Goal: Information Seeking & Learning: Learn about a topic

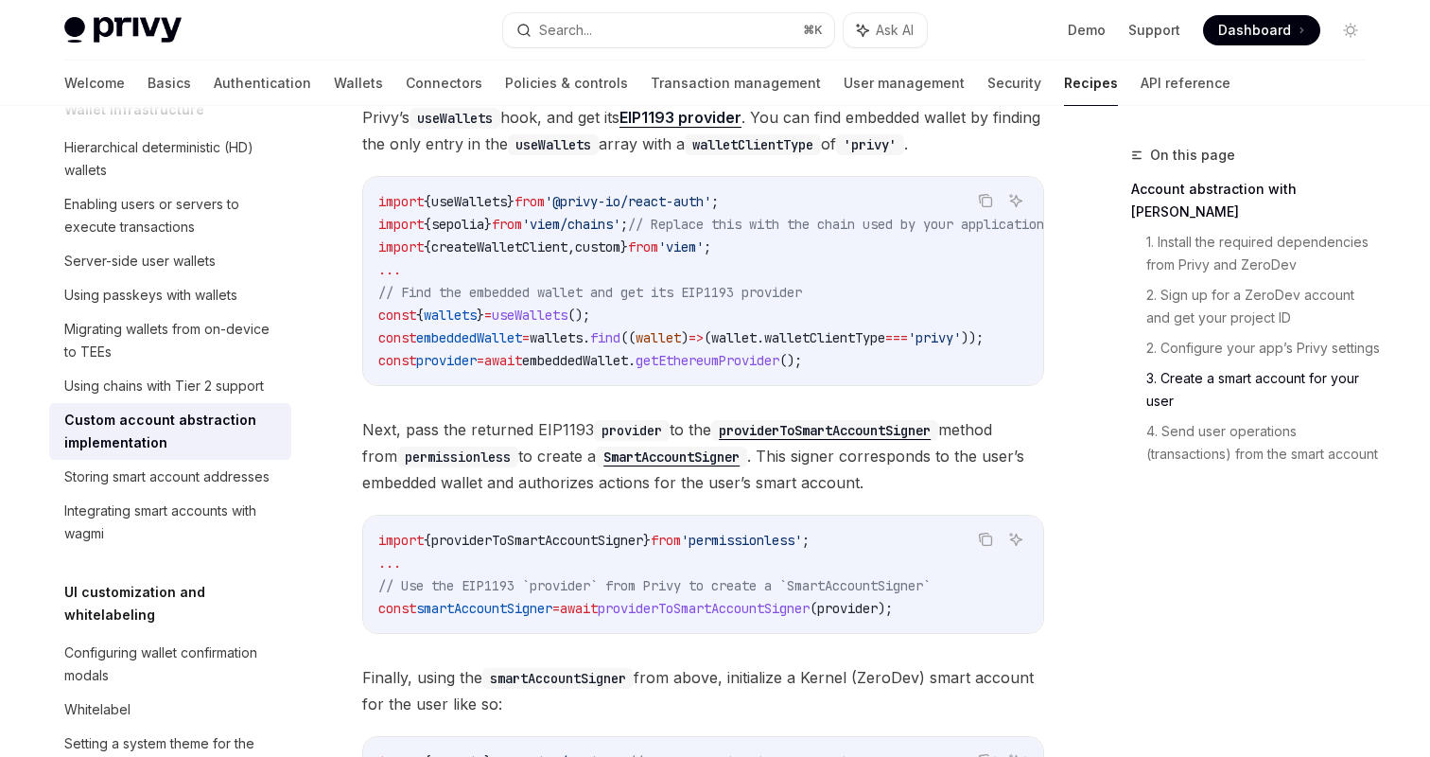
scroll to position [1937, 0]
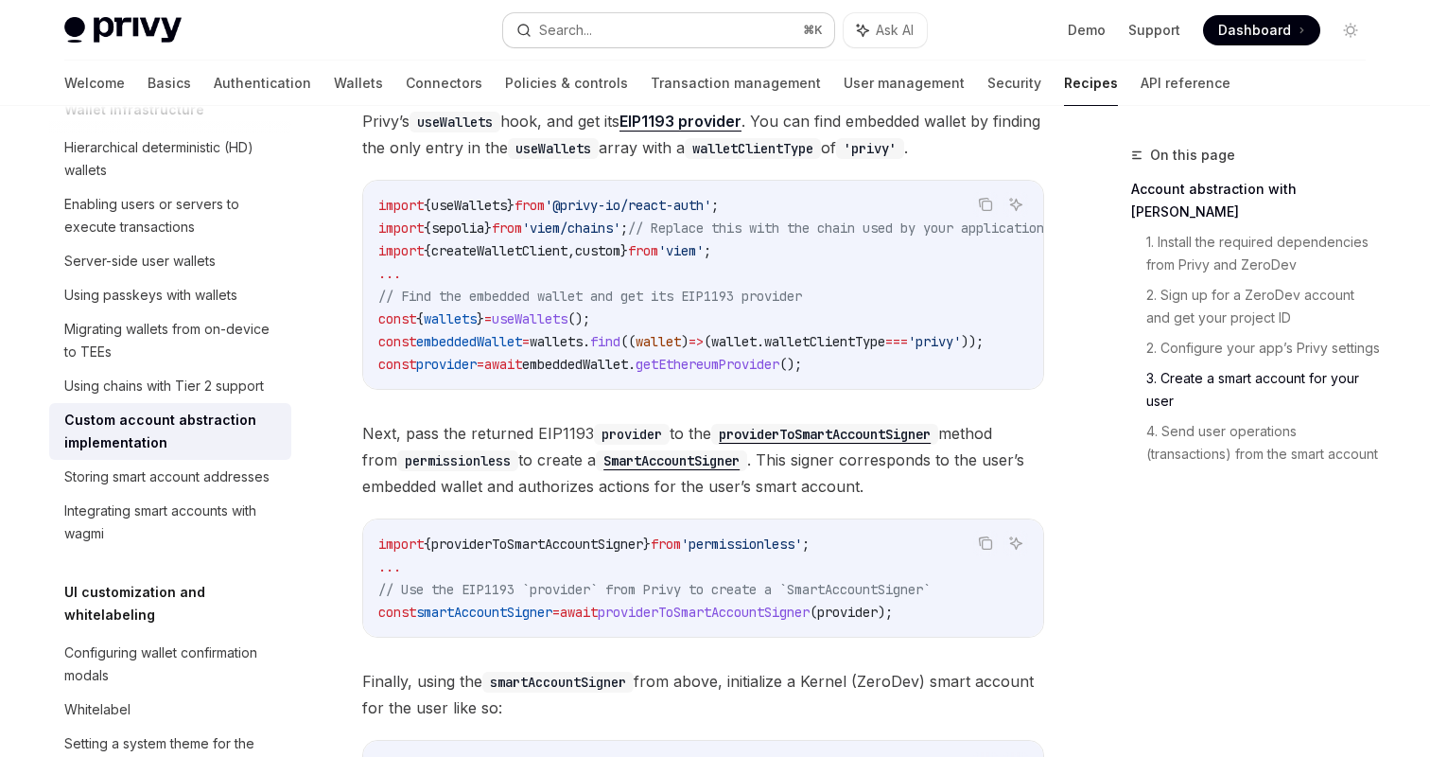
click at [601, 33] on button "Search... ⌘ K" at bounding box center [668, 30] width 331 height 34
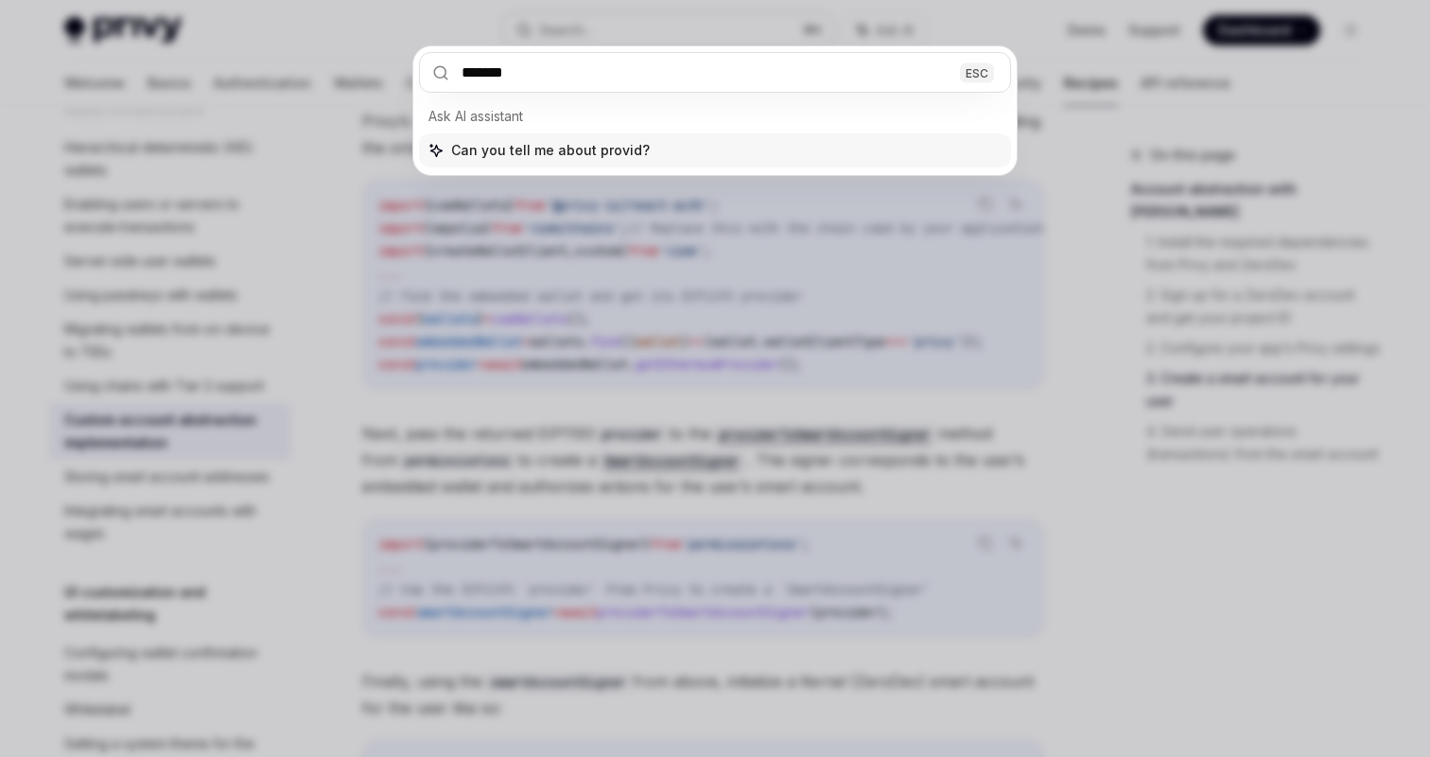
type input "********"
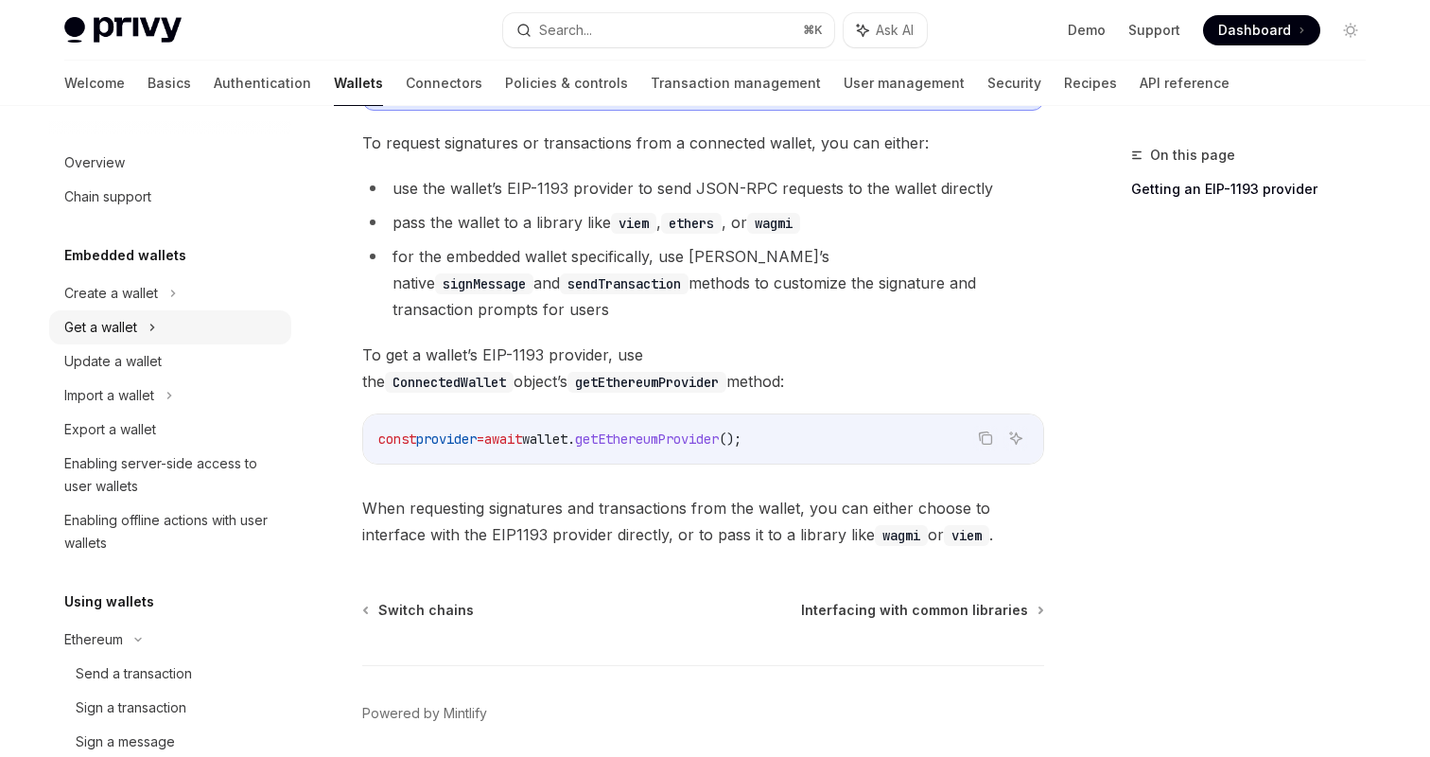
click at [136, 324] on div "Get a wallet" at bounding box center [100, 327] width 73 height 23
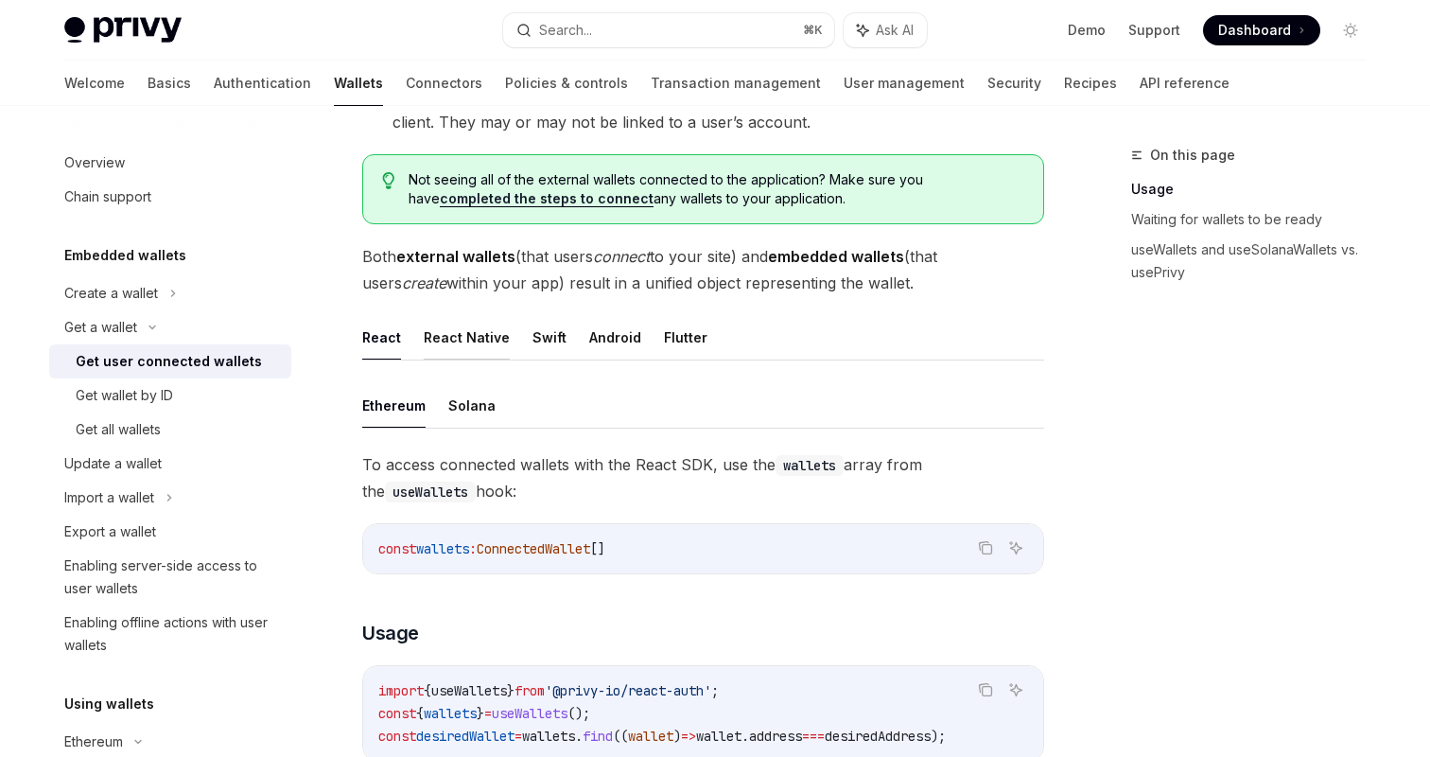
click at [441, 315] on button "React Native" at bounding box center [467, 337] width 86 height 44
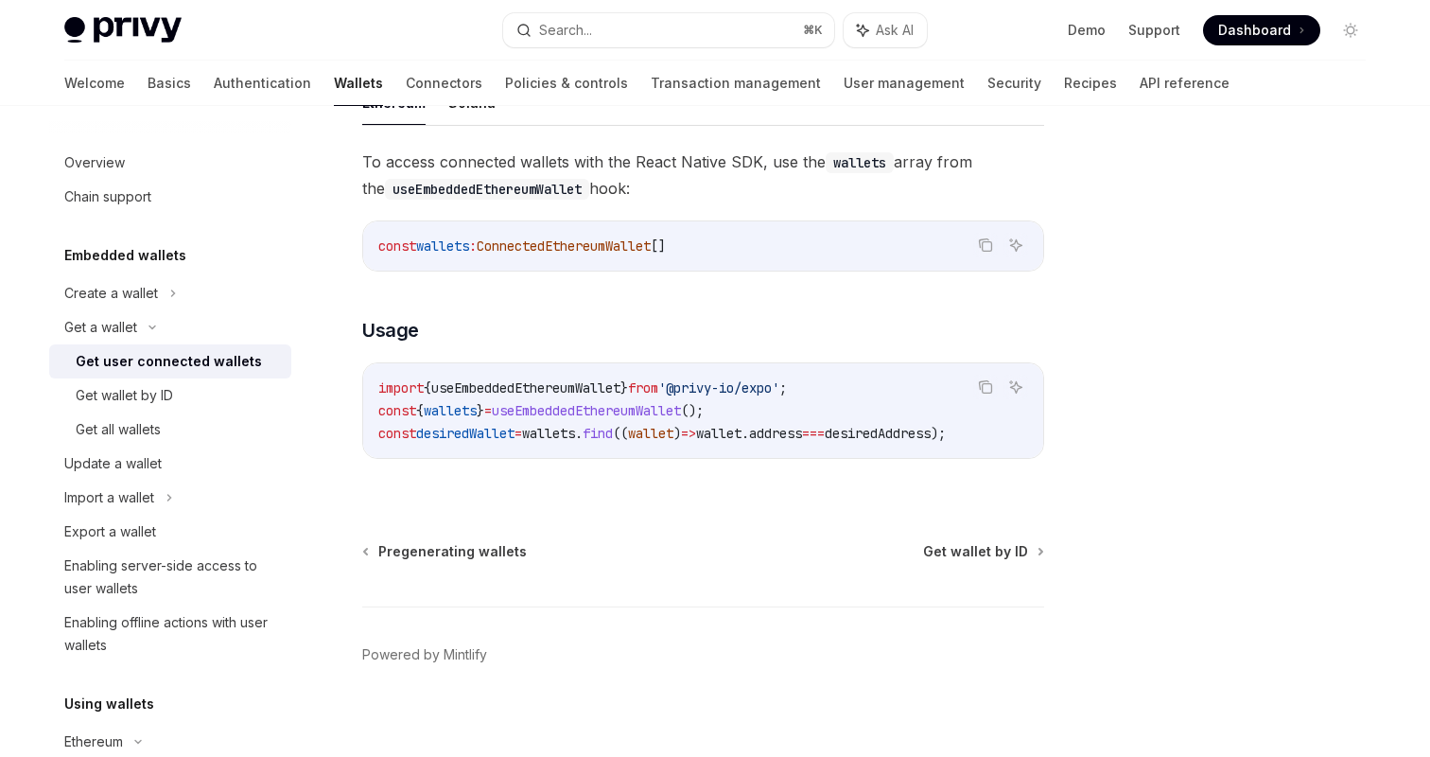
scroll to position [684, 0]
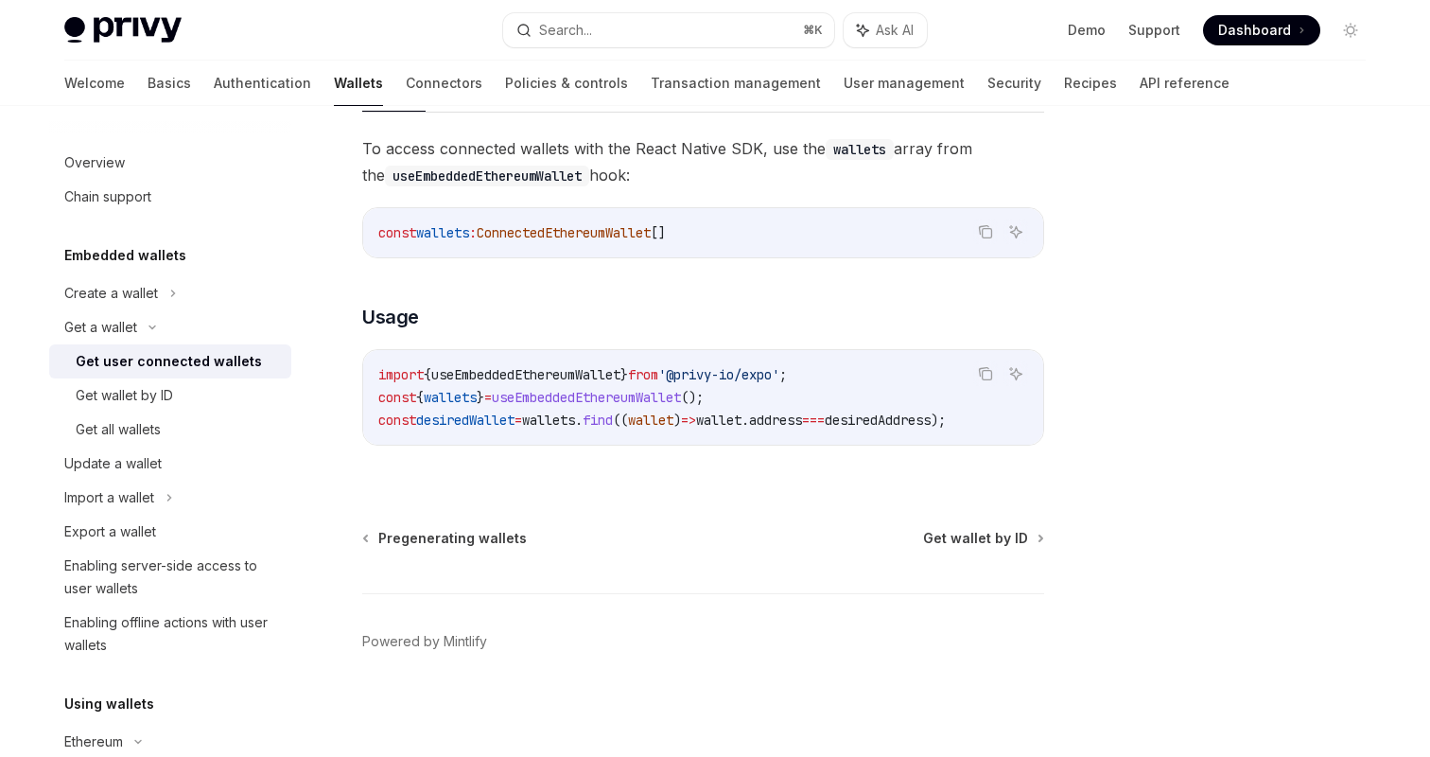
drag, startPoint x: 826, startPoint y: 368, endPoint x: 362, endPoint y: 374, distance: 463.5
click at [362, 374] on div "Copy Ask AI import { useEmbeddedEthereumWallet } from '@privy-io/expo' ; const …" at bounding box center [703, 397] width 682 height 96
click at [753, 377] on code "import { useEmbeddedEthereumWallet } from '@privy-io/expo' ; const { wallets } …" at bounding box center [703, 397] width 650 height 68
drag, startPoint x: 773, startPoint y: 365, endPoint x: 371, endPoint y: 375, distance: 402.1
click at [371, 375] on div "import { useEmbeddedEthereumWallet } from '@privy-io/expo' ; const { wallets } …" at bounding box center [703, 397] width 680 height 95
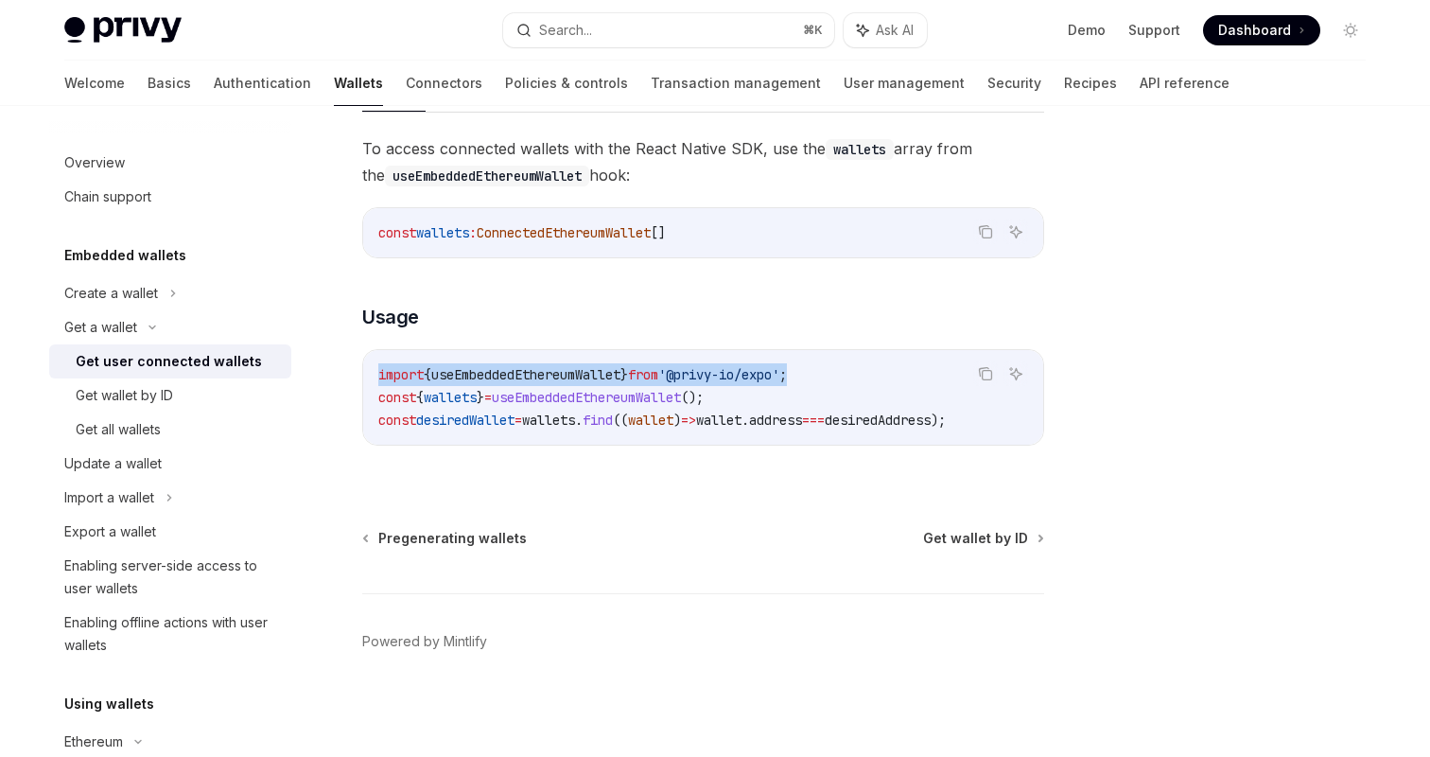
copy span "import { useEmbeddedEthereumWallet } from '@privy-io/expo' ;"
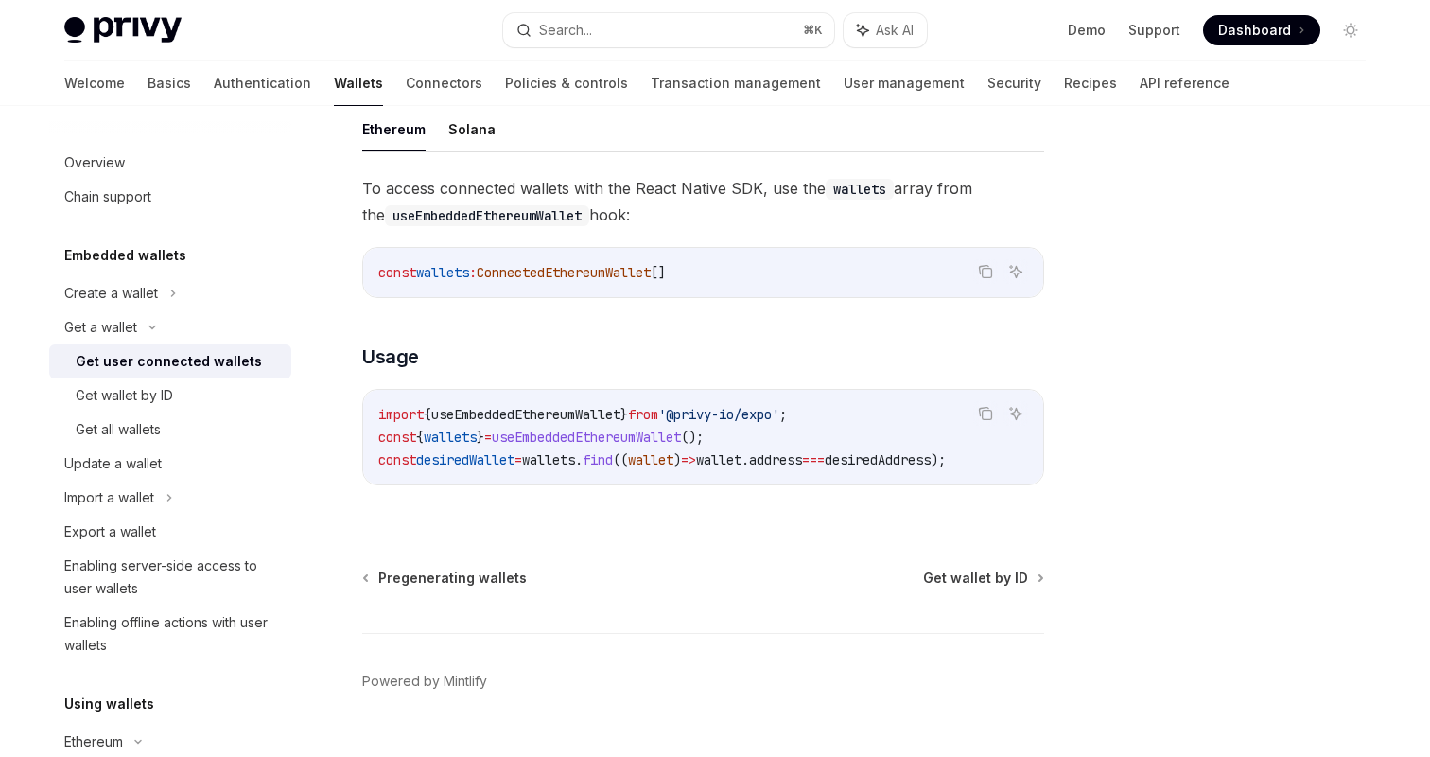
scroll to position [0, 0]
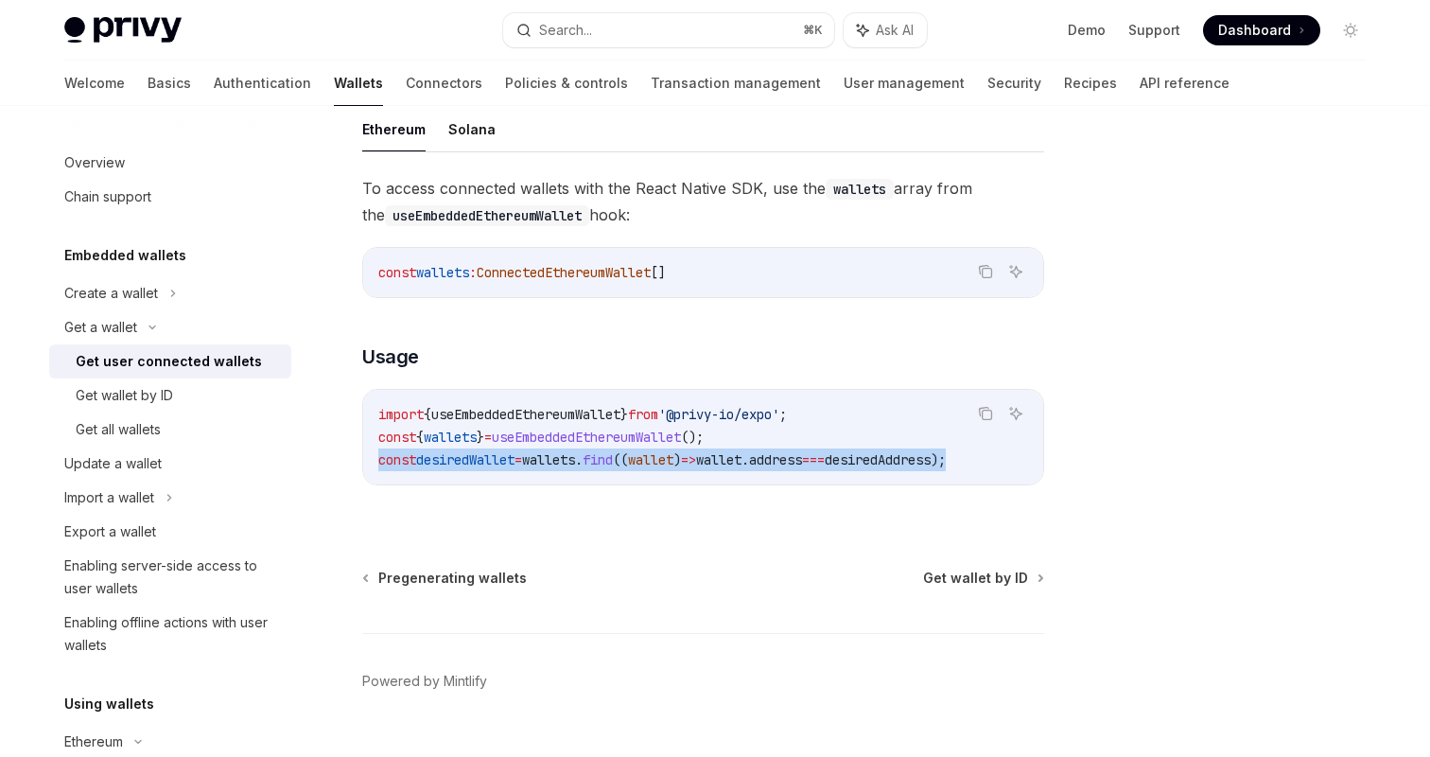
drag, startPoint x: 1005, startPoint y: 459, endPoint x: 333, endPoint y: 462, distance: 671.6
click at [333, 462] on div "Get a wallet Get user connected wallets OpenAI Open in ChatGPT OpenAI Open in C…" at bounding box center [526, 151] width 1044 height 1289
copy span "const desiredWallet = wallets . find (( wallet ) => wallet . address === desire…"
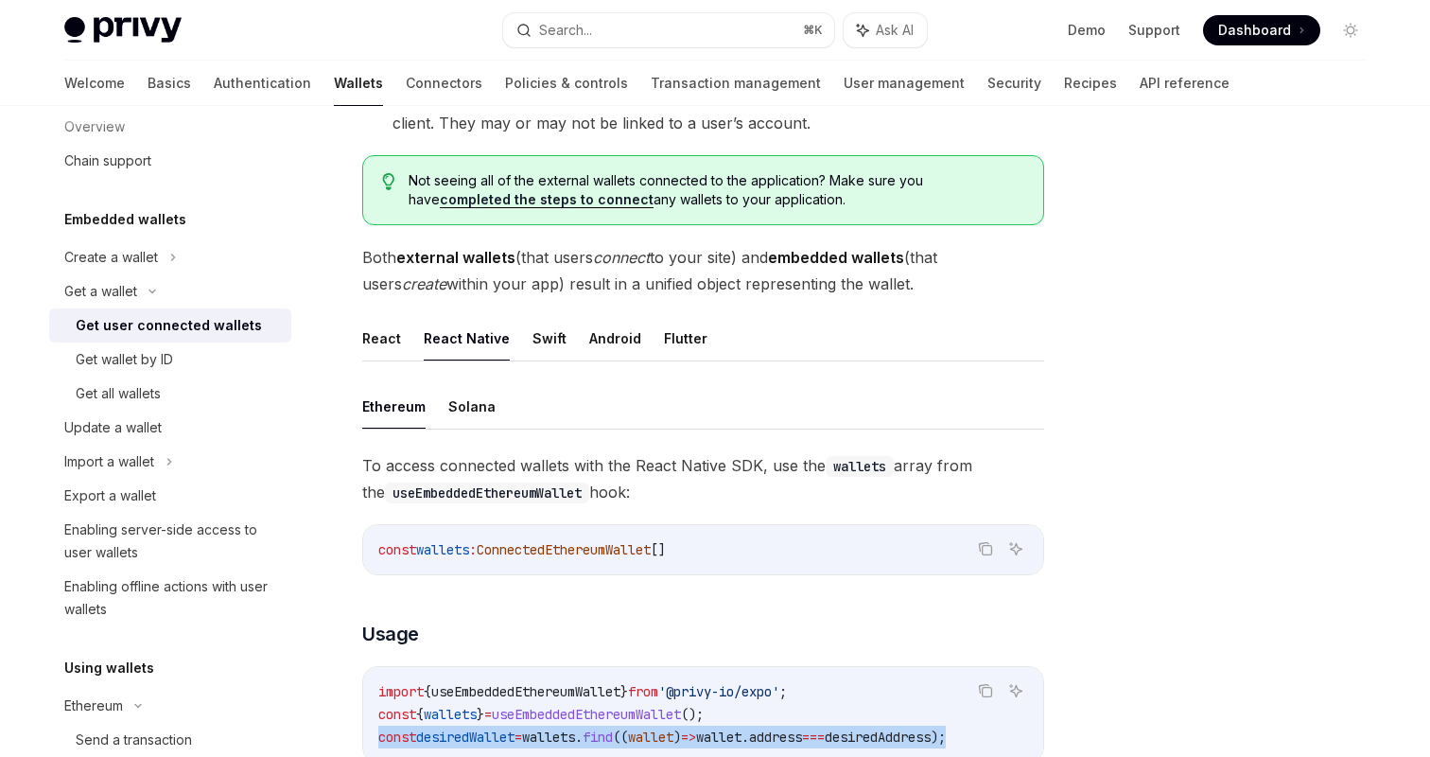
scroll to position [376, 0]
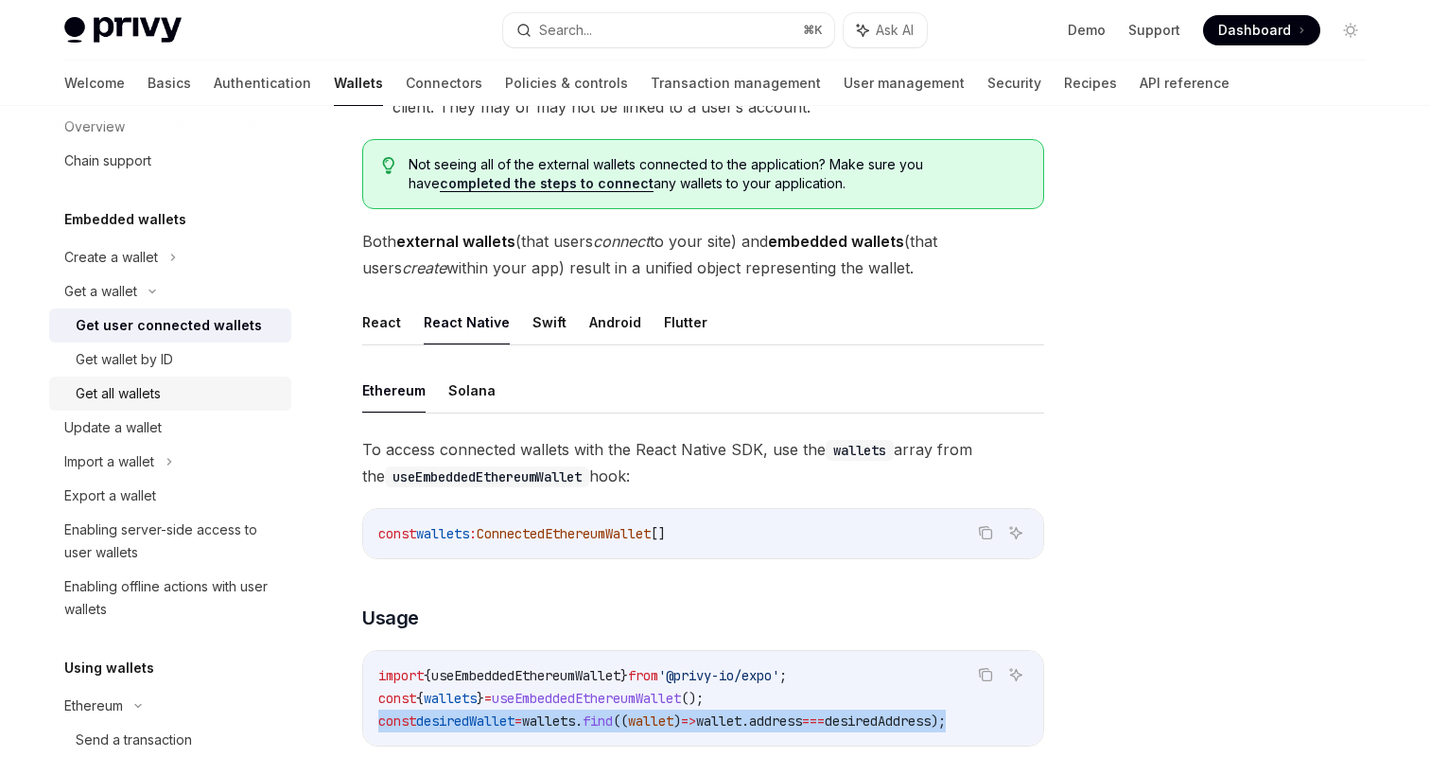
click at [185, 390] on div "Get all wallets" at bounding box center [178, 393] width 204 height 23
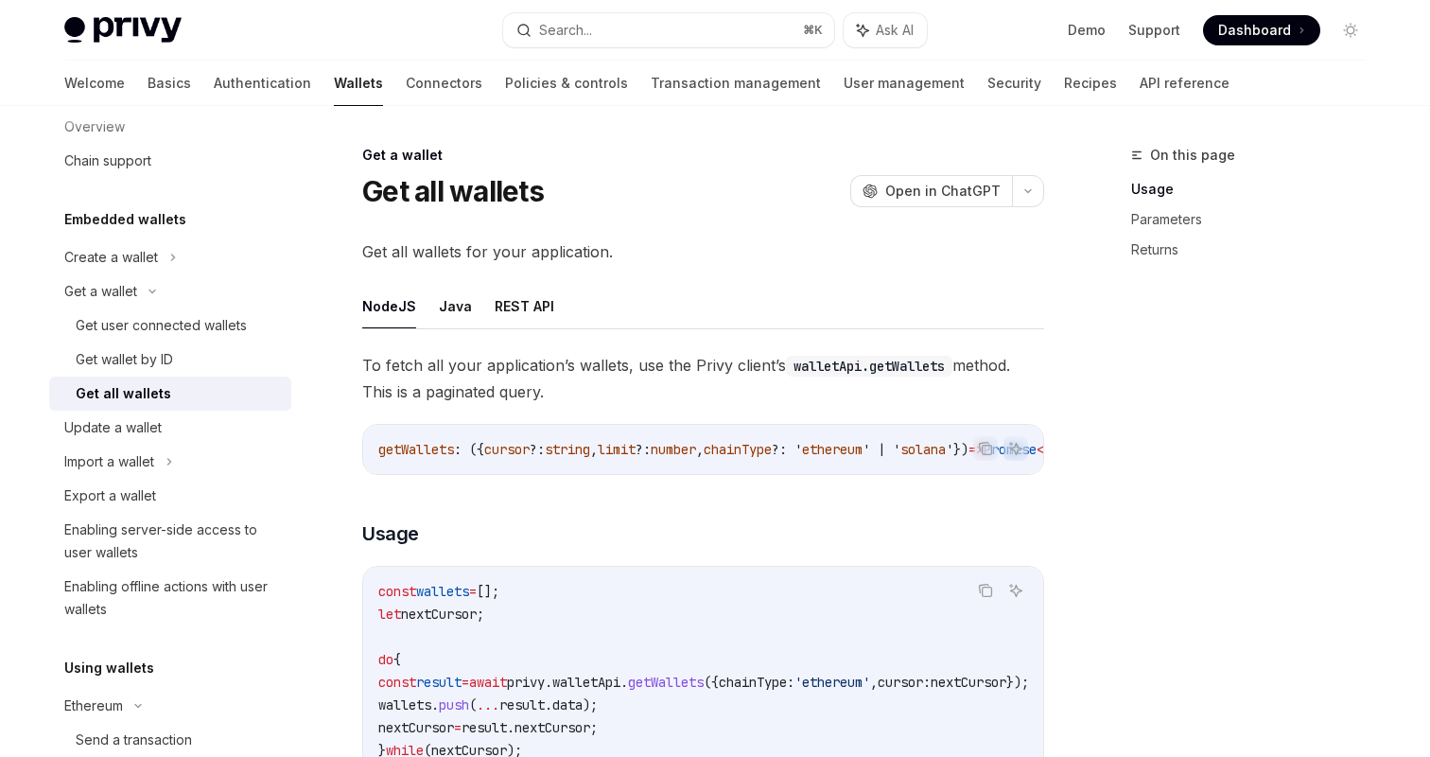
scroll to position [50, 0]
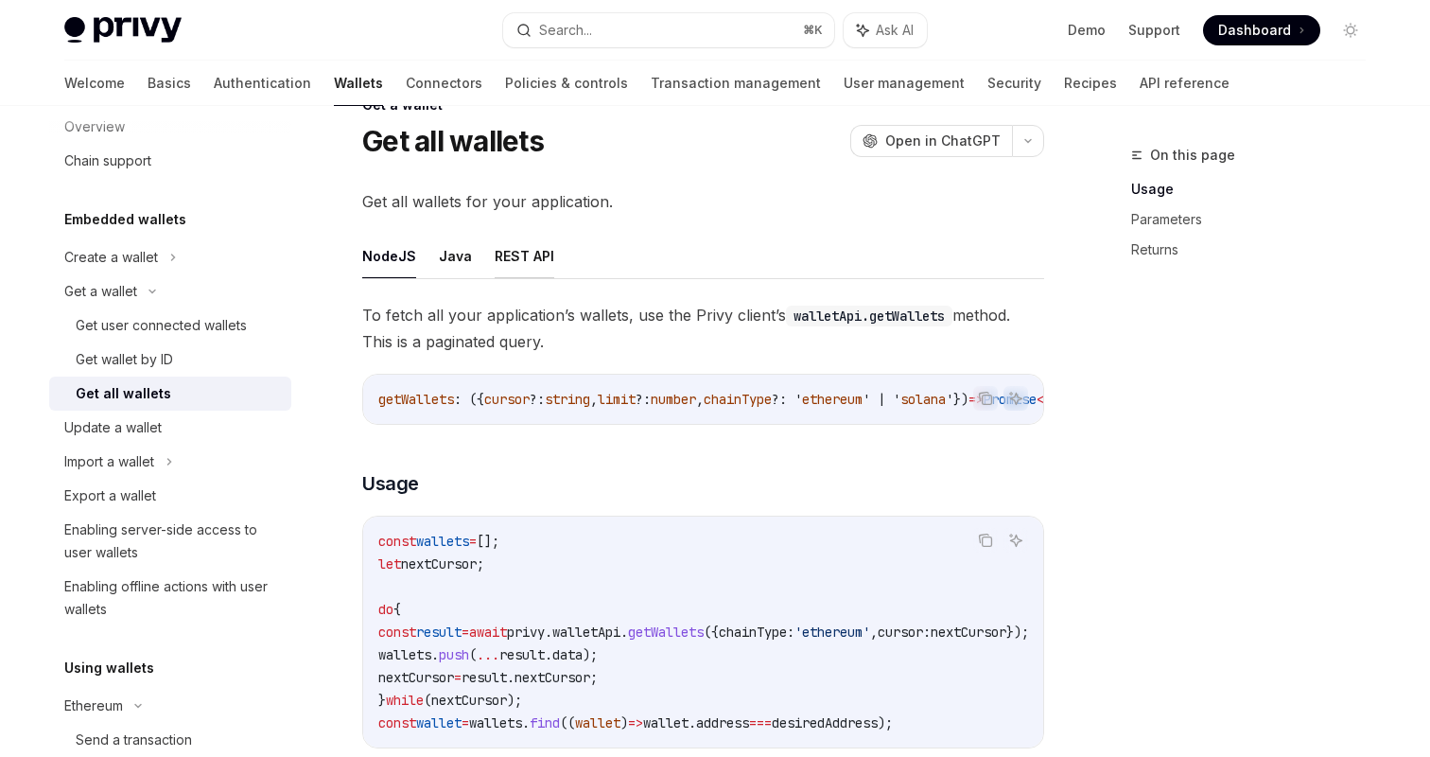
click at [521, 249] on button "REST API" at bounding box center [525, 256] width 60 height 44
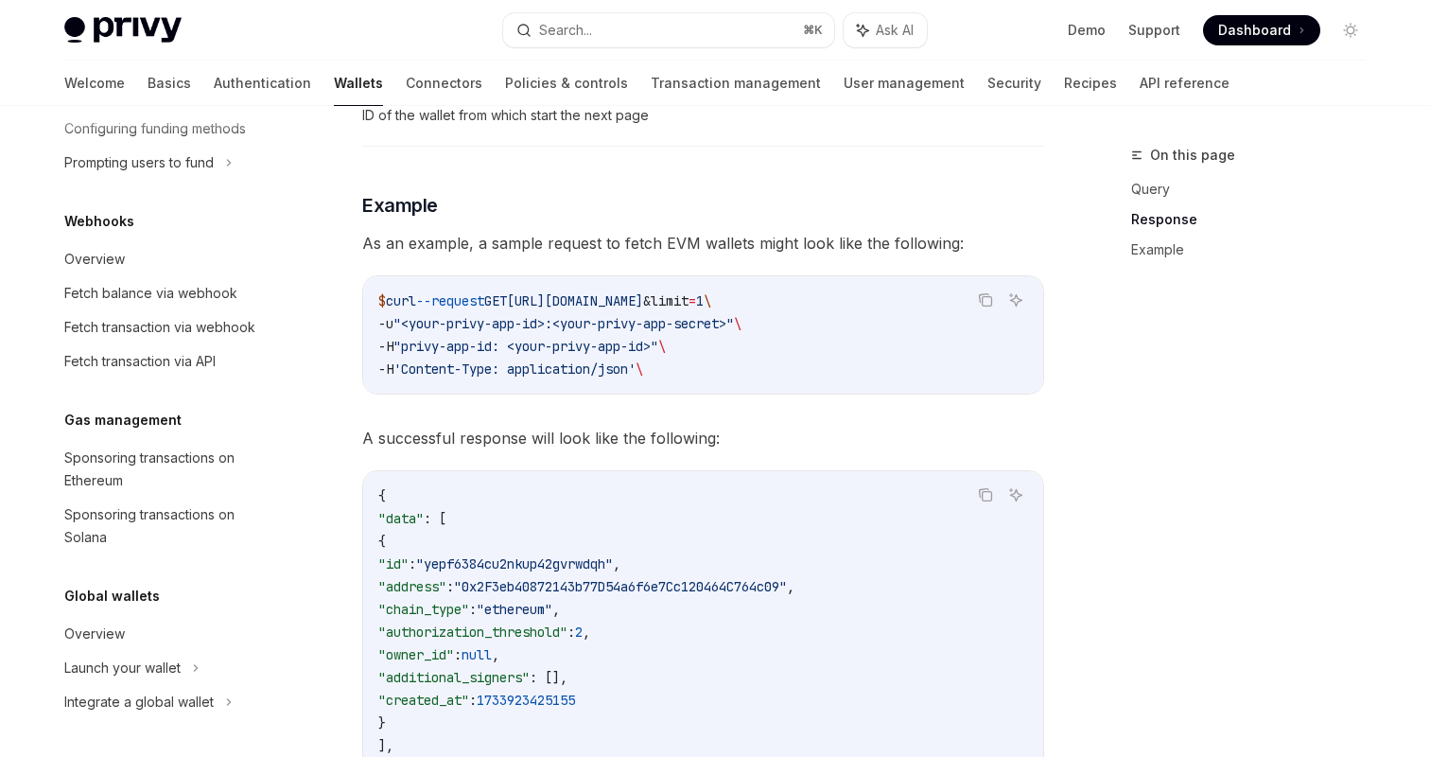
scroll to position [1311, 0]
click at [214, 81] on link "Authentication" at bounding box center [262, 83] width 97 height 45
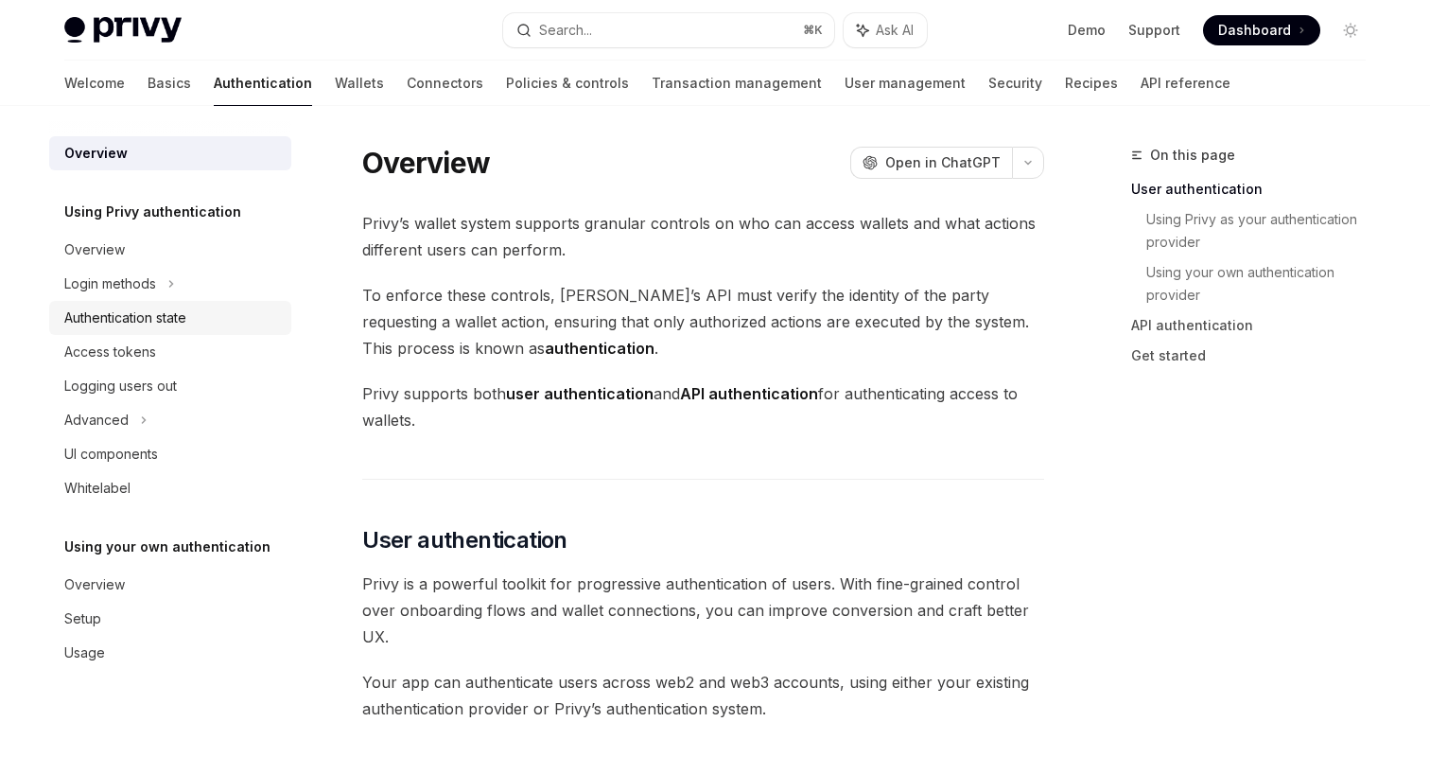
click at [185, 321] on div "Authentication state" at bounding box center [125, 317] width 122 height 23
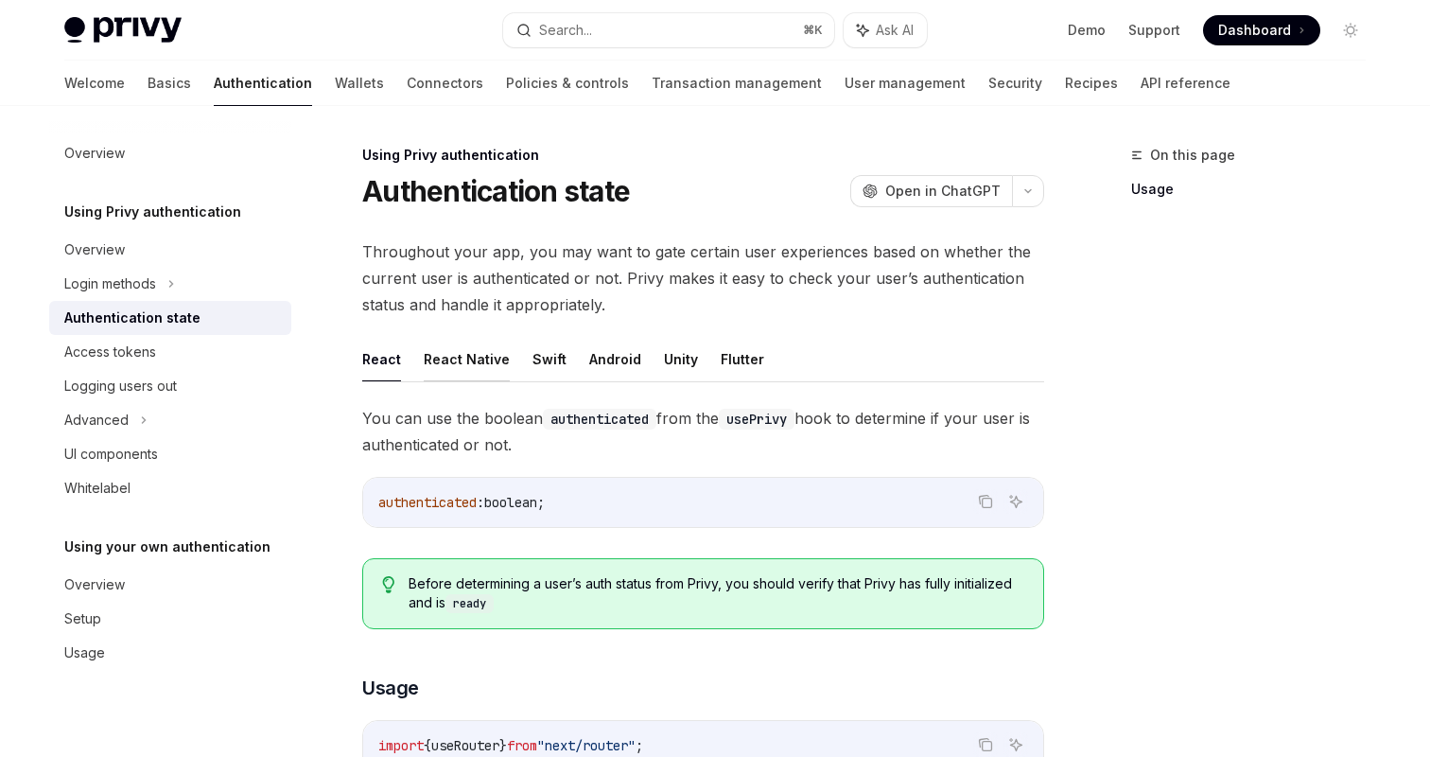
click at [463, 354] on button "React Native" at bounding box center [467, 359] width 86 height 44
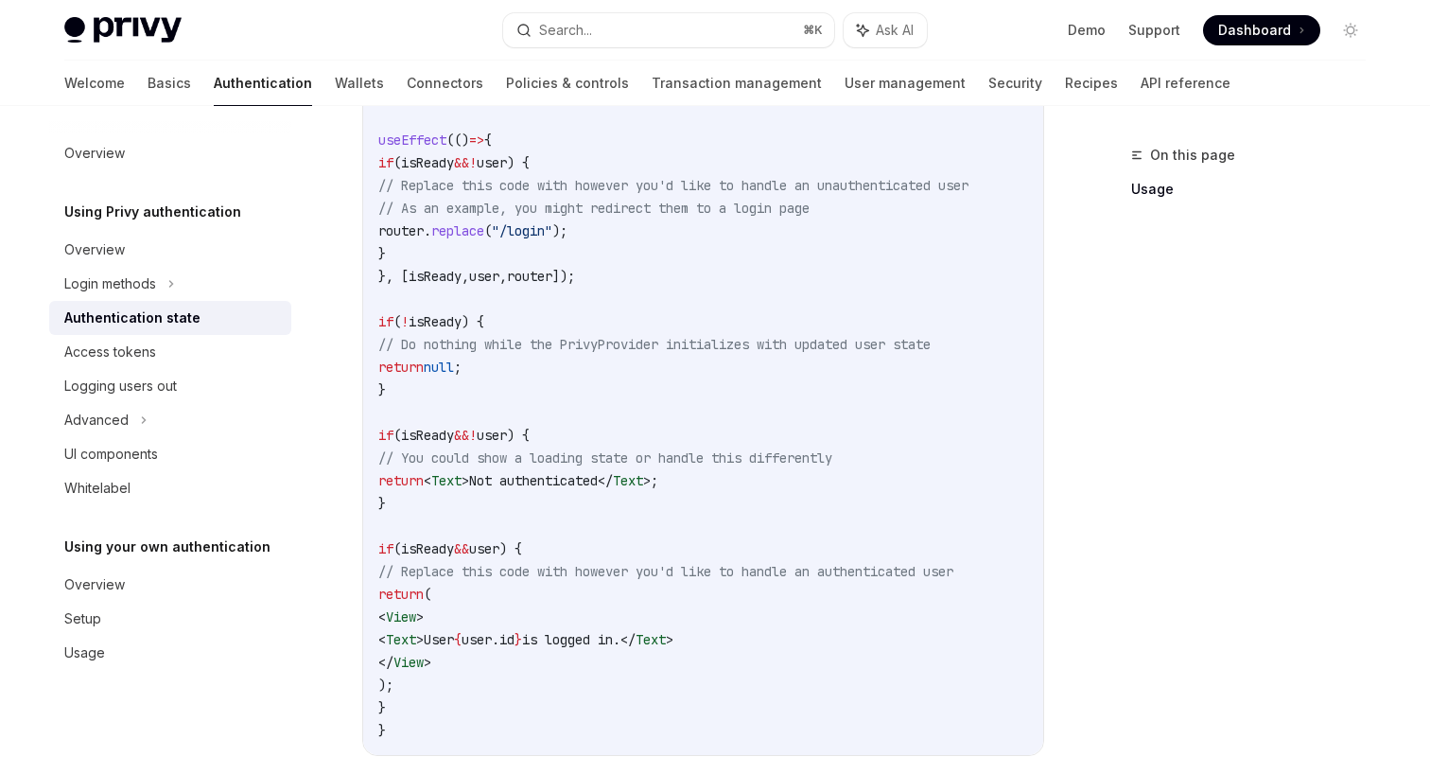
scroll to position [869, 0]
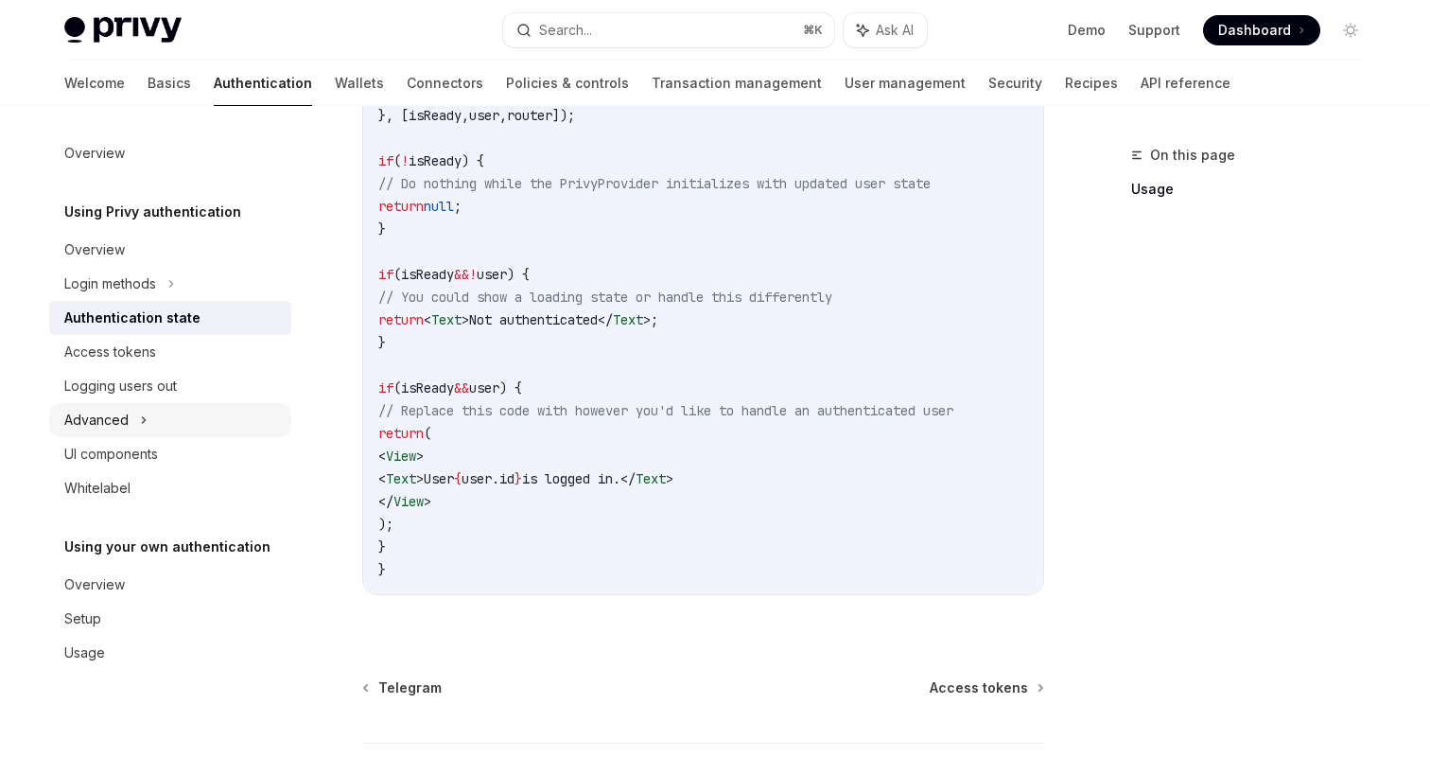
click at [143, 423] on icon at bounding box center [144, 420] width 8 height 23
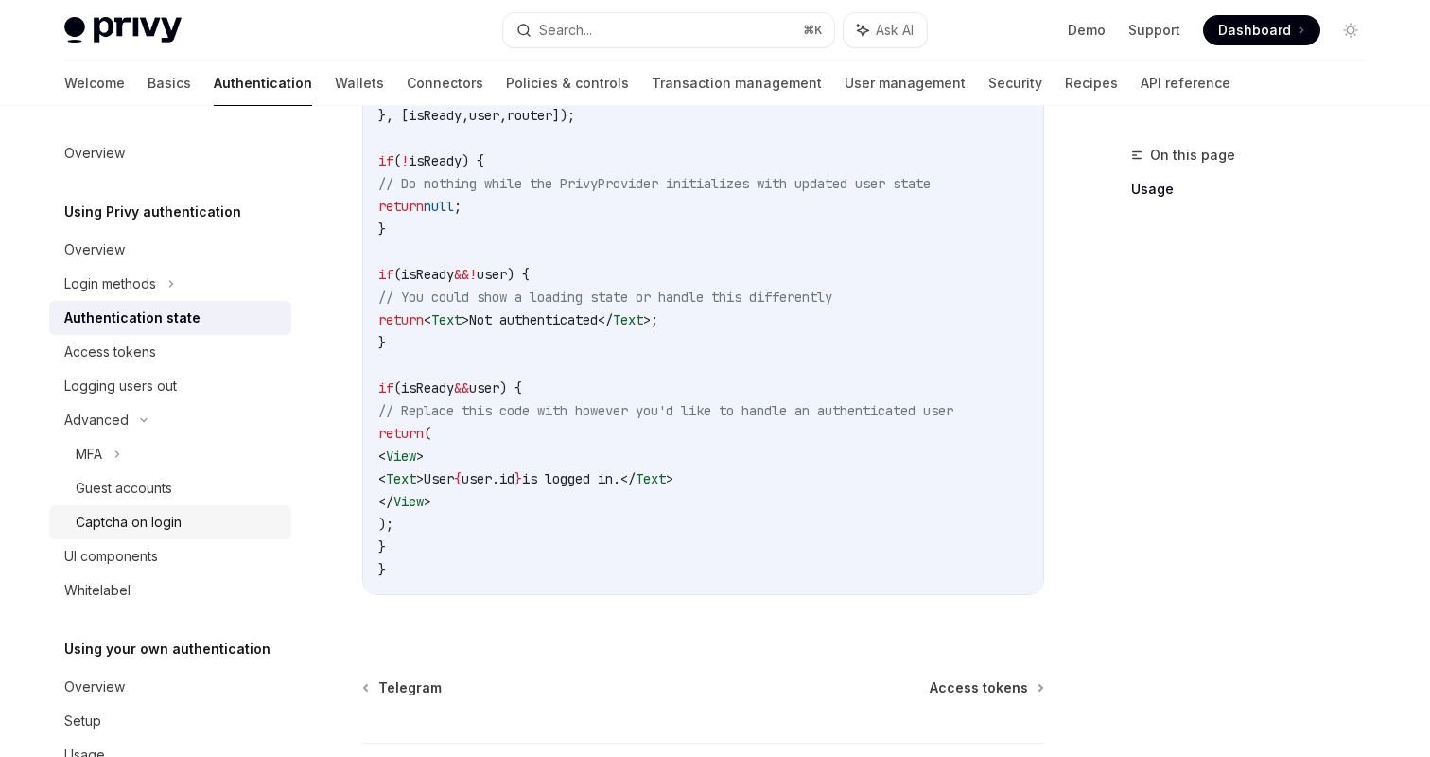
scroll to position [53, 0]
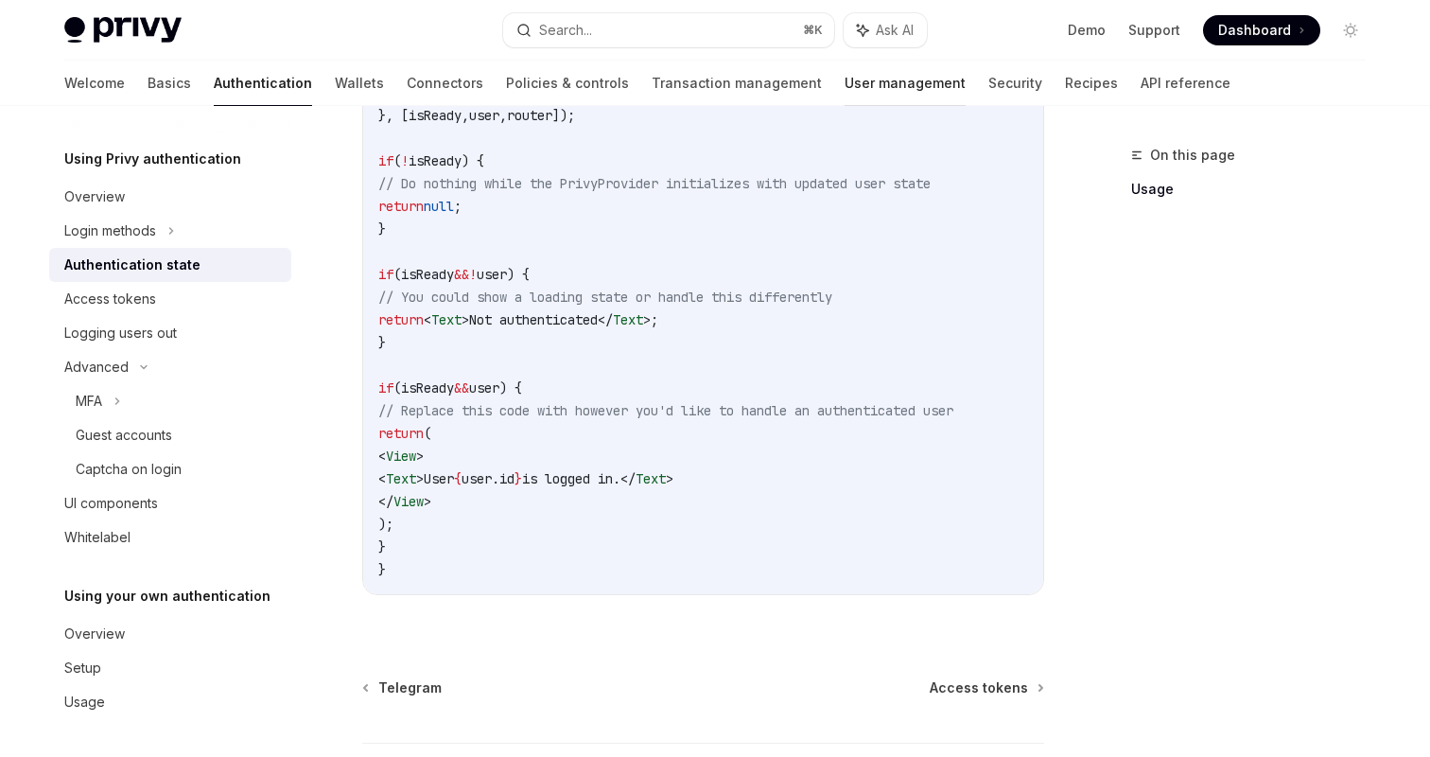
click at [845, 83] on link "User management" at bounding box center [905, 83] width 121 height 45
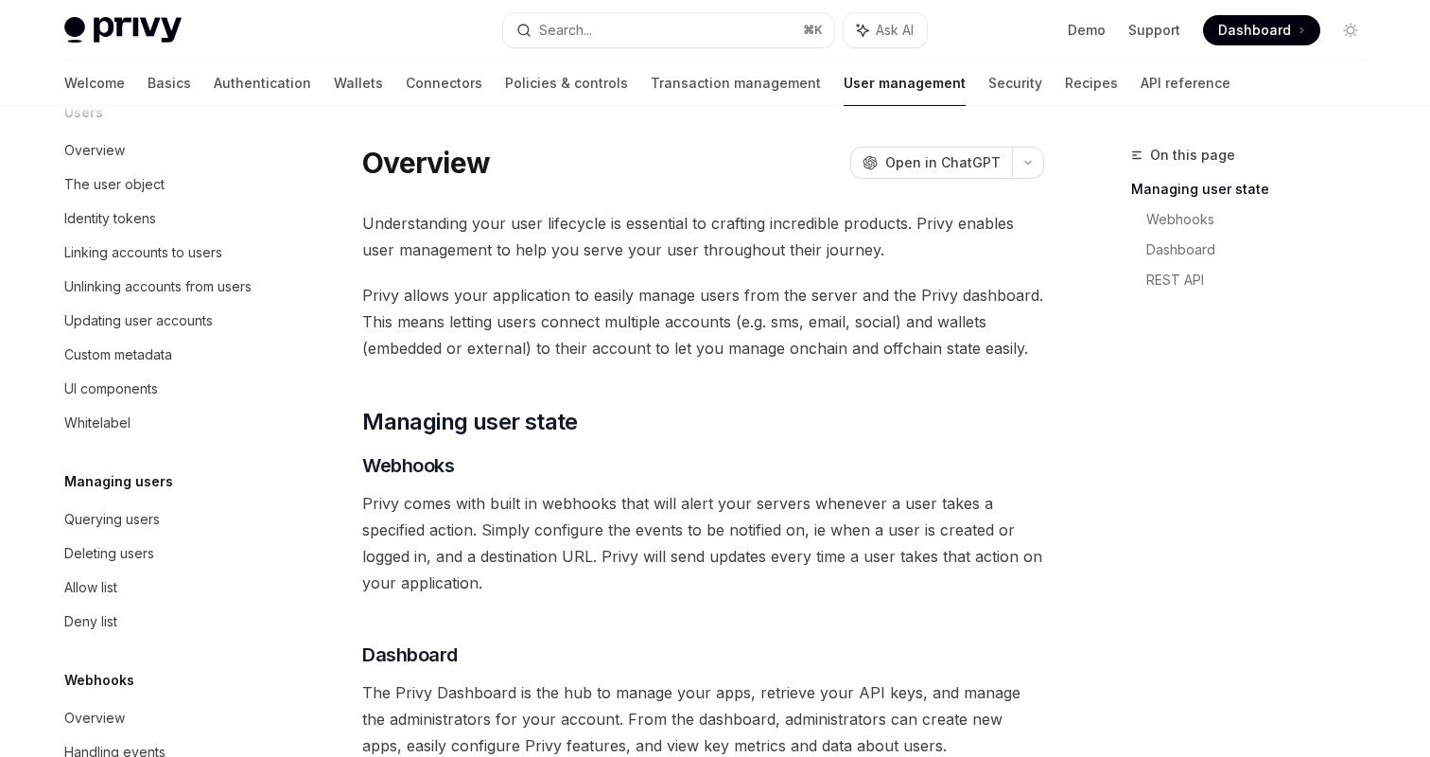
scroll to position [286, 0]
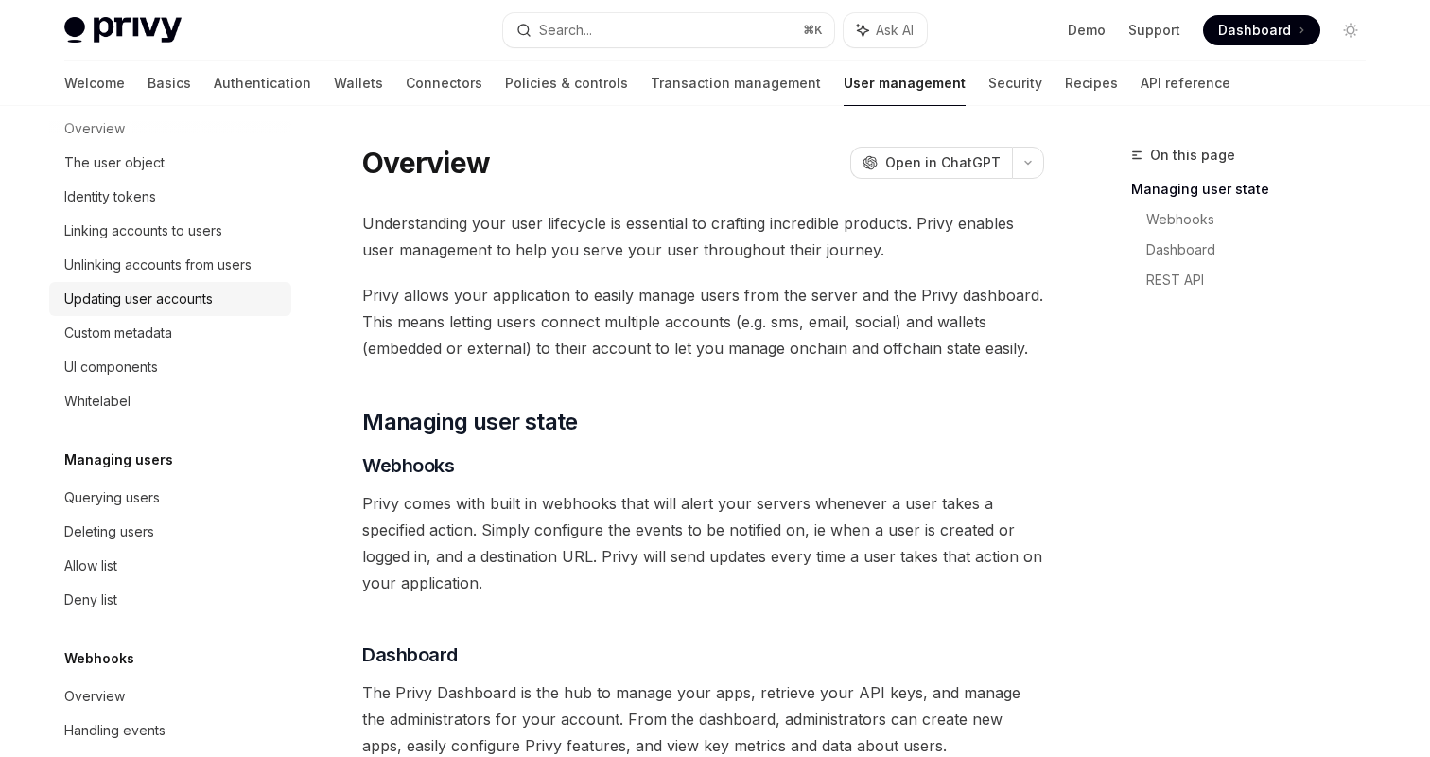
click at [202, 303] on div "Updating user accounts" at bounding box center [138, 299] width 149 height 23
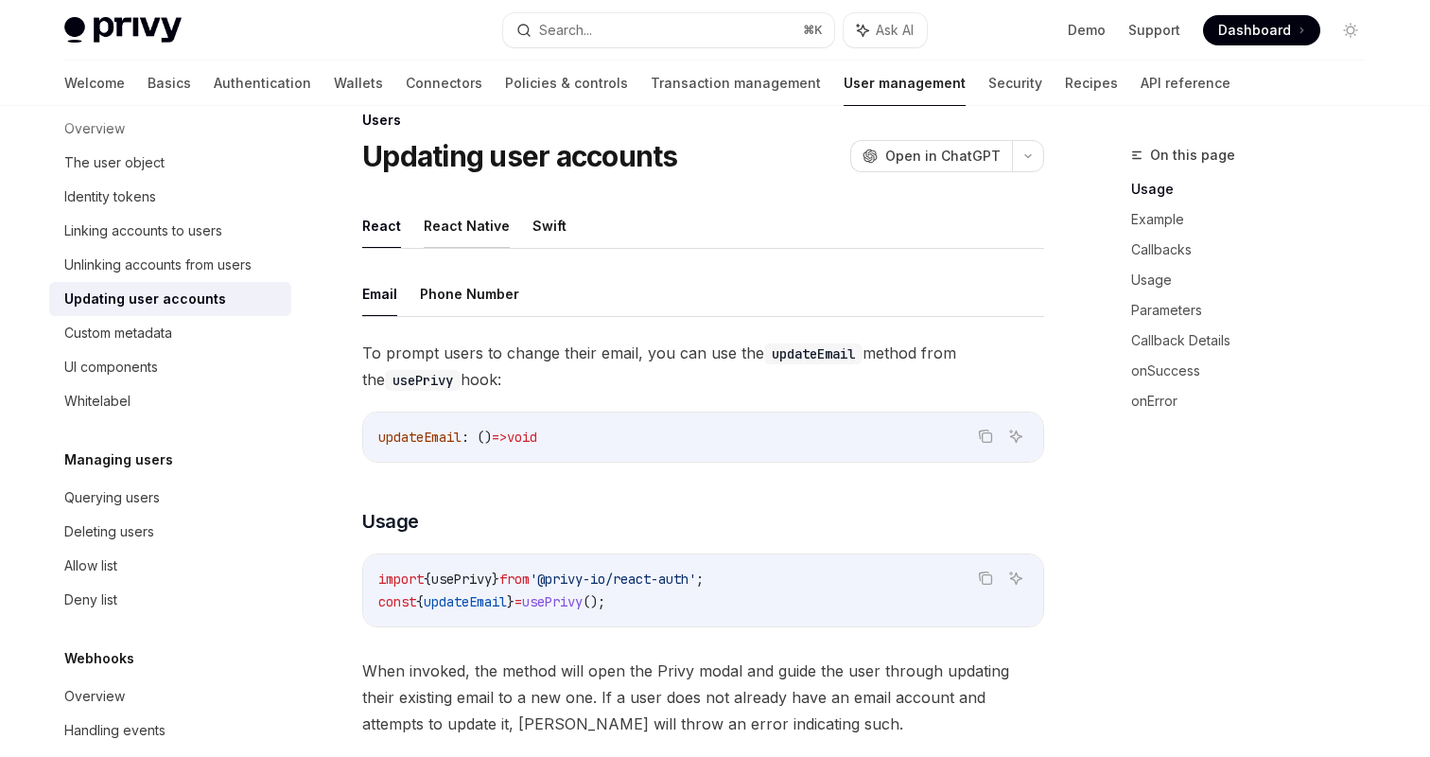
click at [446, 215] on button "React Native" at bounding box center [467, 225] width 86 height 44
type textarea "*"
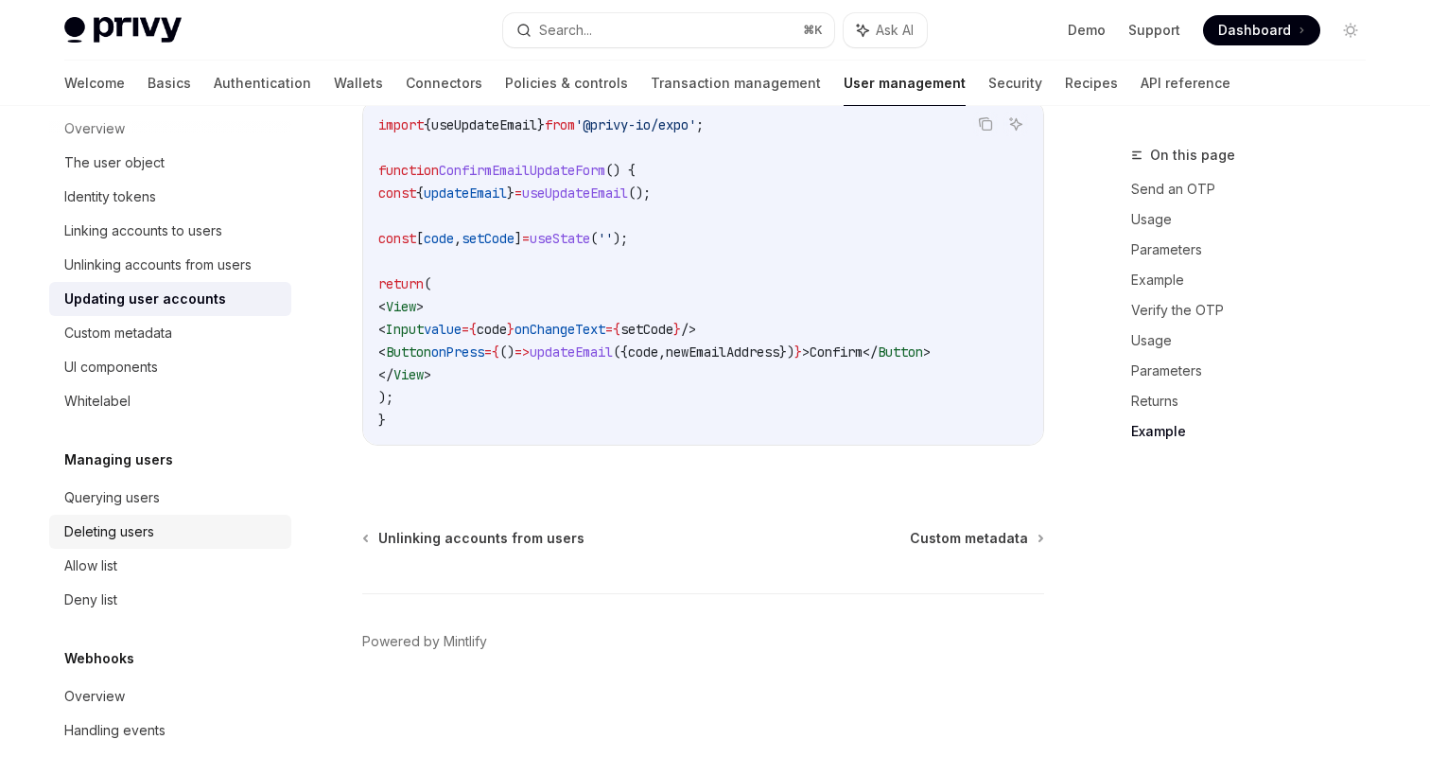
scroll to position [314, 0]
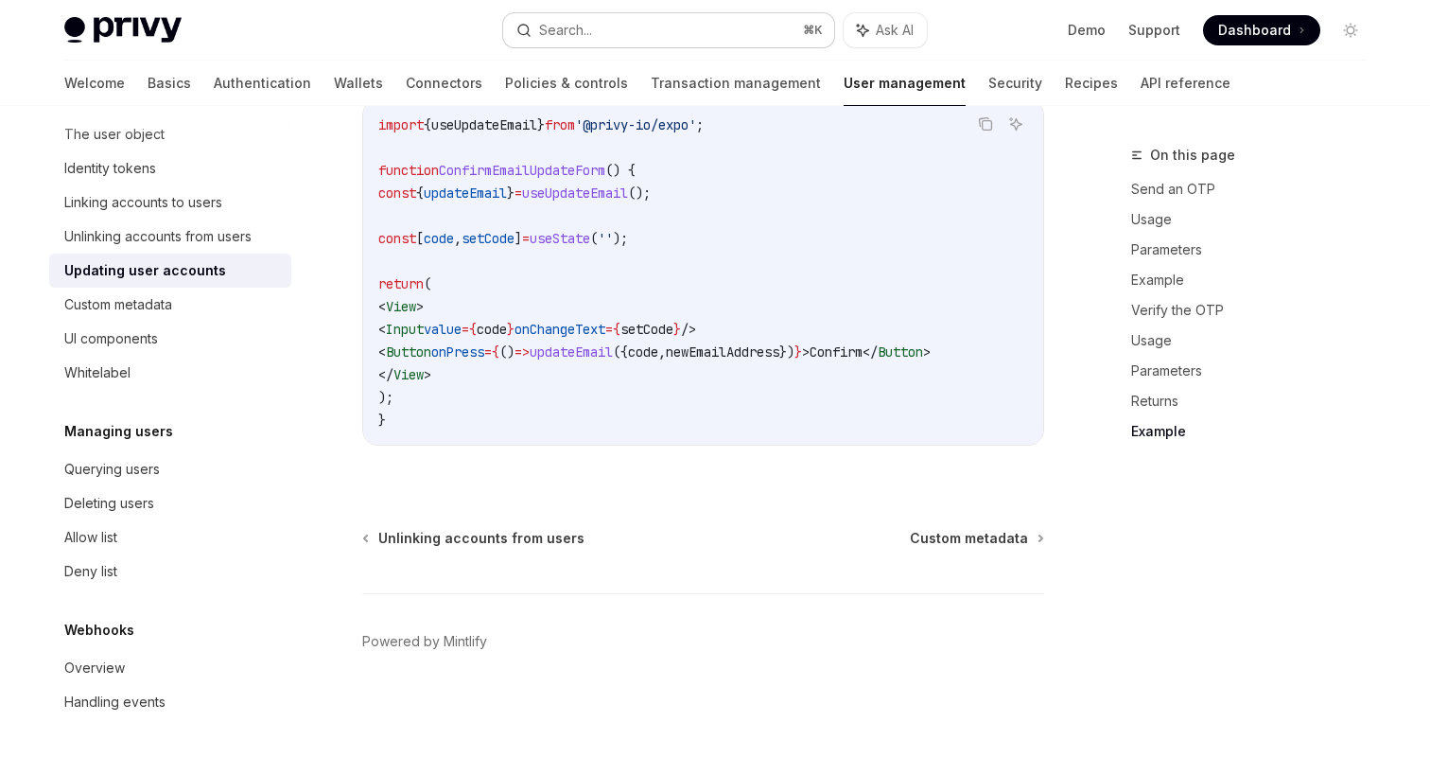
click at [624, 30] on button "Search... ⌘ K" at bounding box center [668, 30] width 331 height 34
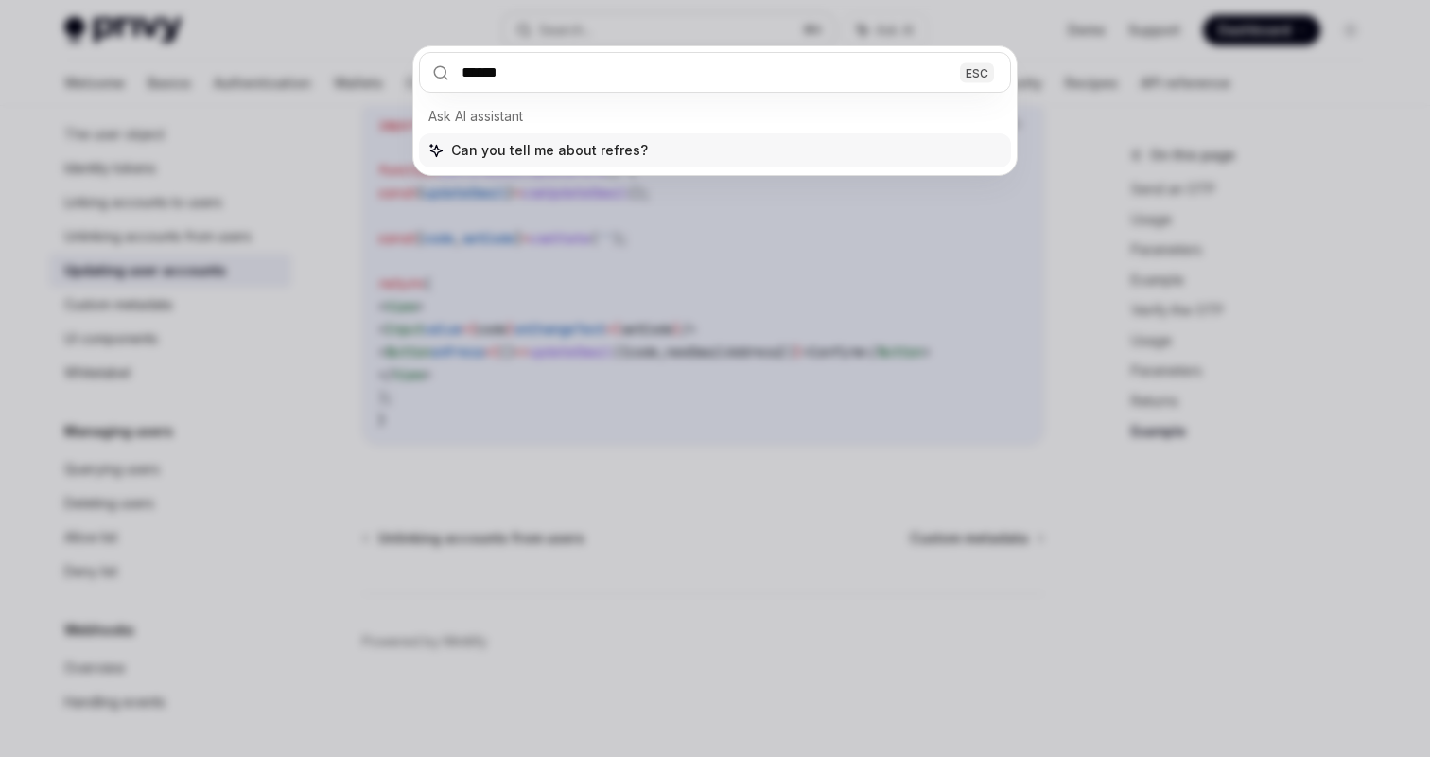
type input "*******"
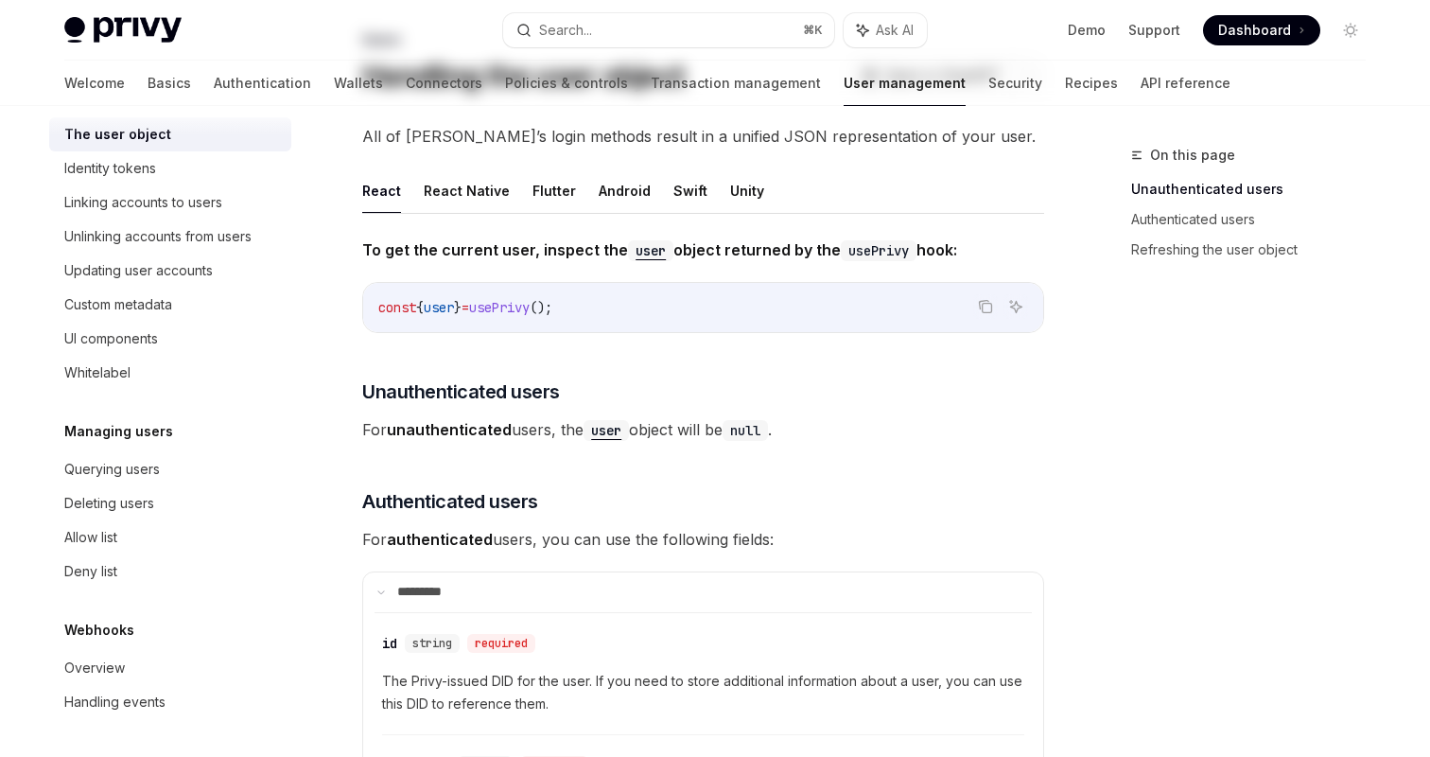
scroll to position [128, 0]
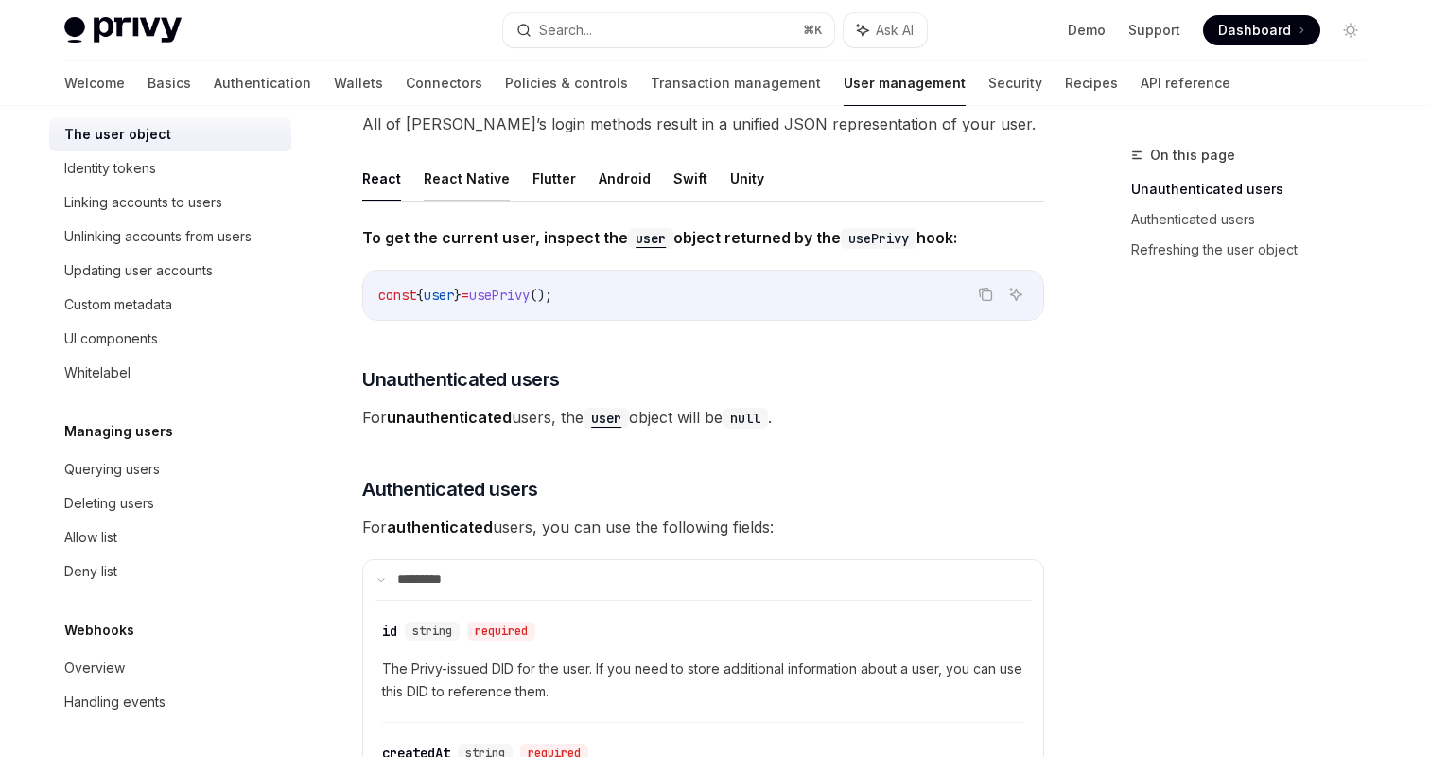
click at [475, 166] on button "React Native" at bounding box center [467, 178] width 86 height 44
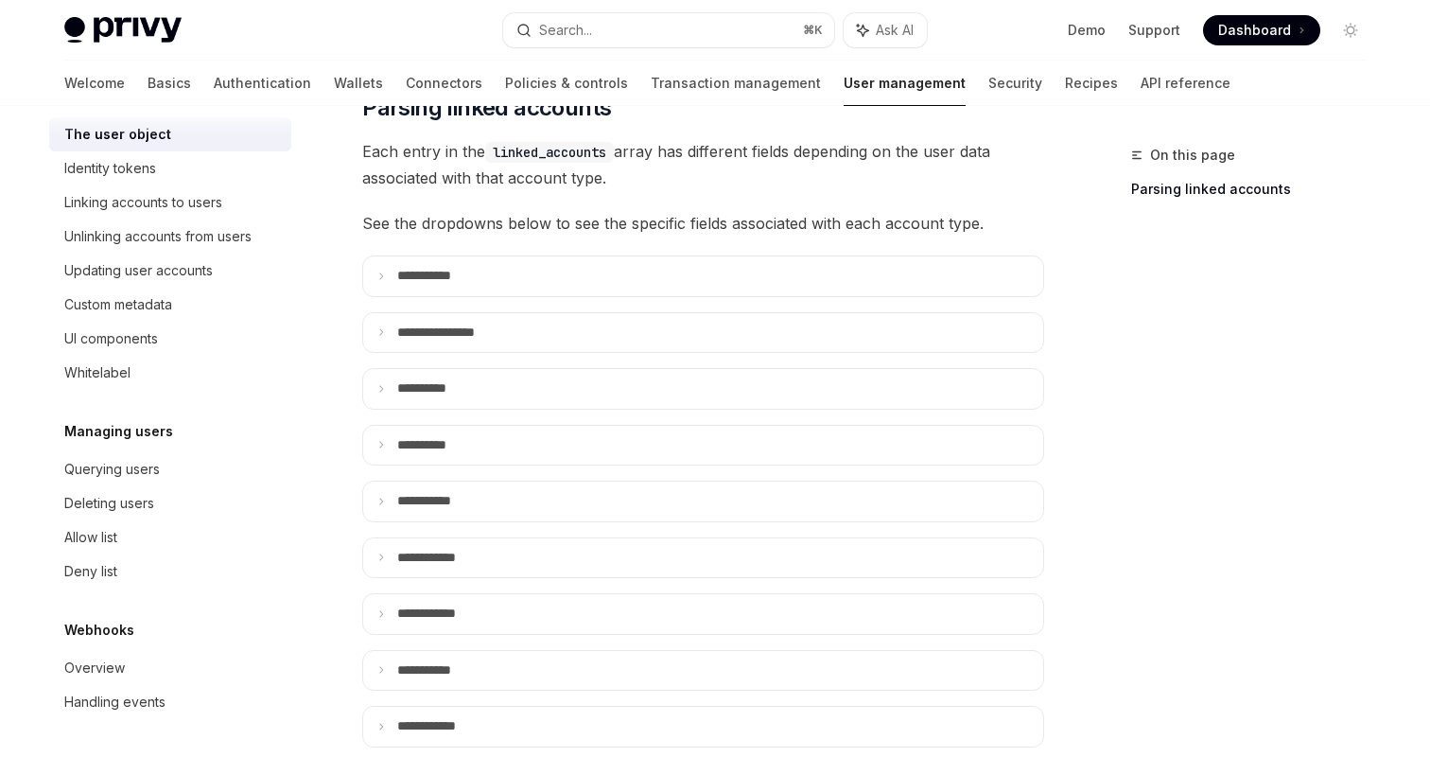
scroll to position [654, 0]
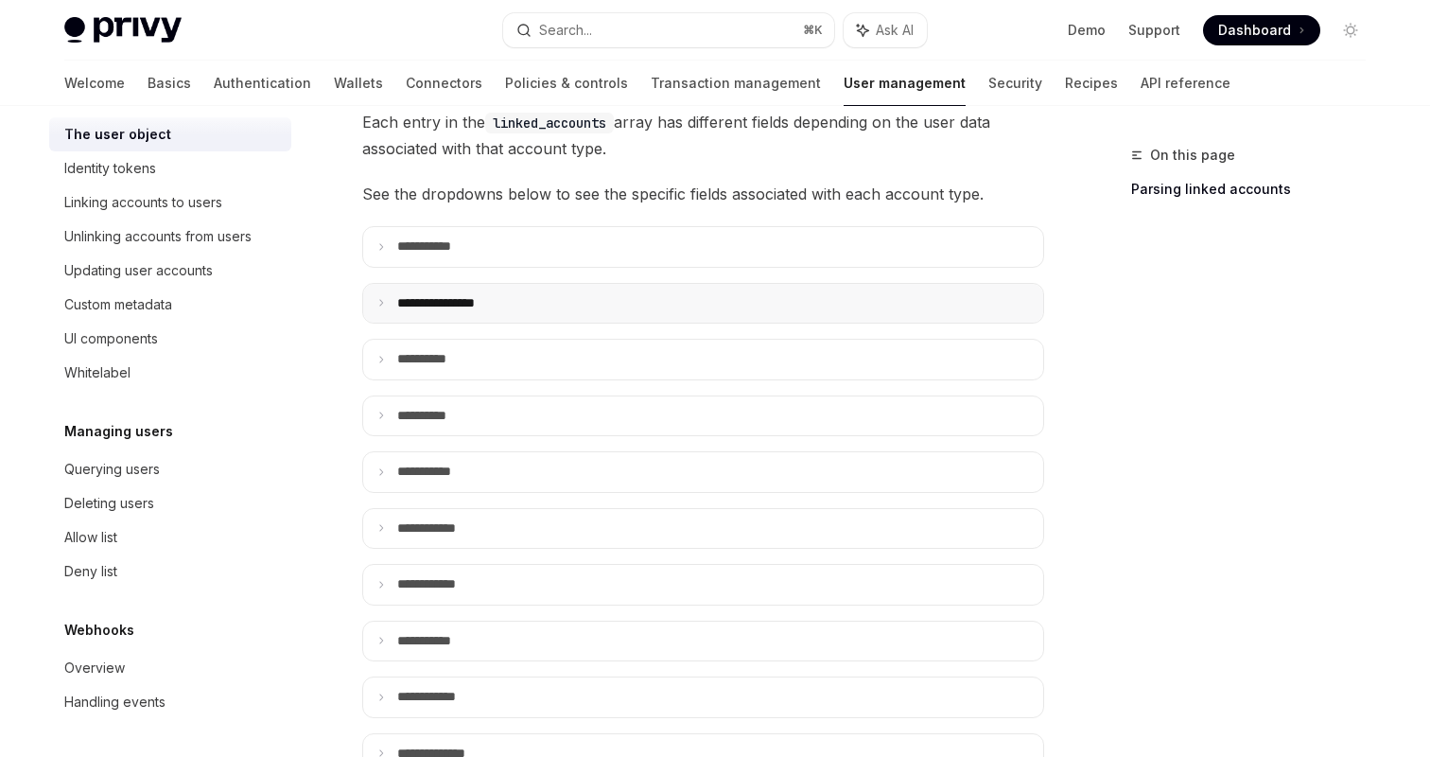
click at [619, 284] on summary "**********" at bounding box center [703, 304] width 680 height 40
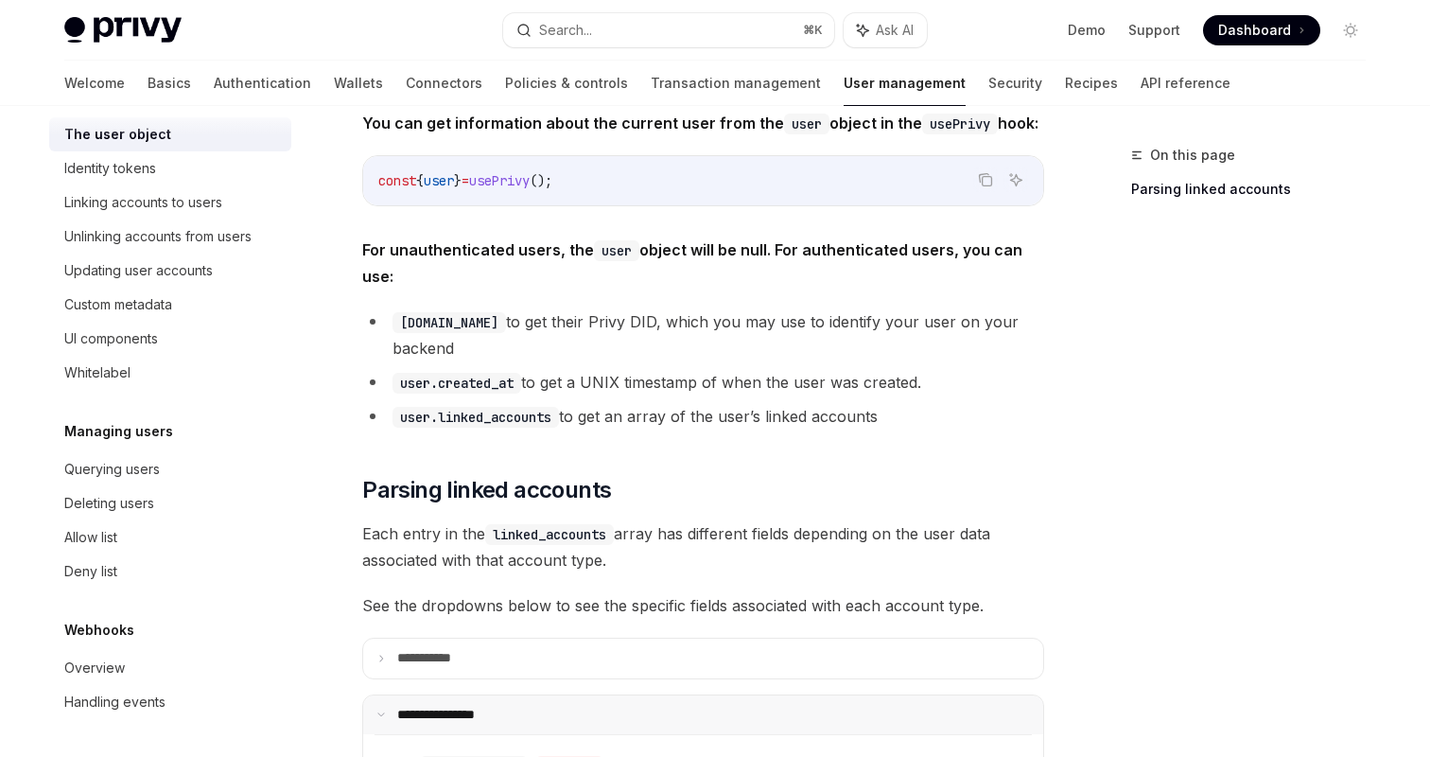
scroll to position [0, 0]
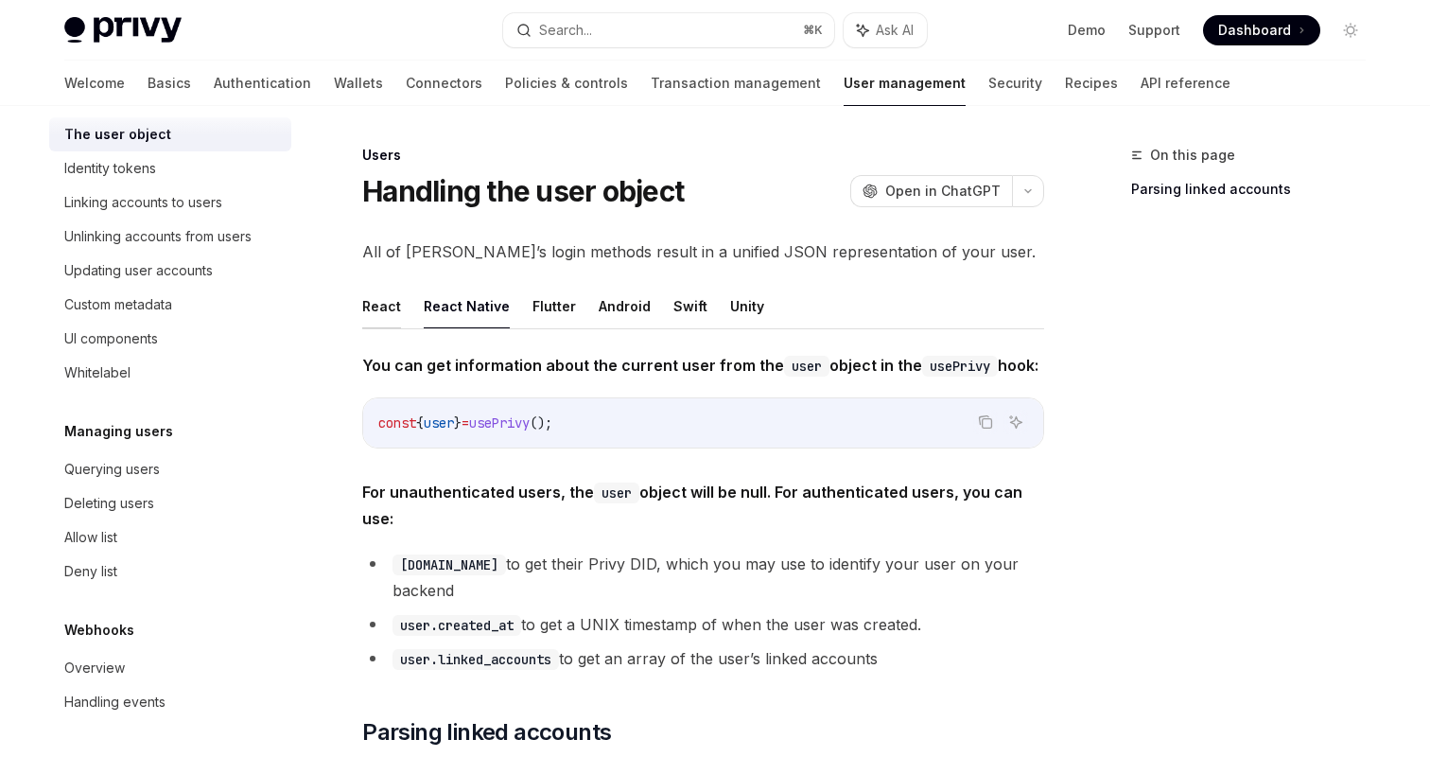
click at [386, 305] on button "React" at bounding box center [381, 306] width 39 height 44
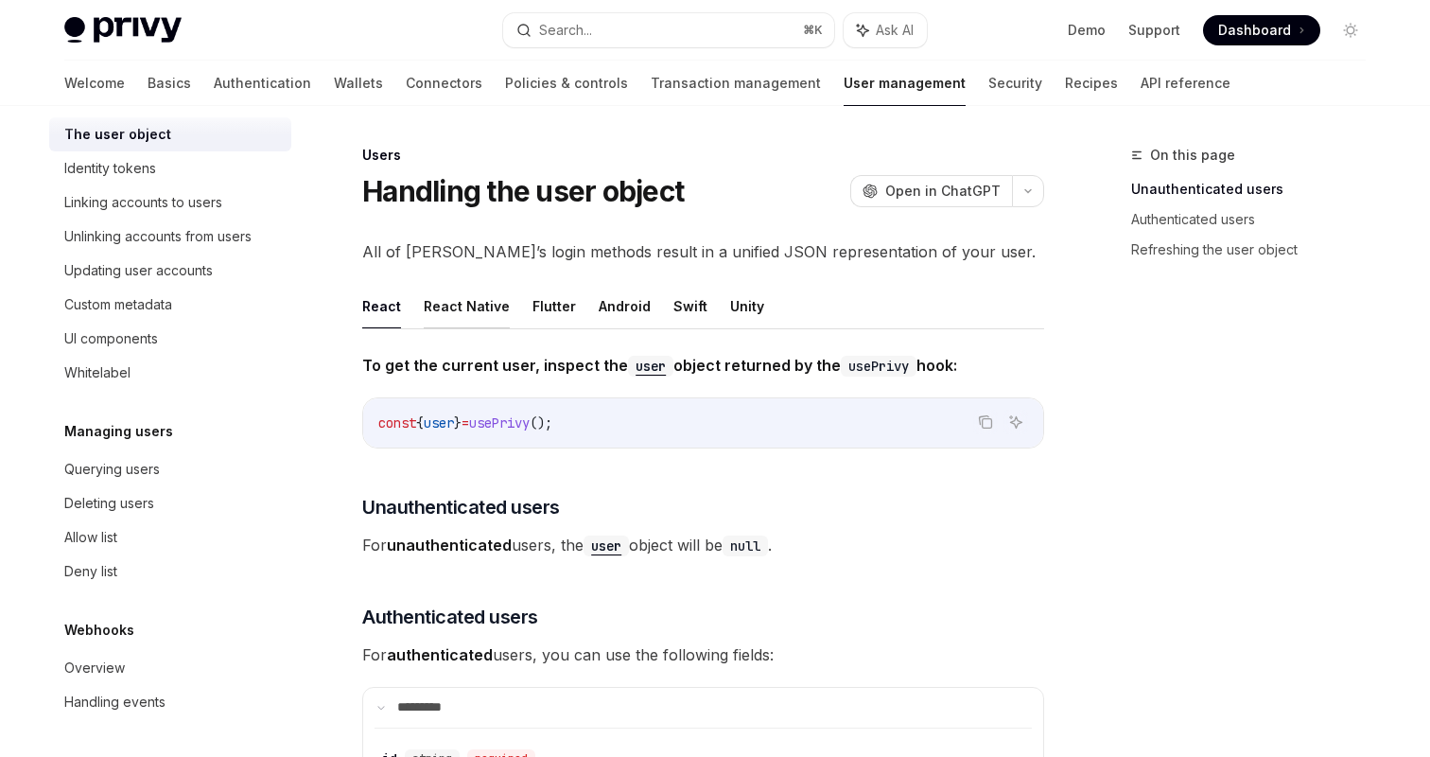
click at [467, 298] on button "React Native" at bounding box center [467, 306] width 86 height 44
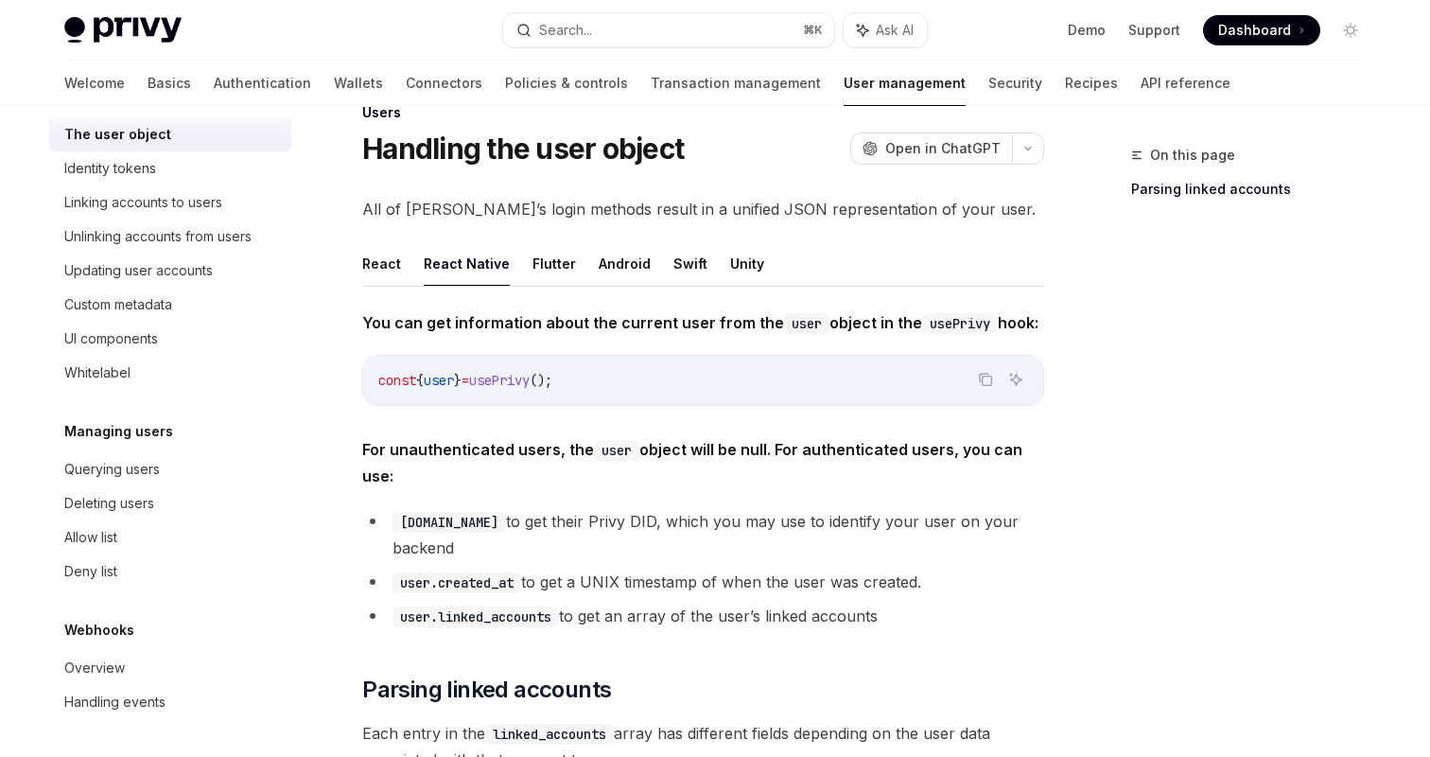
scroll to position [41, 0]
click at [551, 258] on button "Flutter" at bounding box center [555, 265] width 44 height 44
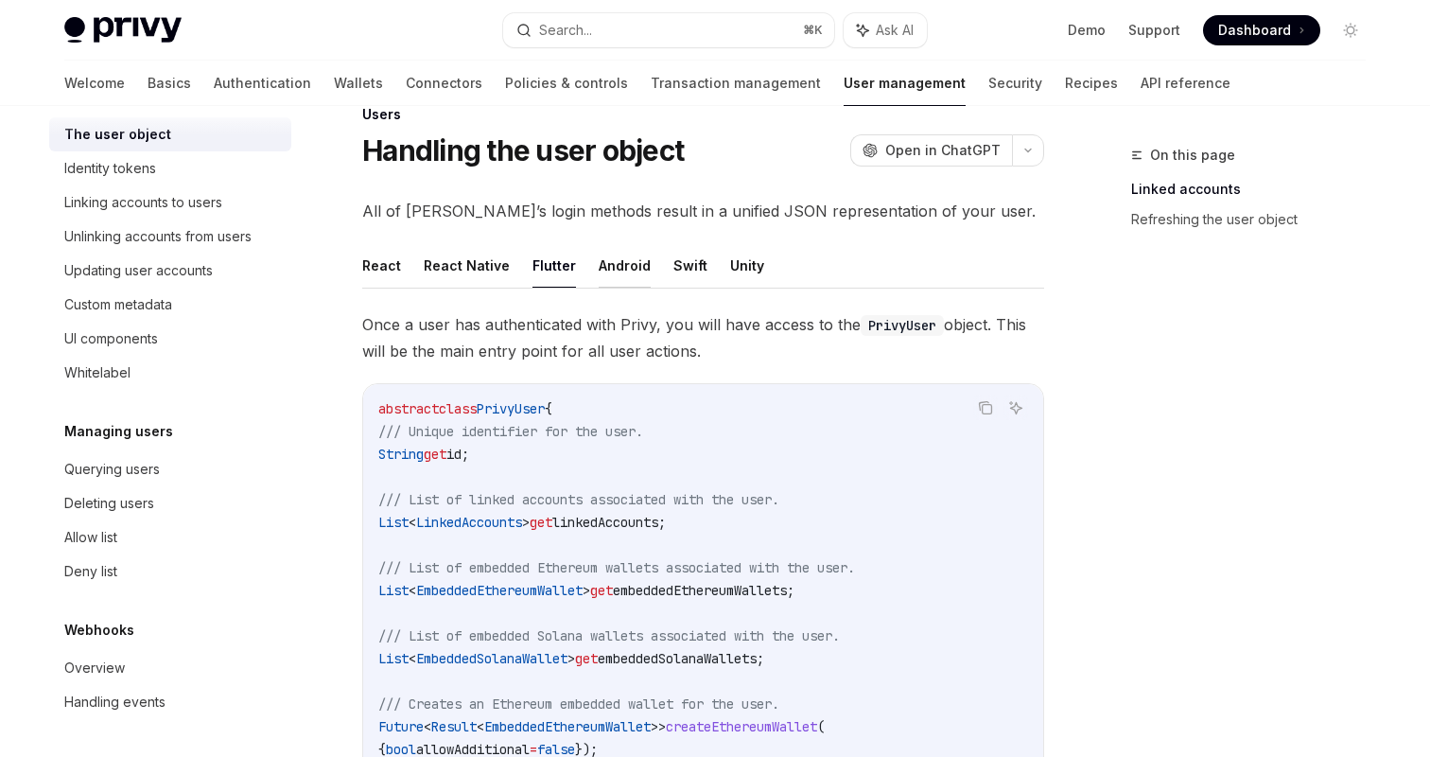
click at [605, 258] on button "Android" at bounding box center [625, 265] width 52 height 44
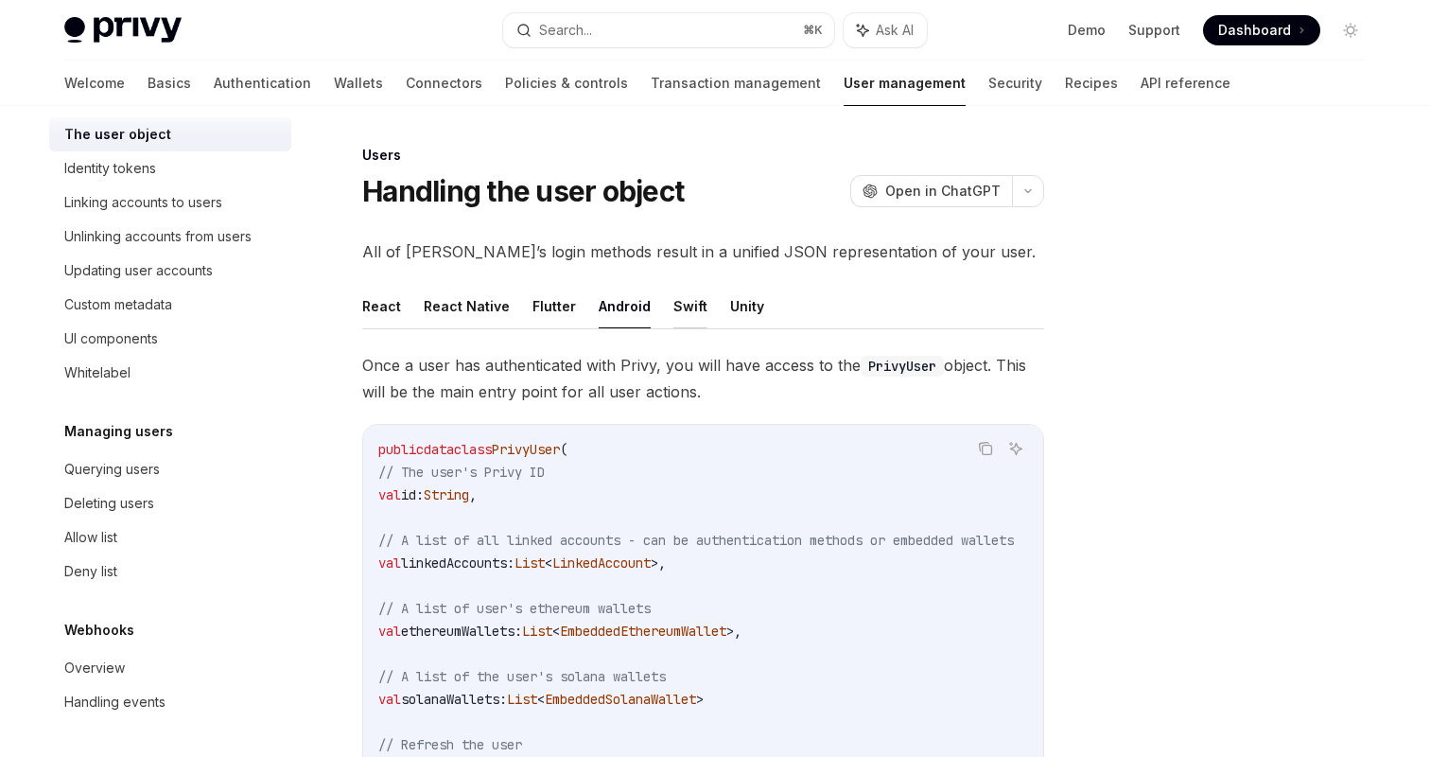
click at [673, 310] on button "Swift" at bounding box center [690, 306] width 34 height 44
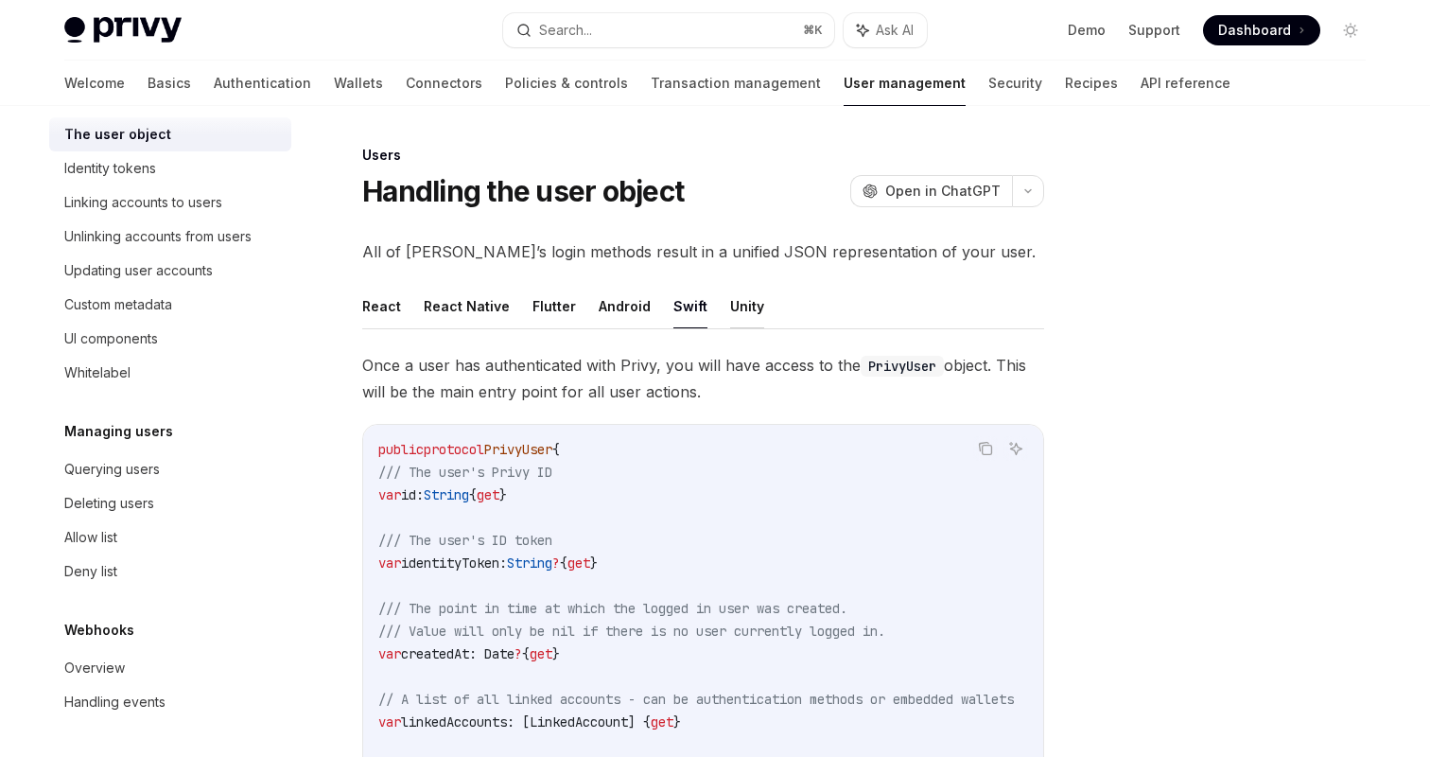
click at [738, 301] on button "Unity" at bounding box center [747, 306] width 34 height 44
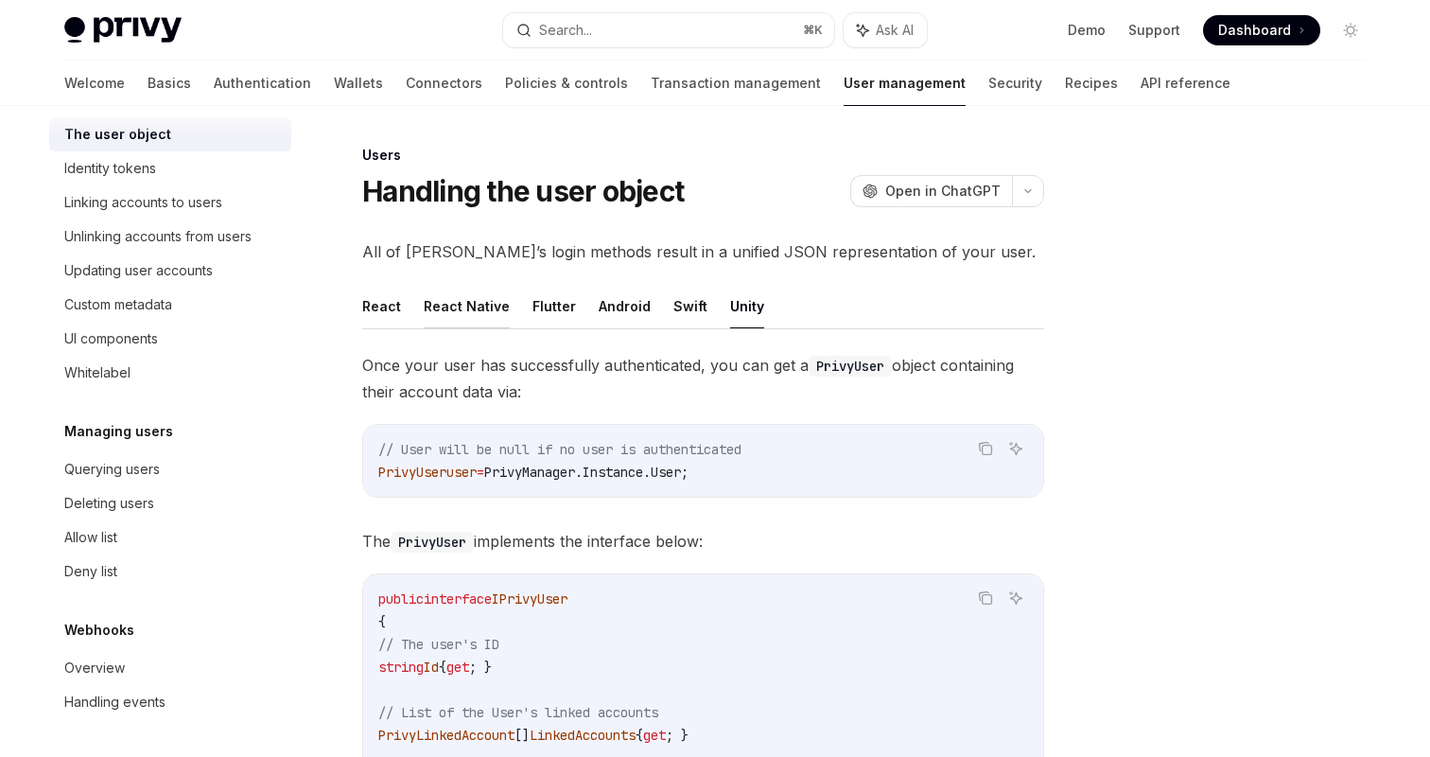
click at [470, 291] on button "React Native" at bounding box center [467, 306] width 86 height 44
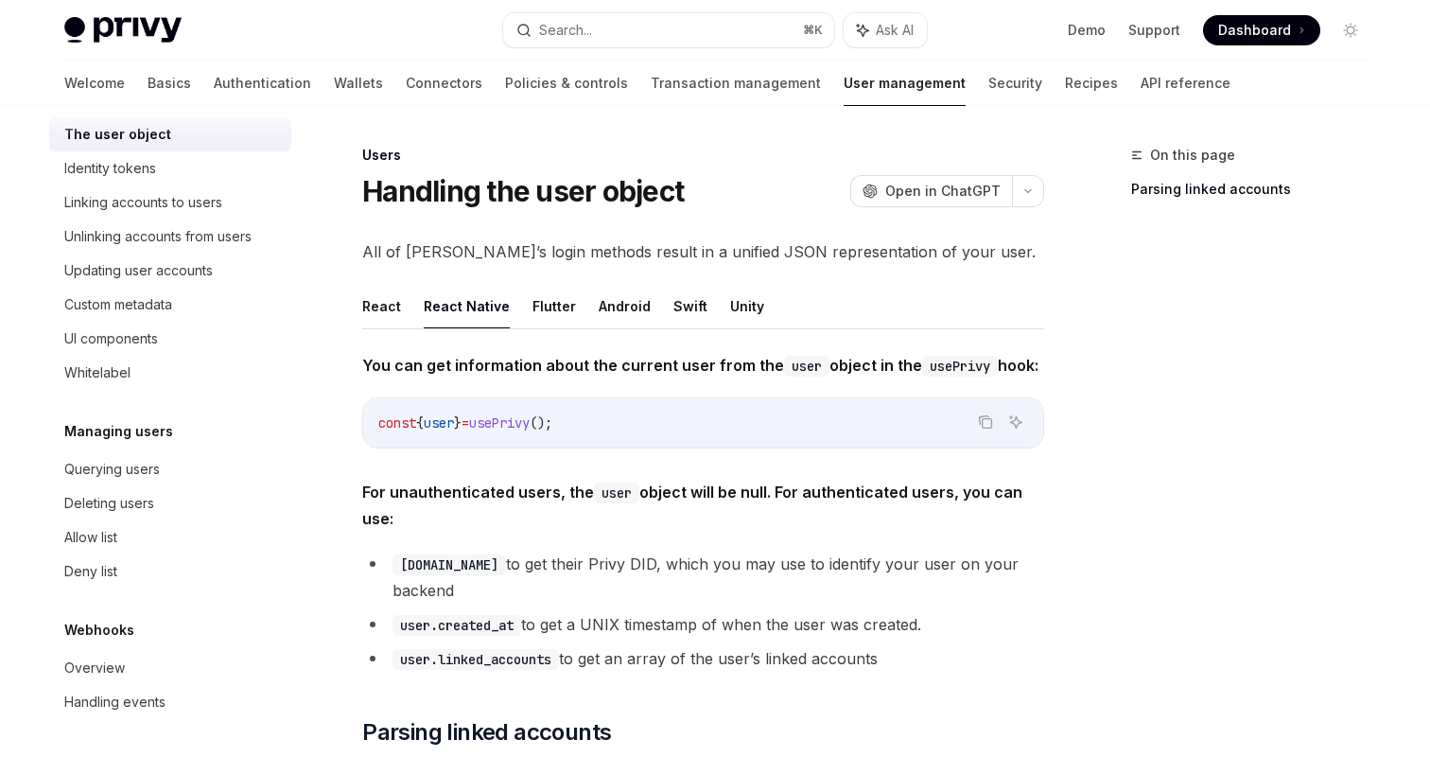
click at [378, 308] on button "React" at bounding box center [381, 306] width 39 height 44
type textarea "*"
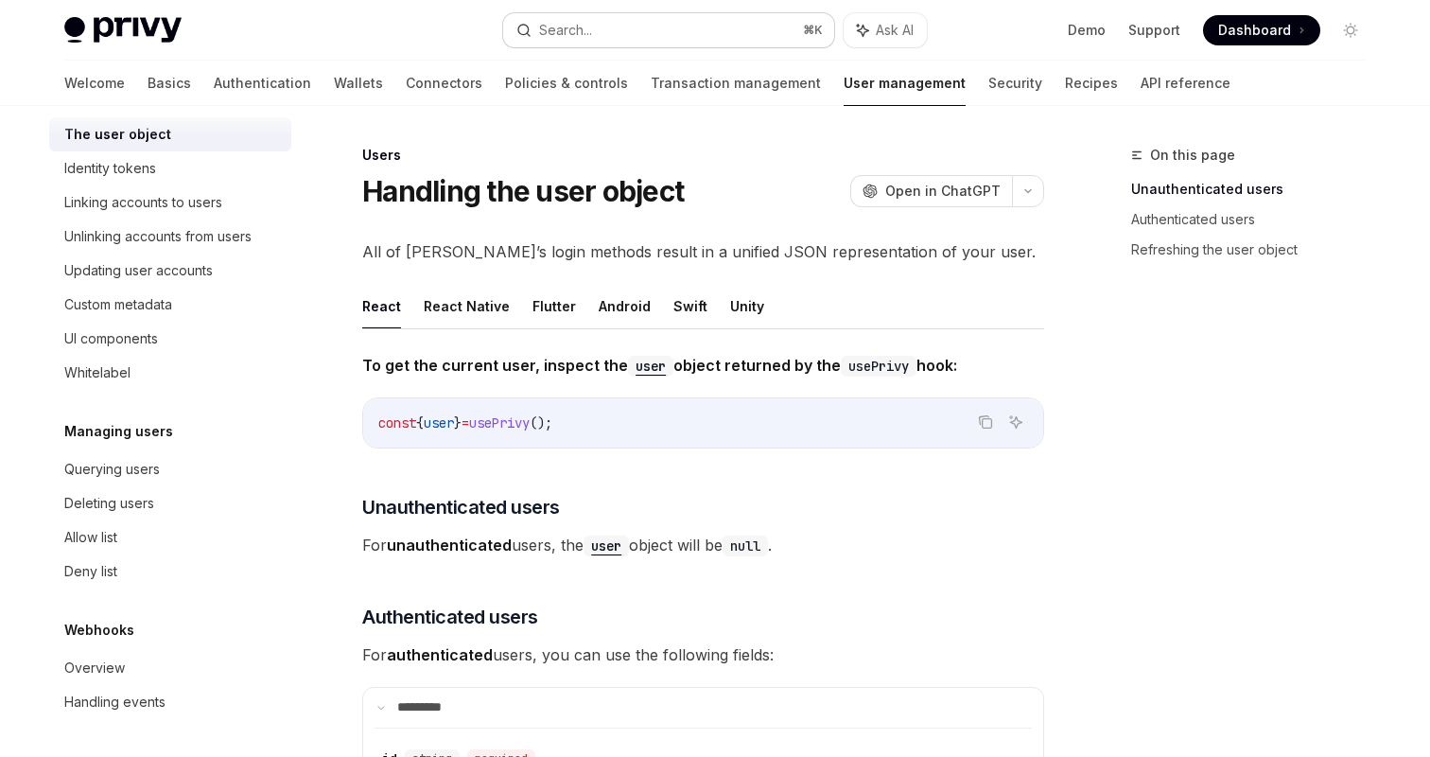
click at [543, 23] on div "Search..." at bounding box center [565, 30] width 53 height 23
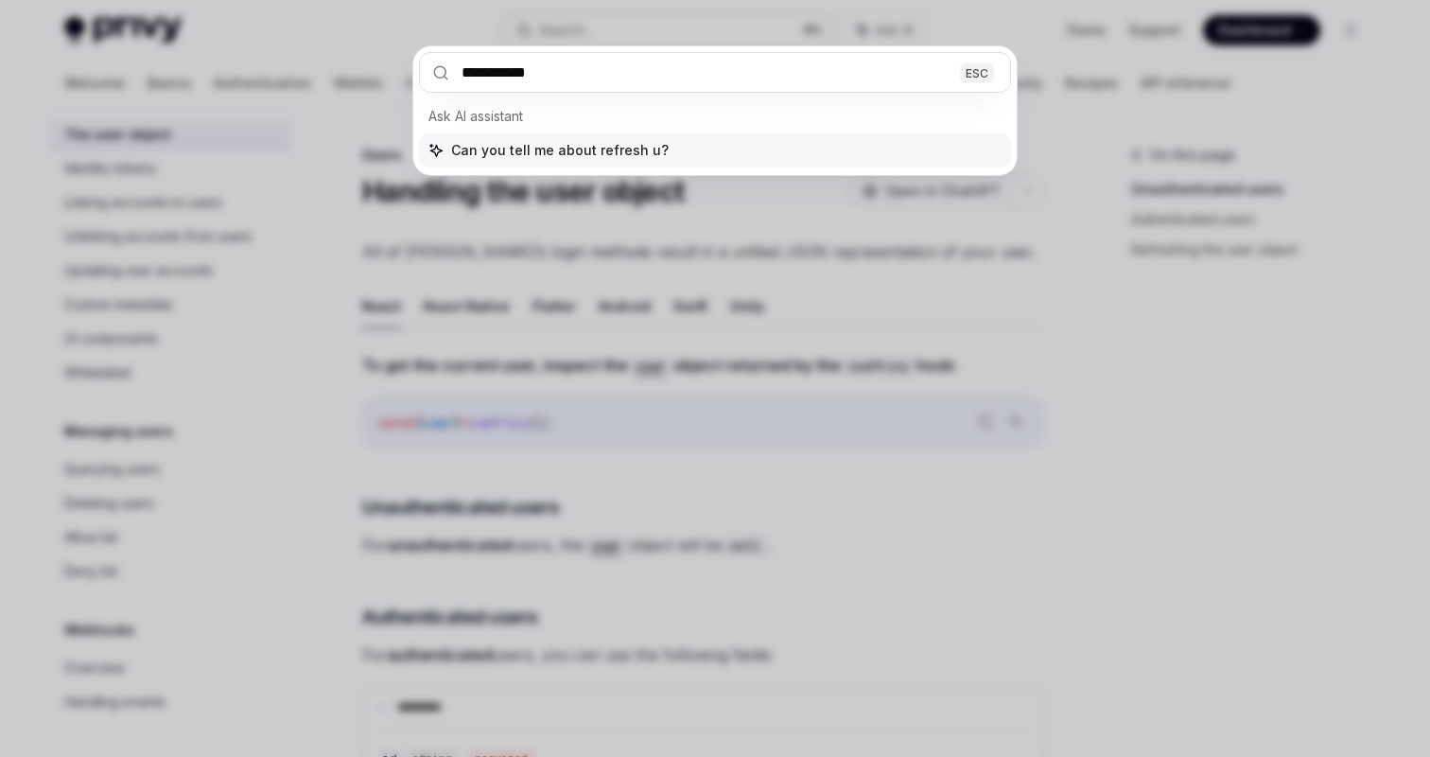
type input "**********"
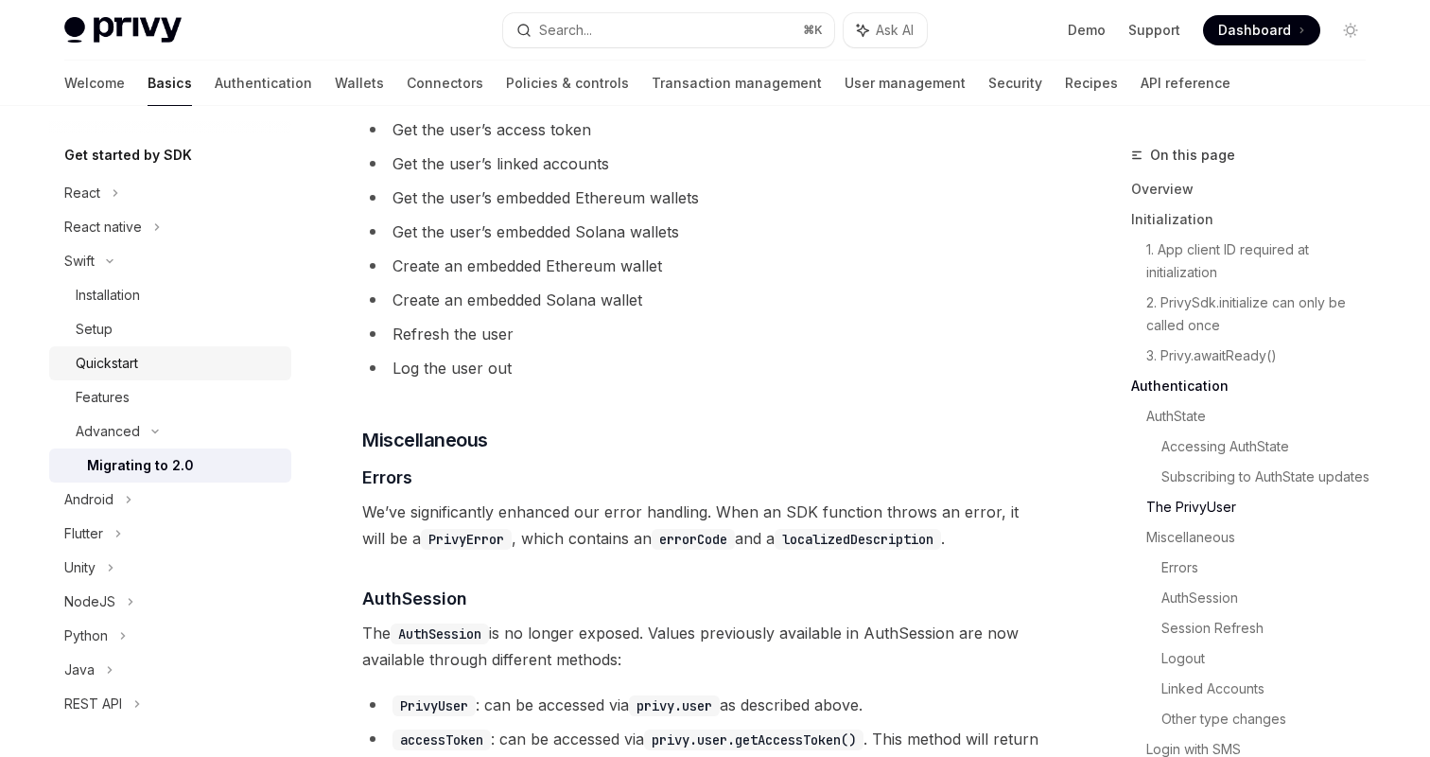
scroll to position [180, 0]
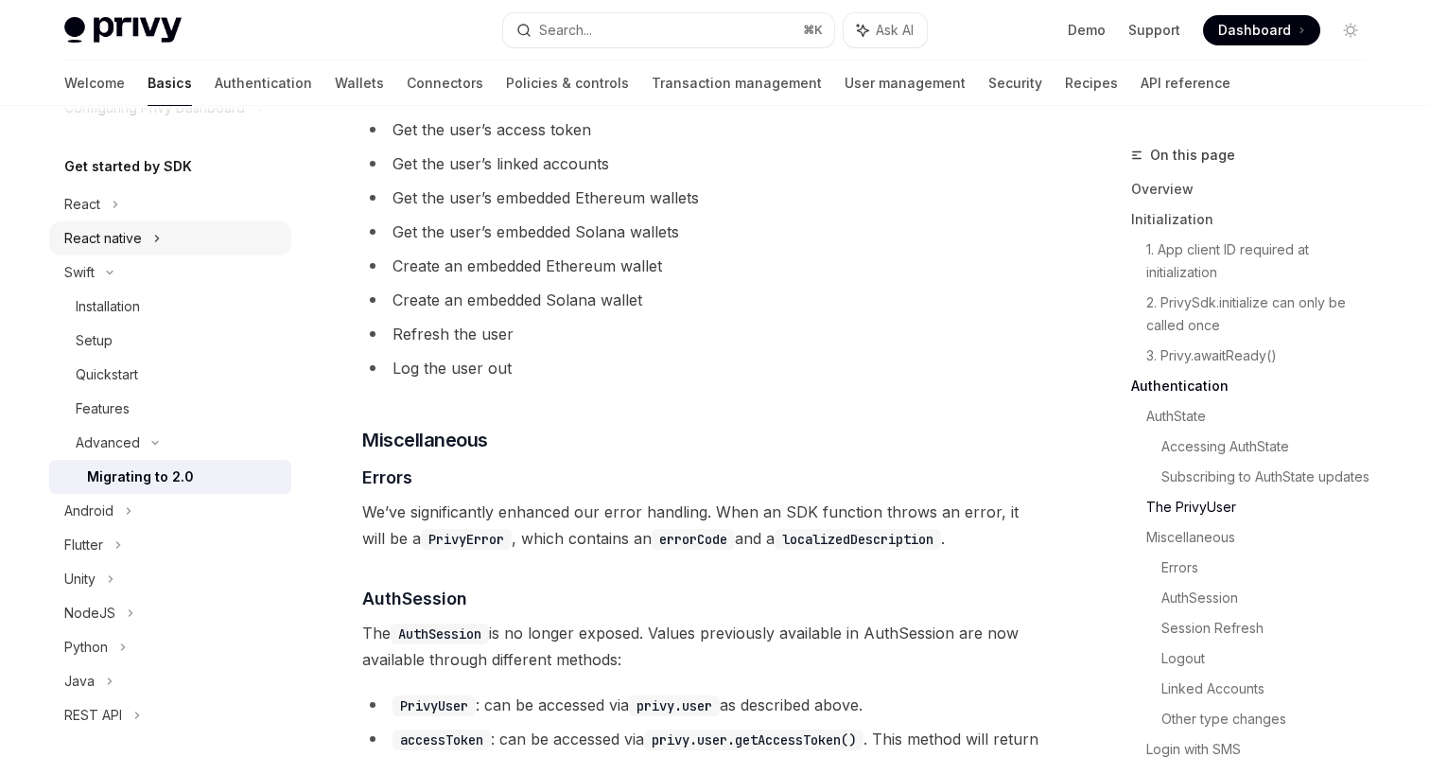
click at [151, 239] on div "React native" at bounding box center [170, 238] width 242 height 34
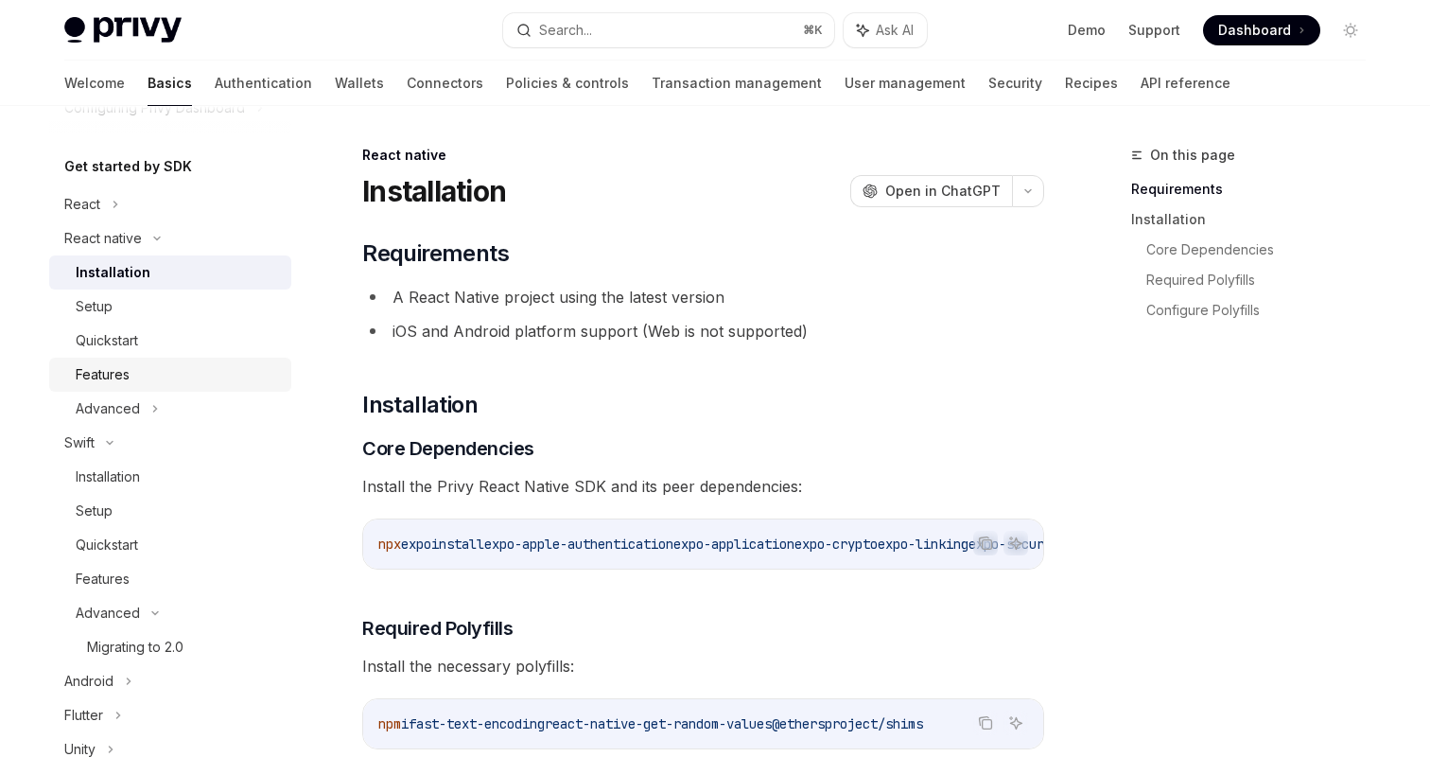
click at [146, 374] on div "Features" at bounding box center [178, 374] width 204 height 23
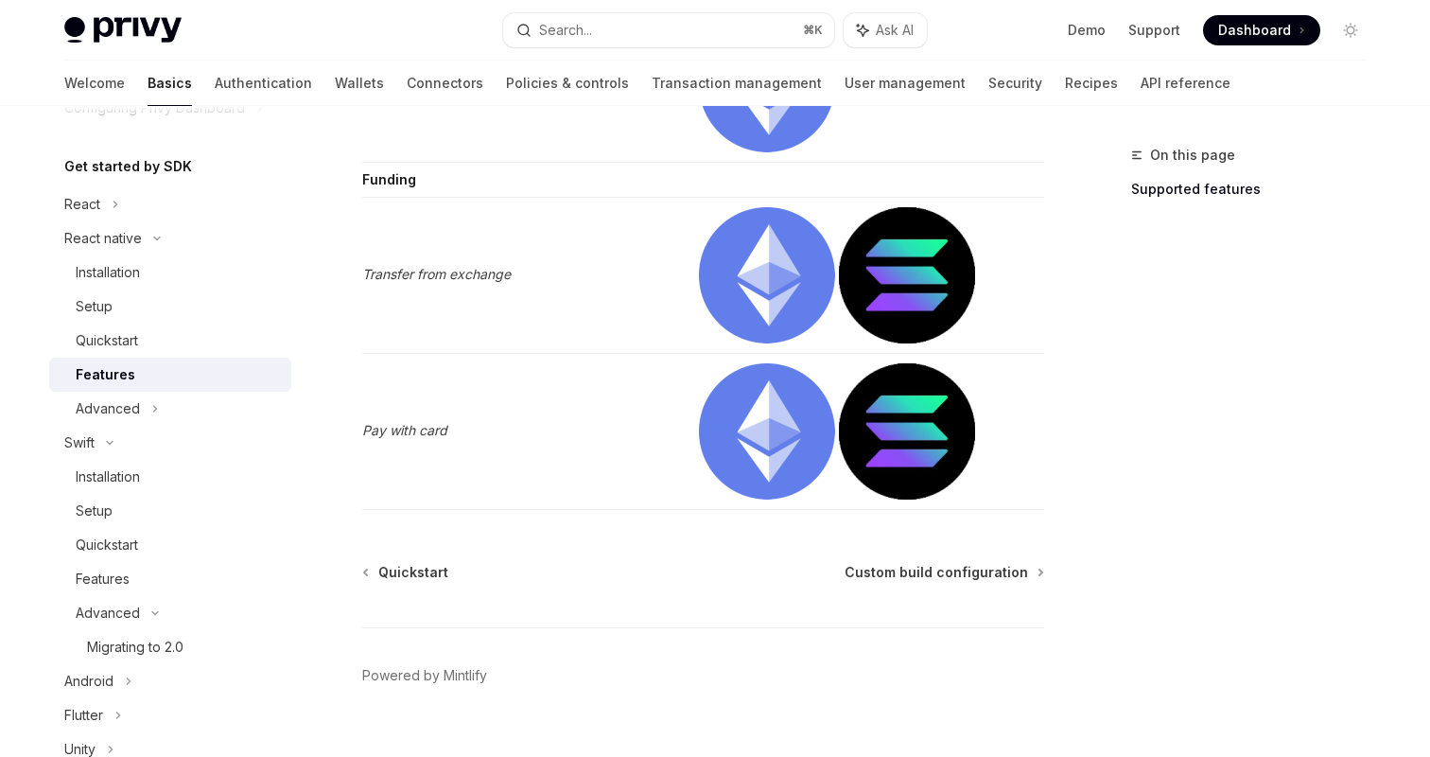
scroll to position [3141, 0]
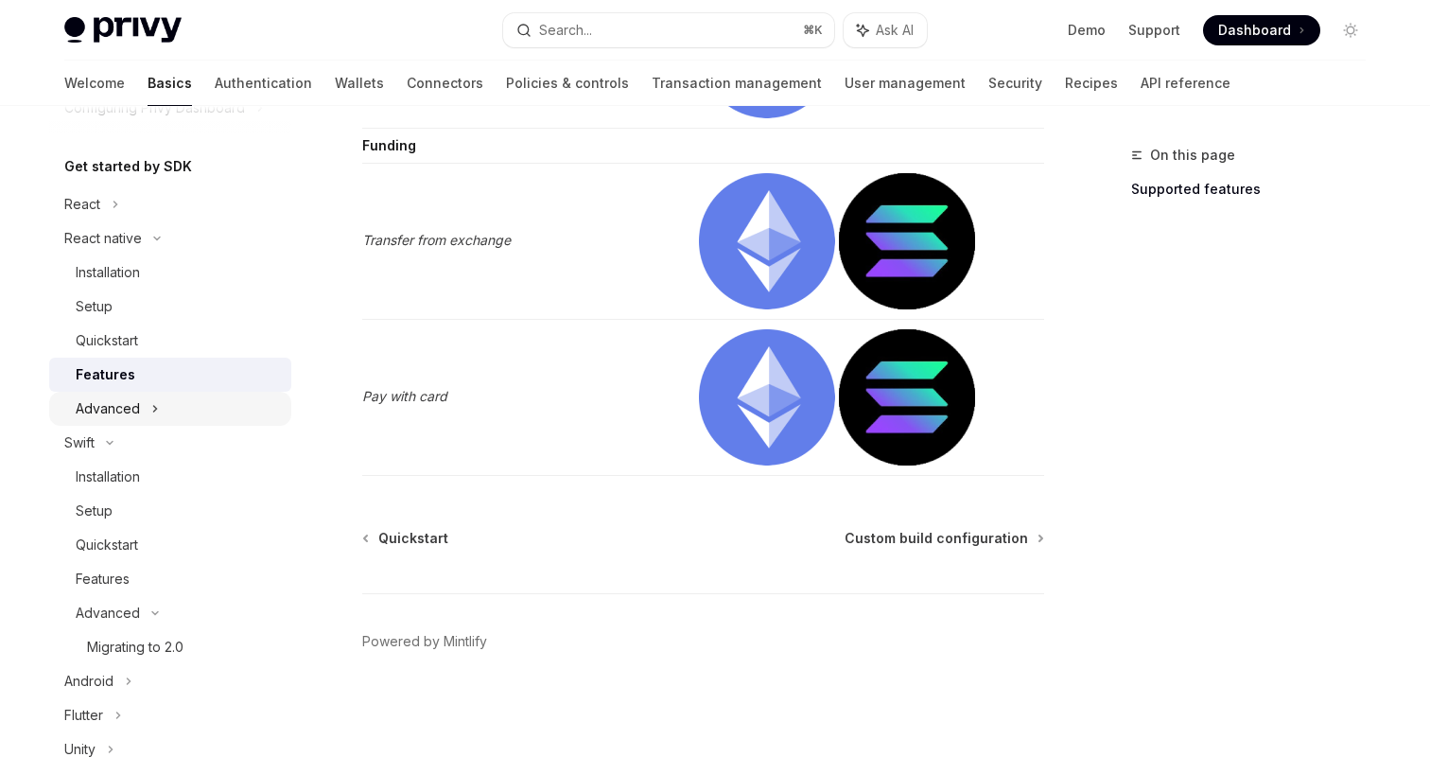
click at [155, 410] on icon at bounding box center [155, 408] width 8 height 23
type textarea "*"
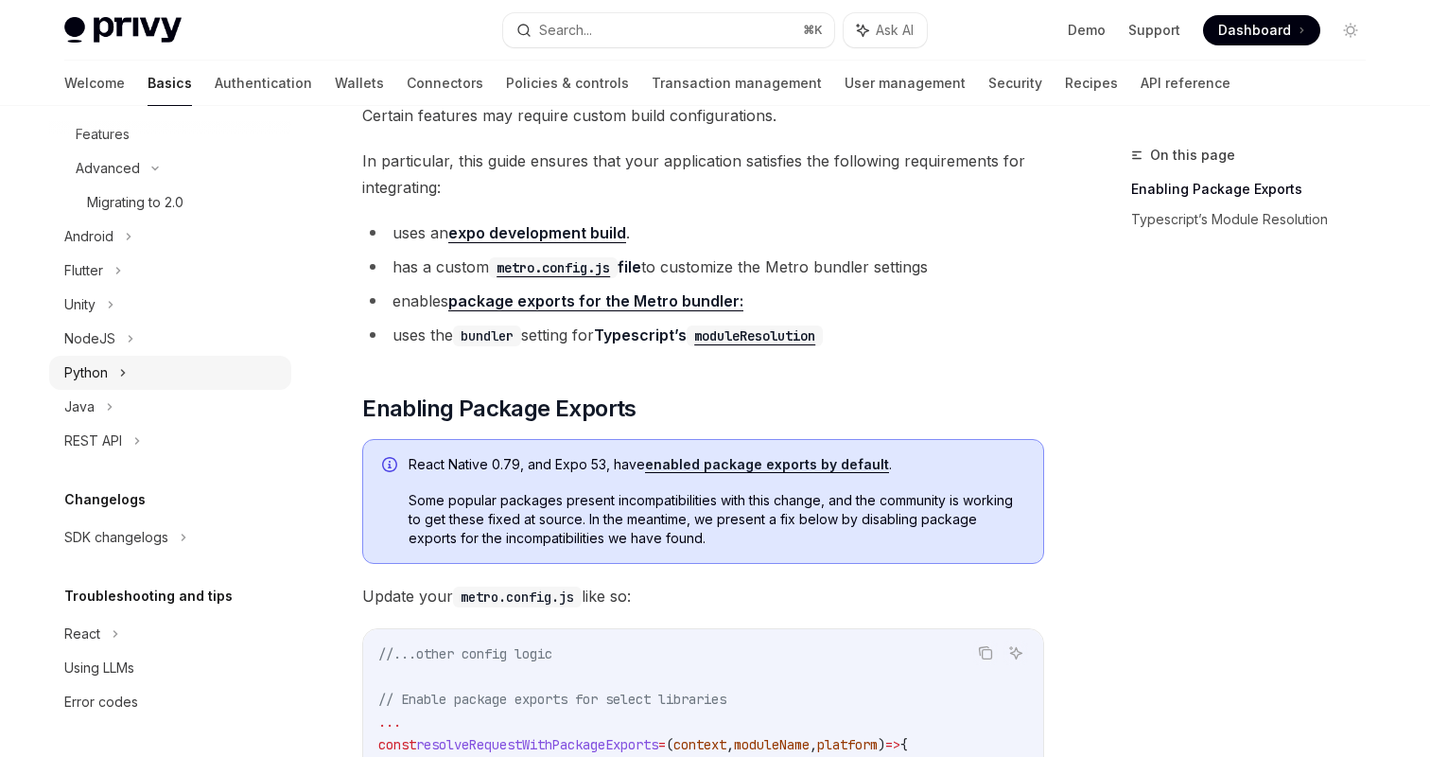
scroll to position [165, 0]
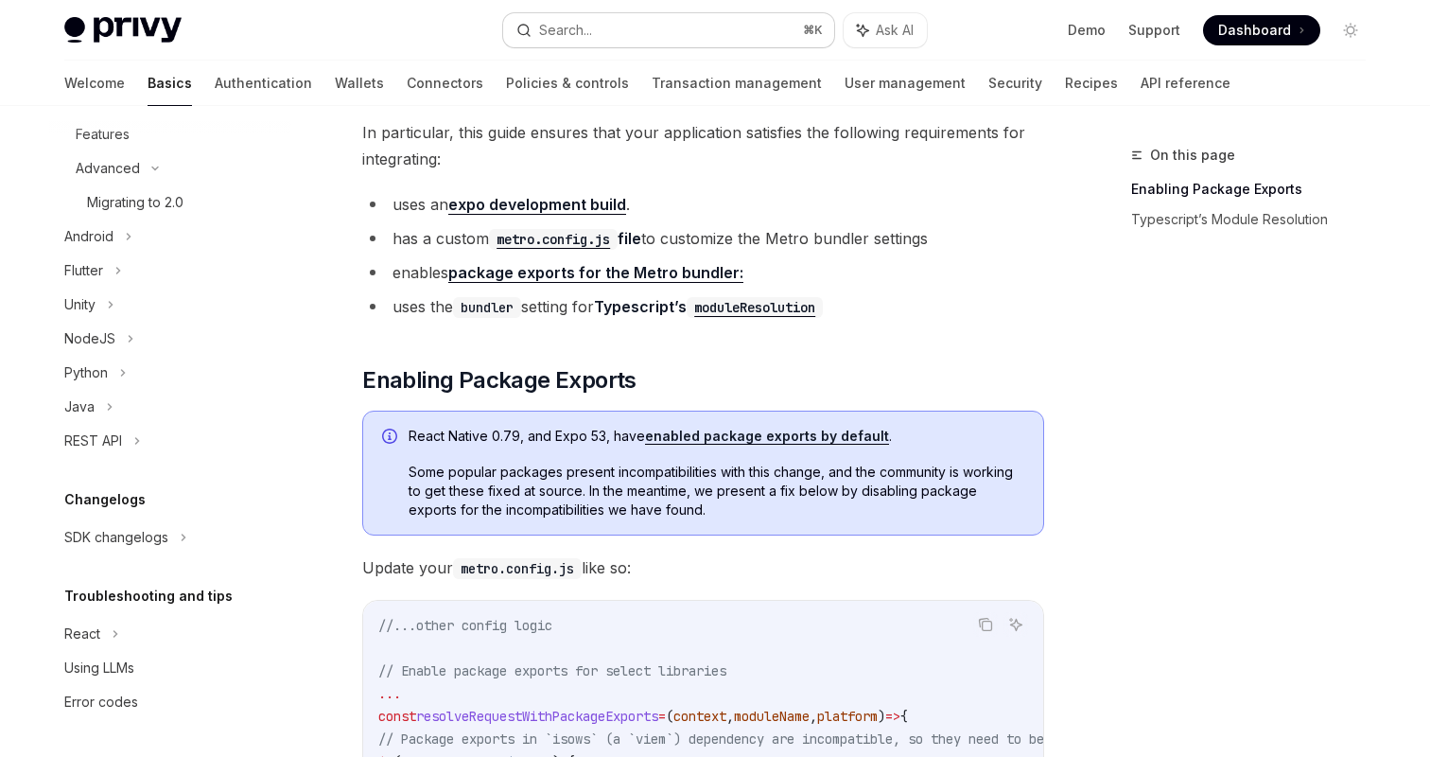
click at [614, 24] on button "Search... ⌘ K" at bounding box center [668, 30] width 331 height 34
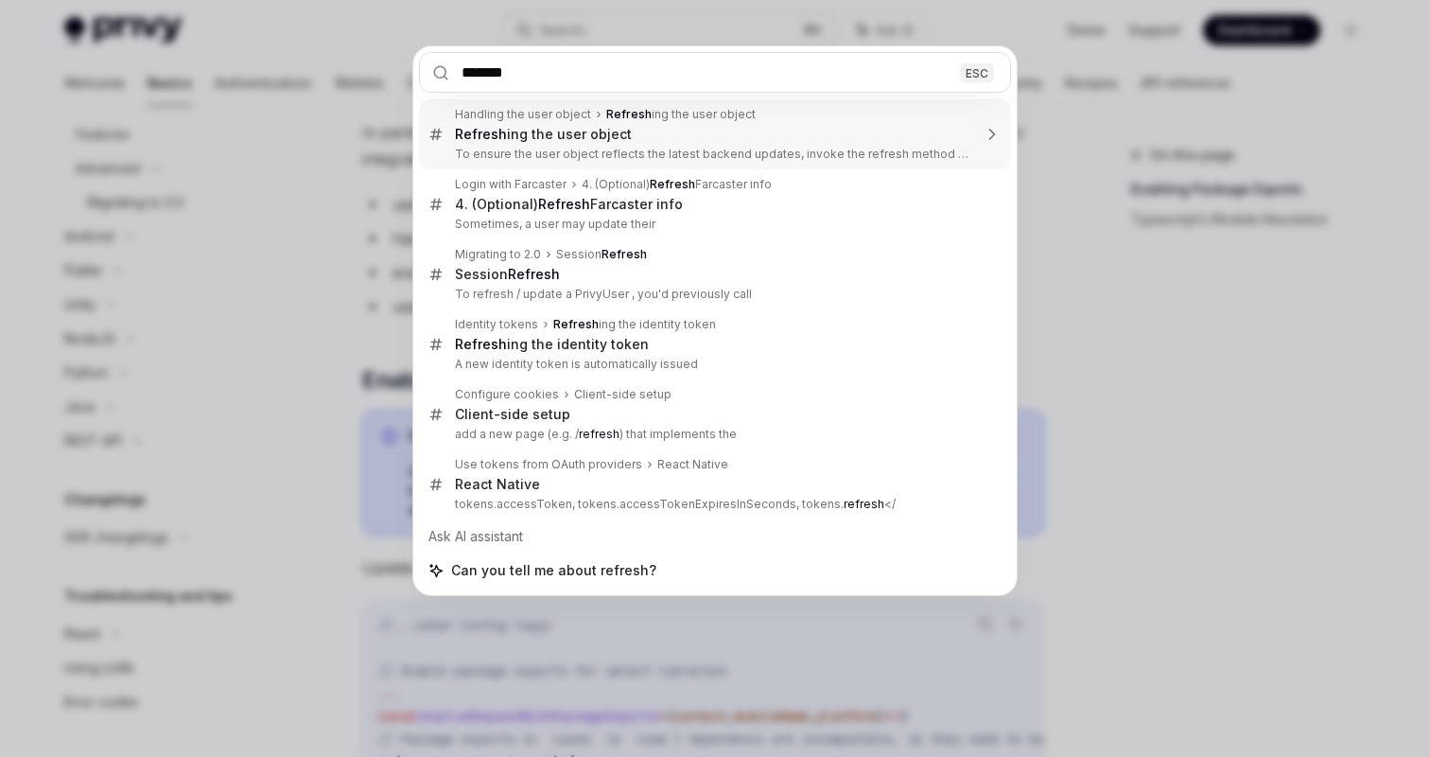
type input "*******"
click at [1046, 107] on div "******* ESC Handling the user object Refresh ing the user object Refresh ing th…" at bounding box center [715, 378] width 1430 height 757
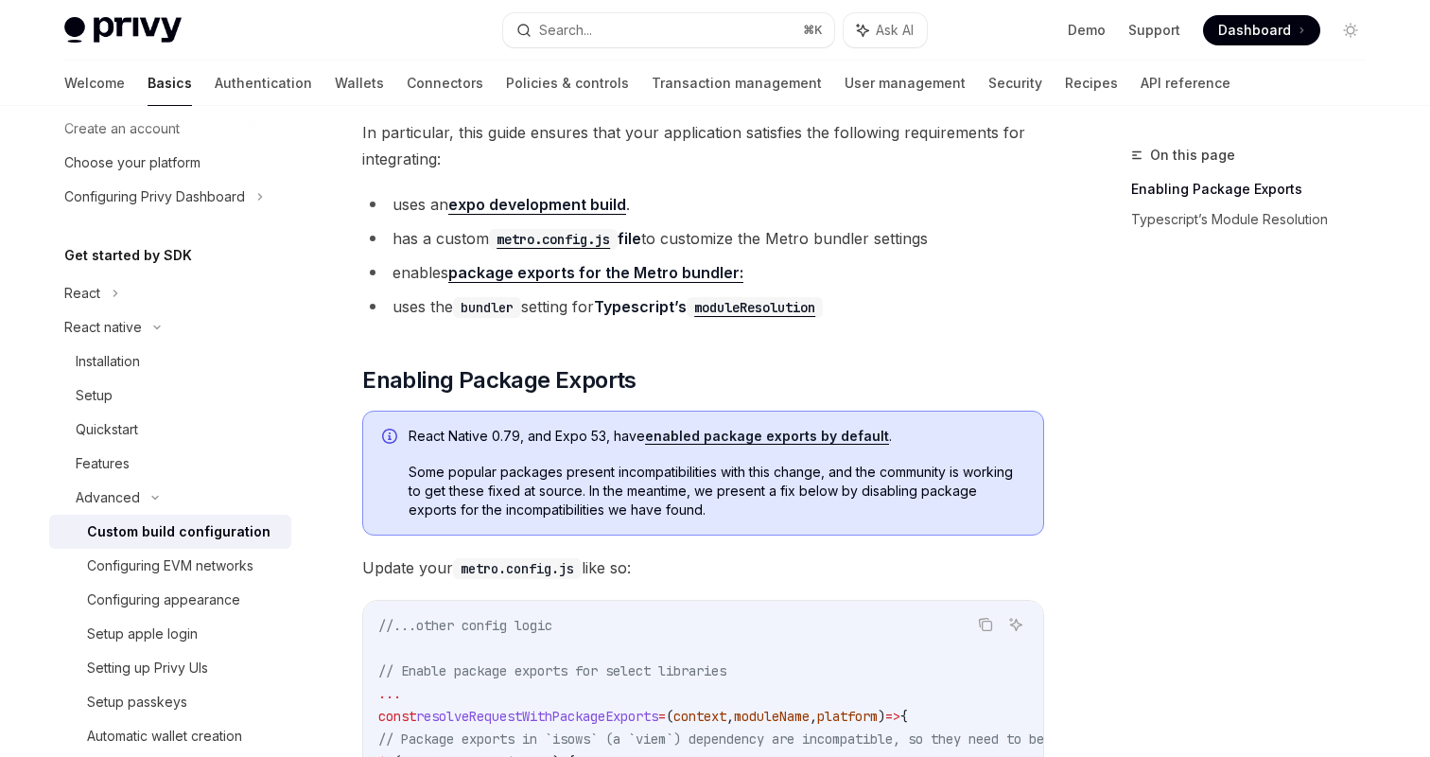
scroll to position [0, 0]
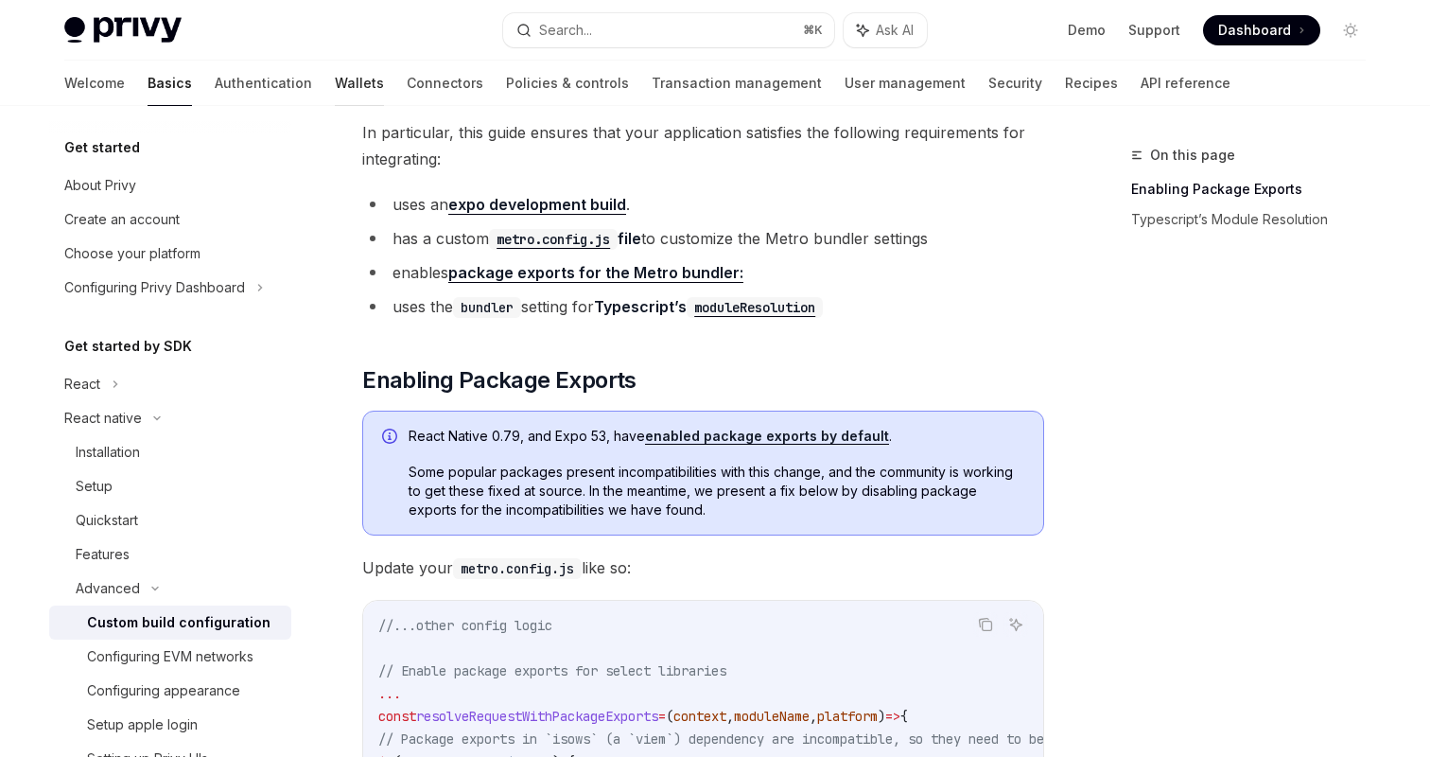
click at [335, 84] on link "Wallets" at bounding box center [359, 83] width 49 height 45
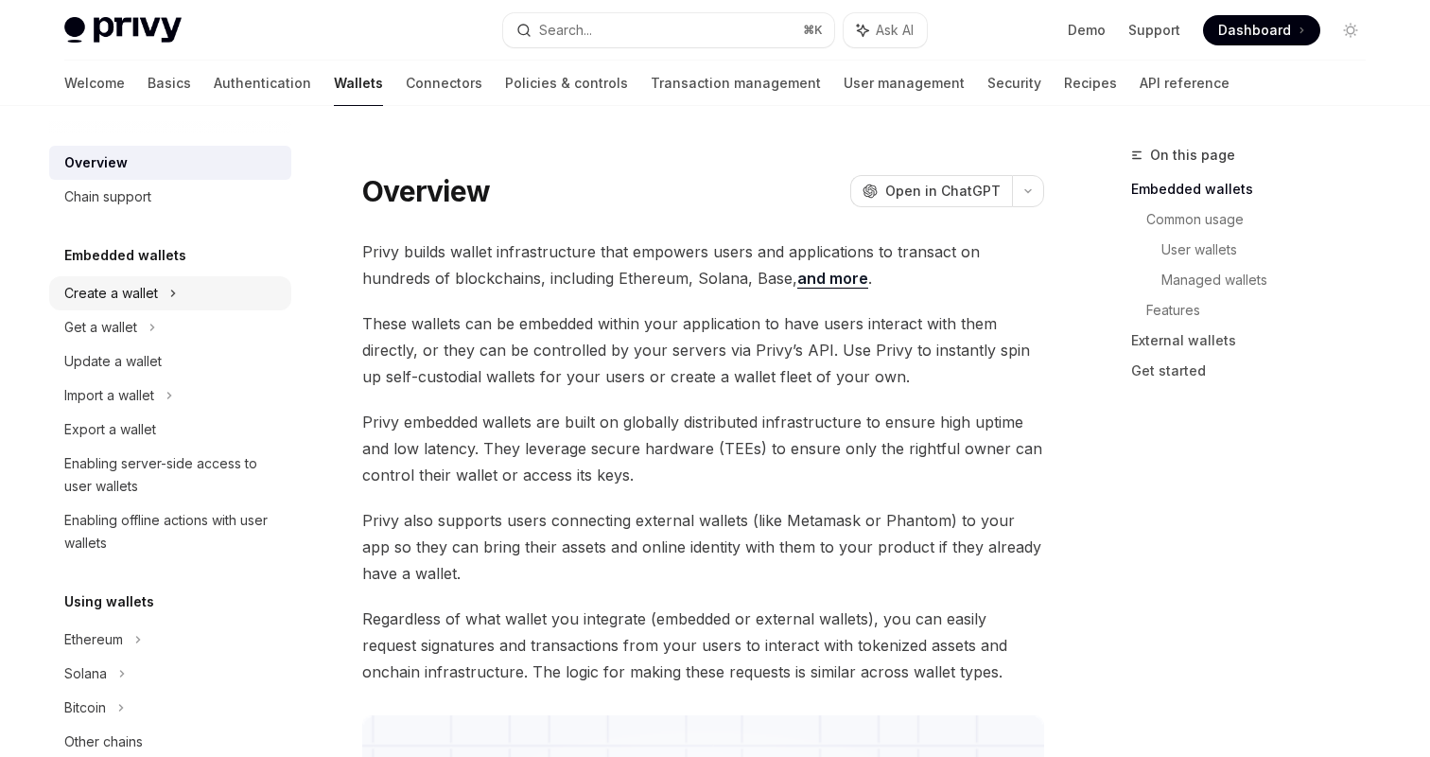
click at [167, 290] on div "Create a wallet" at bounding box center [170, 293] width 242 height 34
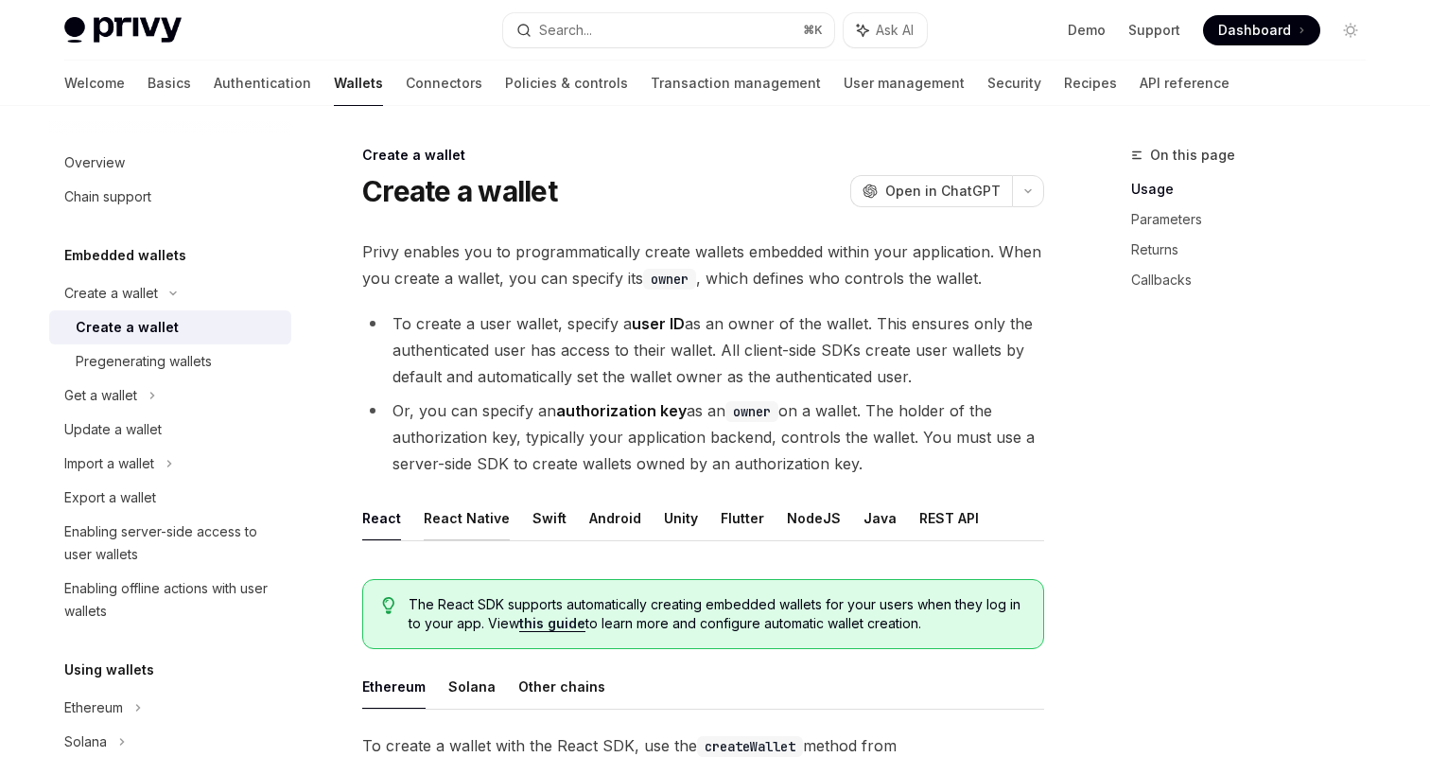
click at [476, 521] on button "React Native" at bounding box center [467, 518] width 86 height 44
drag, startPoint x: 889, startPoint y: 531, endPoint x: 897, endPoint y: 518, distance: 14.4
click at [889, 530] on ul "React React Native Swift Android Unity Flutter NodeJS Java REST API" at bounding box center [703, 518] width 682 height 45
click at [897, 518] on ul "React React Native Swift Android Unity Flutter NodeJS Java REST API" at bounding box center [703, 518] width 682 height 45
click at [919, 516] on button "REST API" at bounding box center [949, 518] width 60 height 44
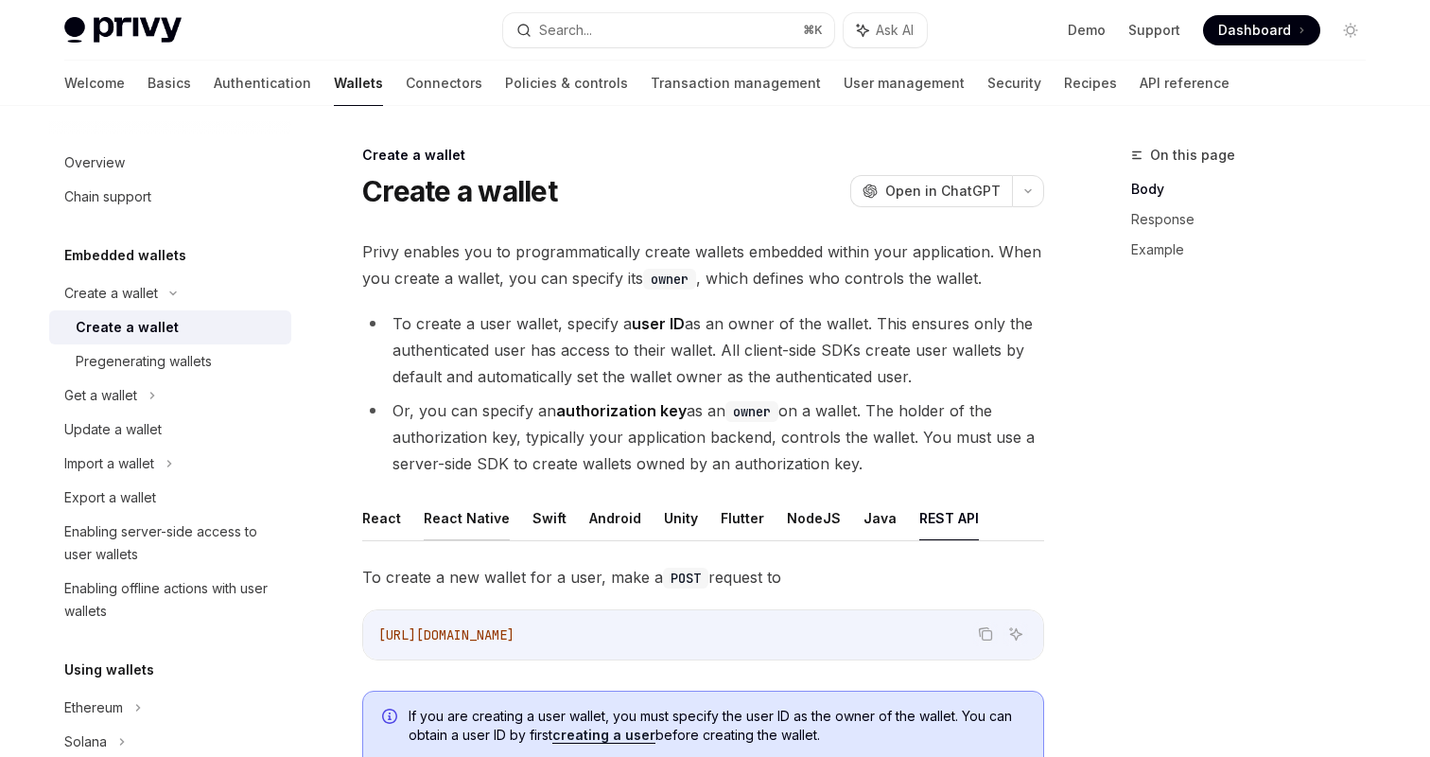
click at [475, 510] on button "React Native" at bounding box center [467, 518] width 86 height 44
type textarea "*"
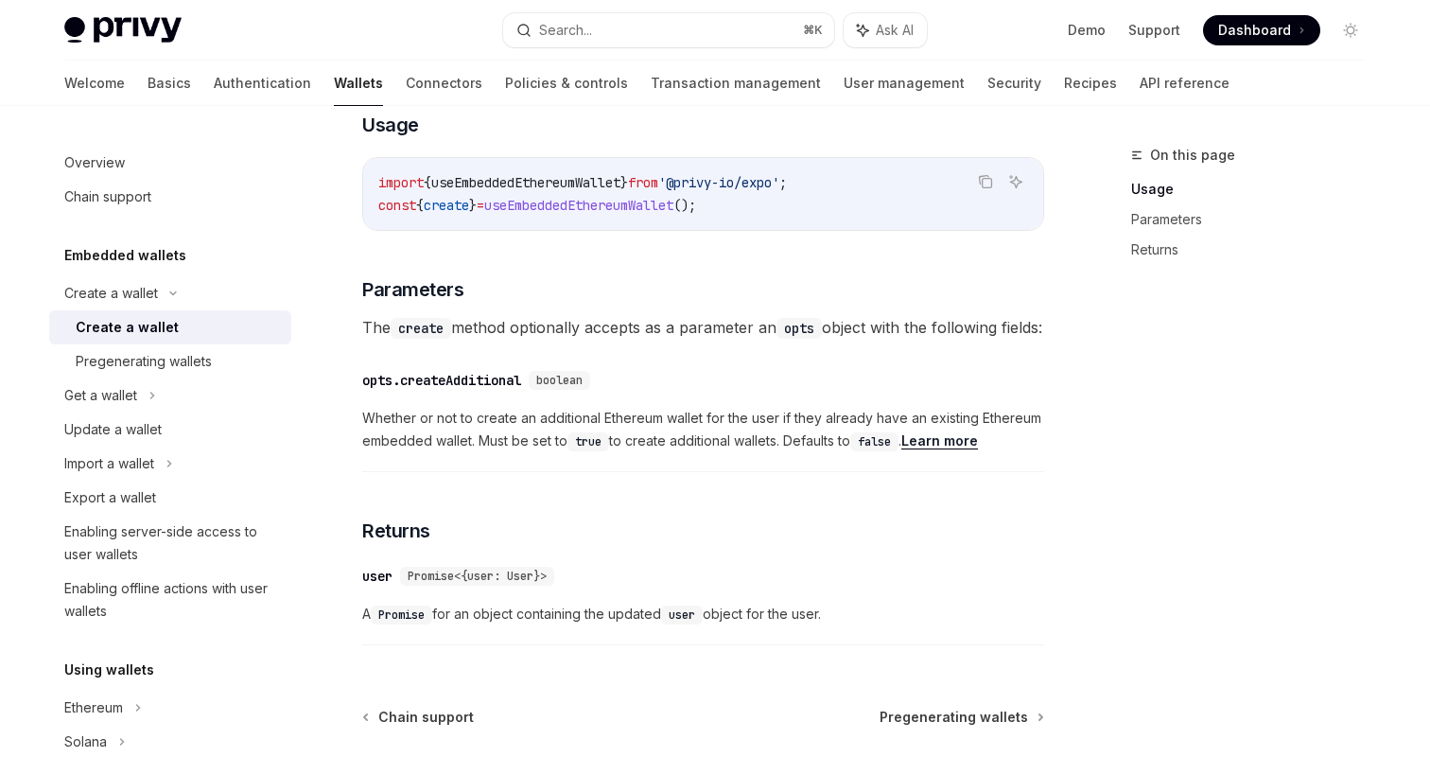
scroll to position [994, 0]
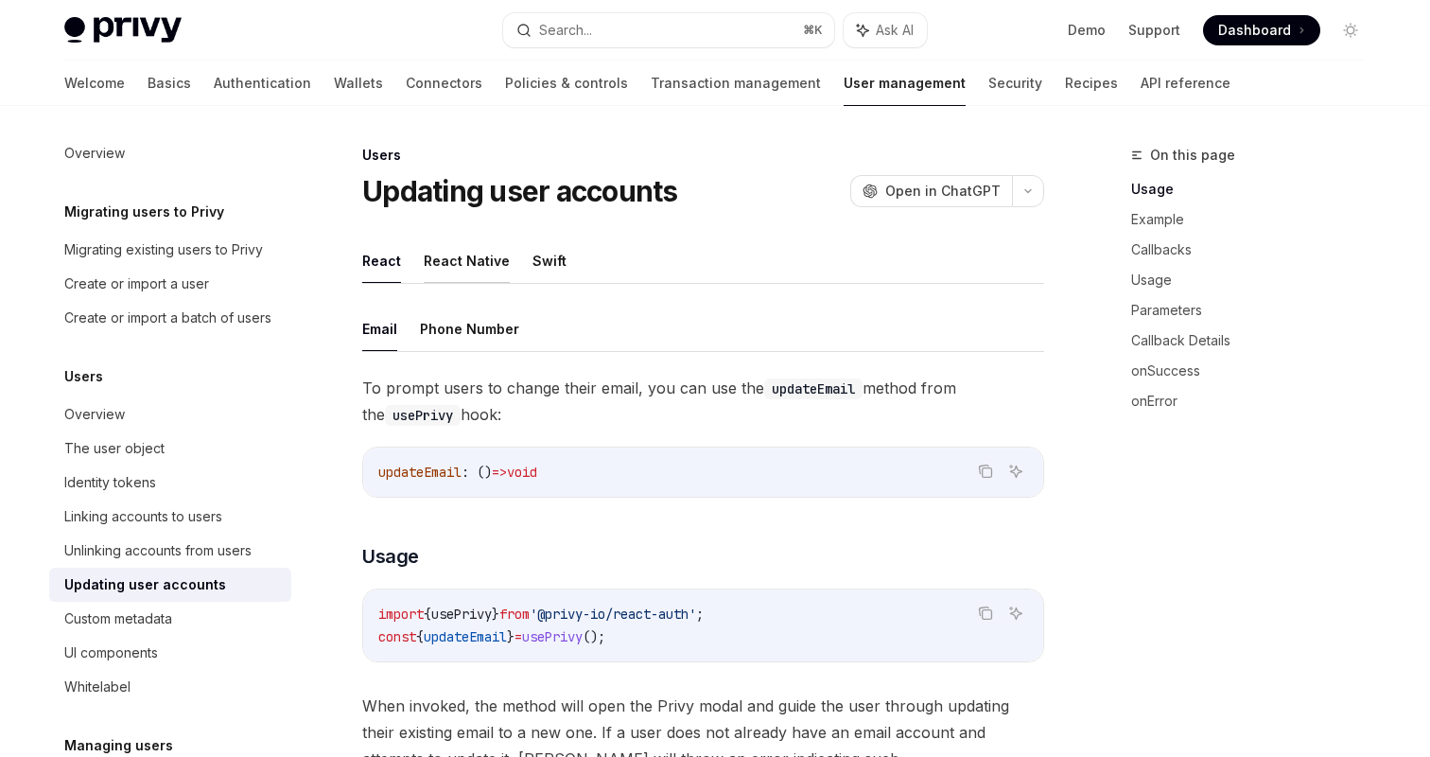
click at [444, 262] on button "React Native" at bounding box center [467, 260] width 86 height 44
type textarea "*"
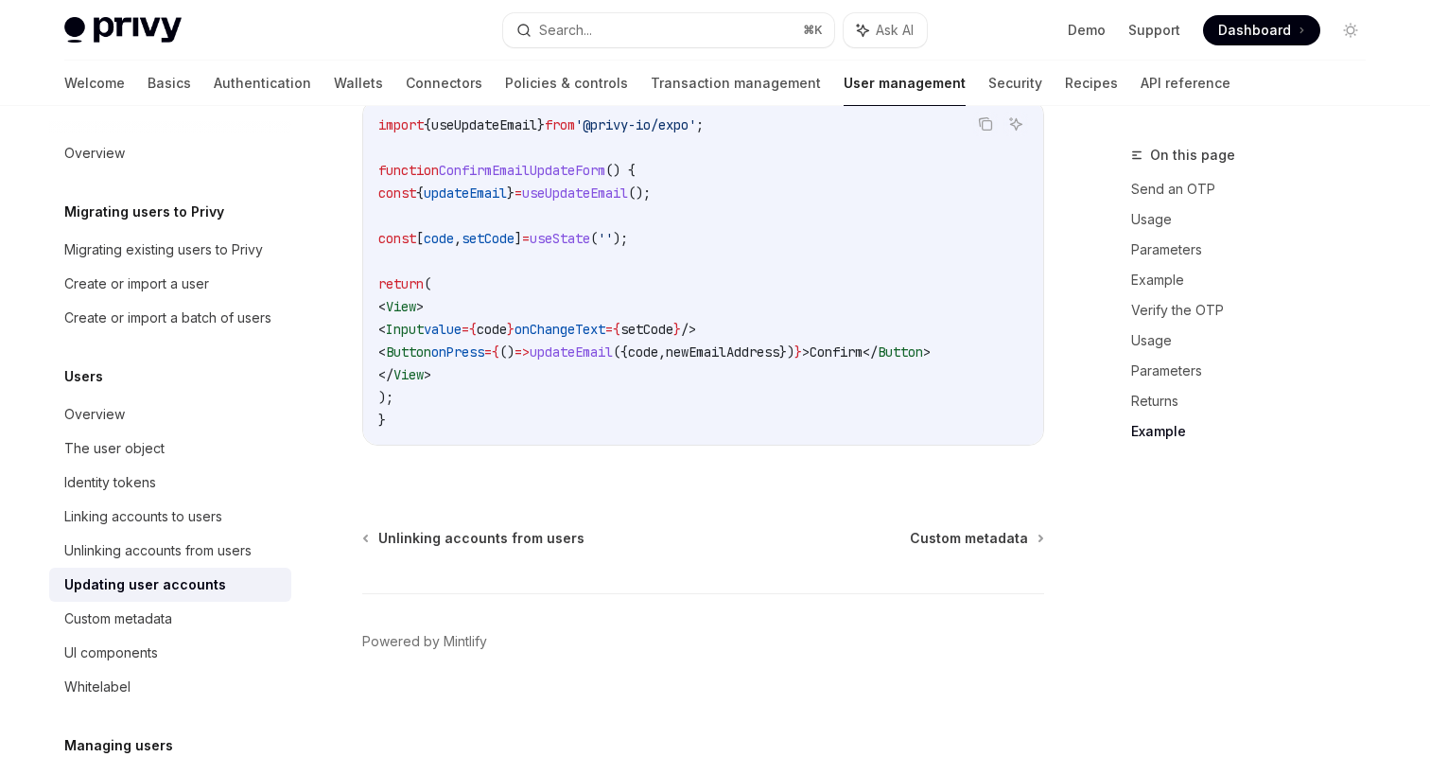
scroll to position [2358, 0]
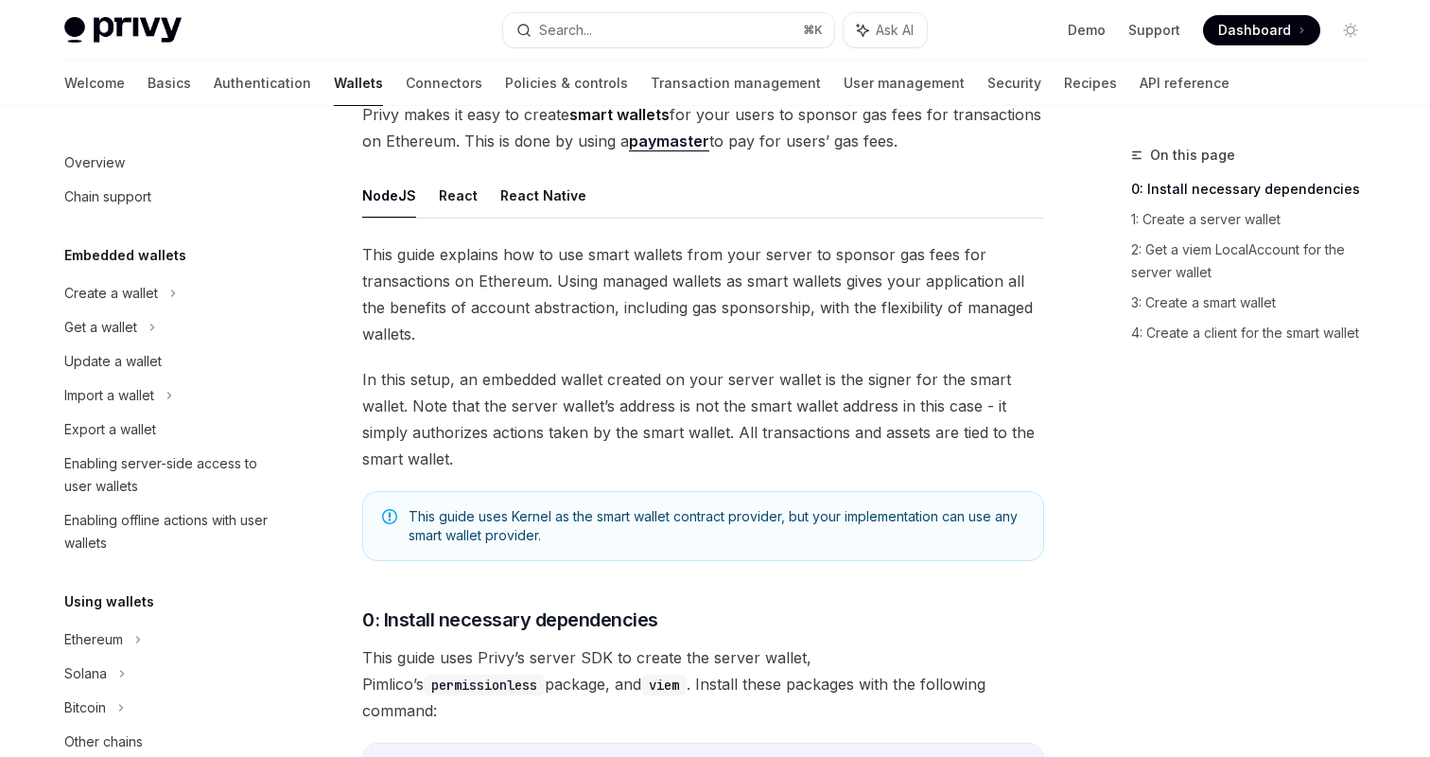
scroll to position [880, 0]
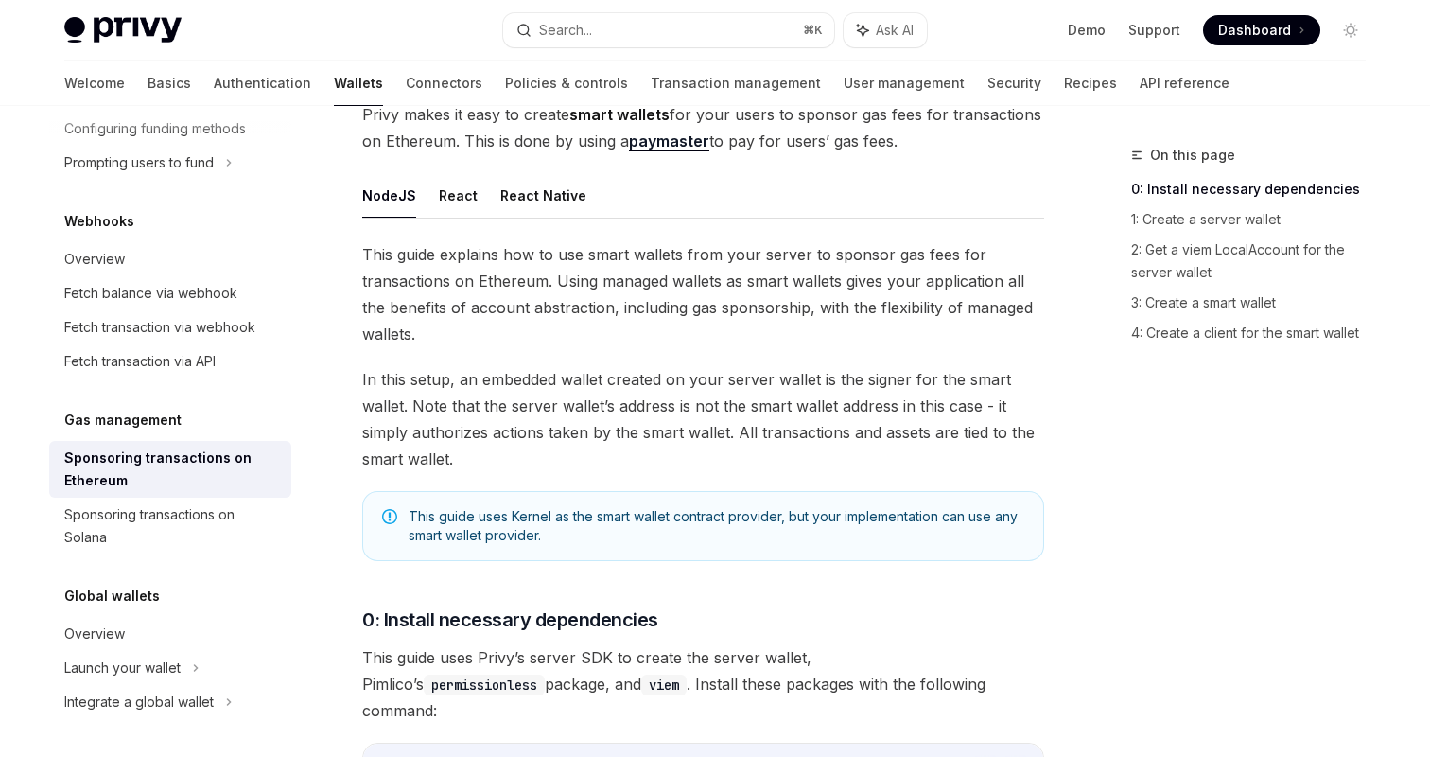
click at [334, 91] on link "Wallets" at bounding box center [358, 83] width 49 height 45
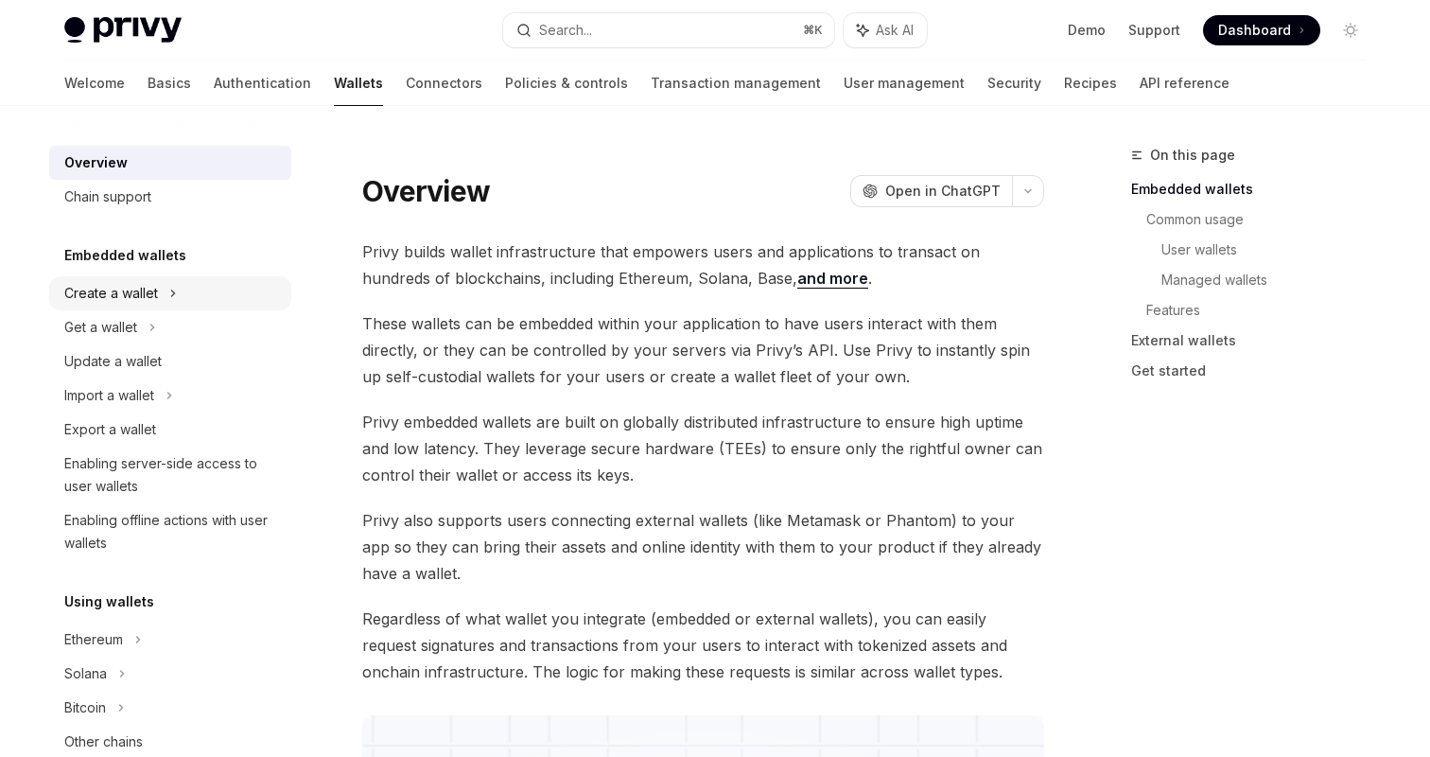
click at [157, 297] on div "Create a wallet" at bounding box center [111, 293] width 94 height 23
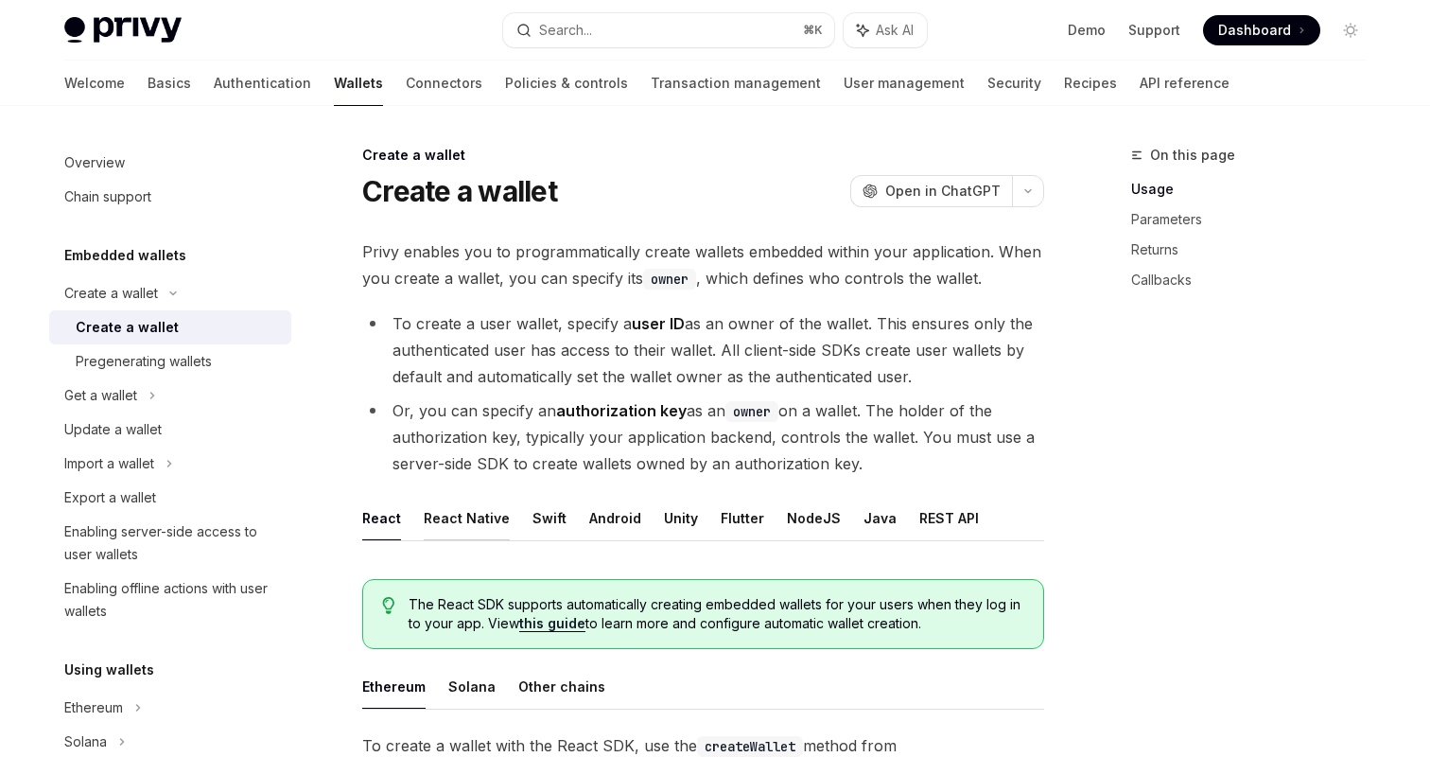
click at [463, 516] on button "React Native" at bounding box center [467, 518] width 86 height 44
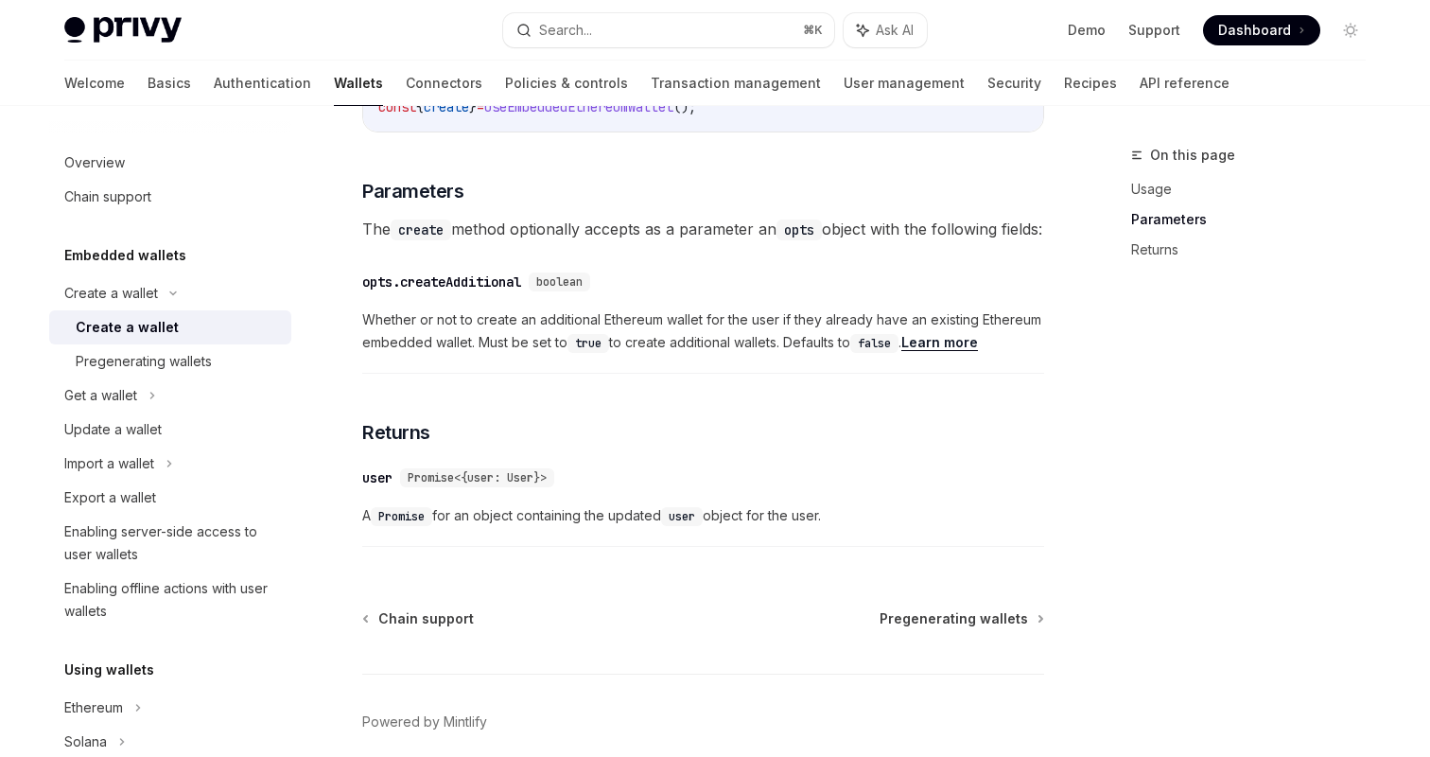
scroll to position [994, 0]
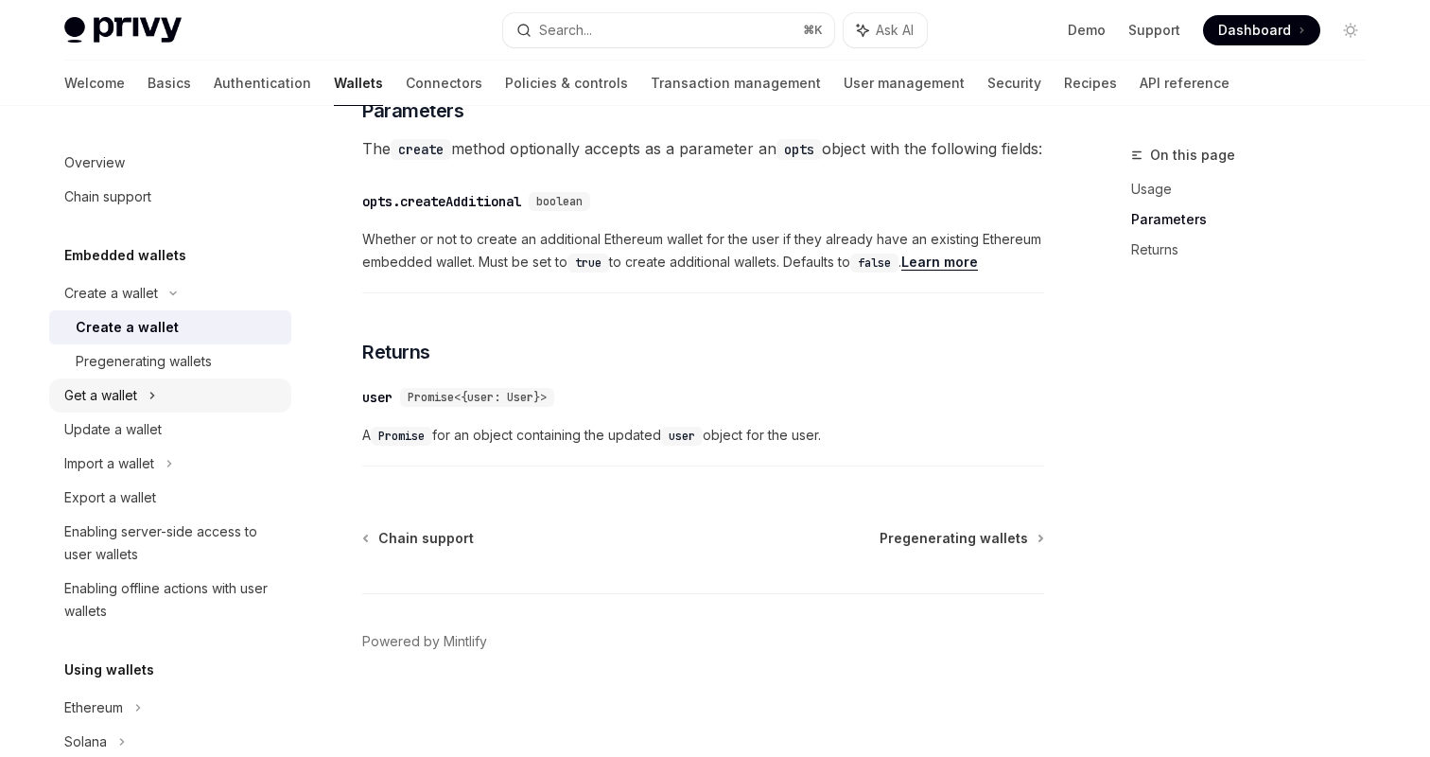
click at [163, 405] on div "Get a wallet" at bounding box center [170, 395] width 242 height 34
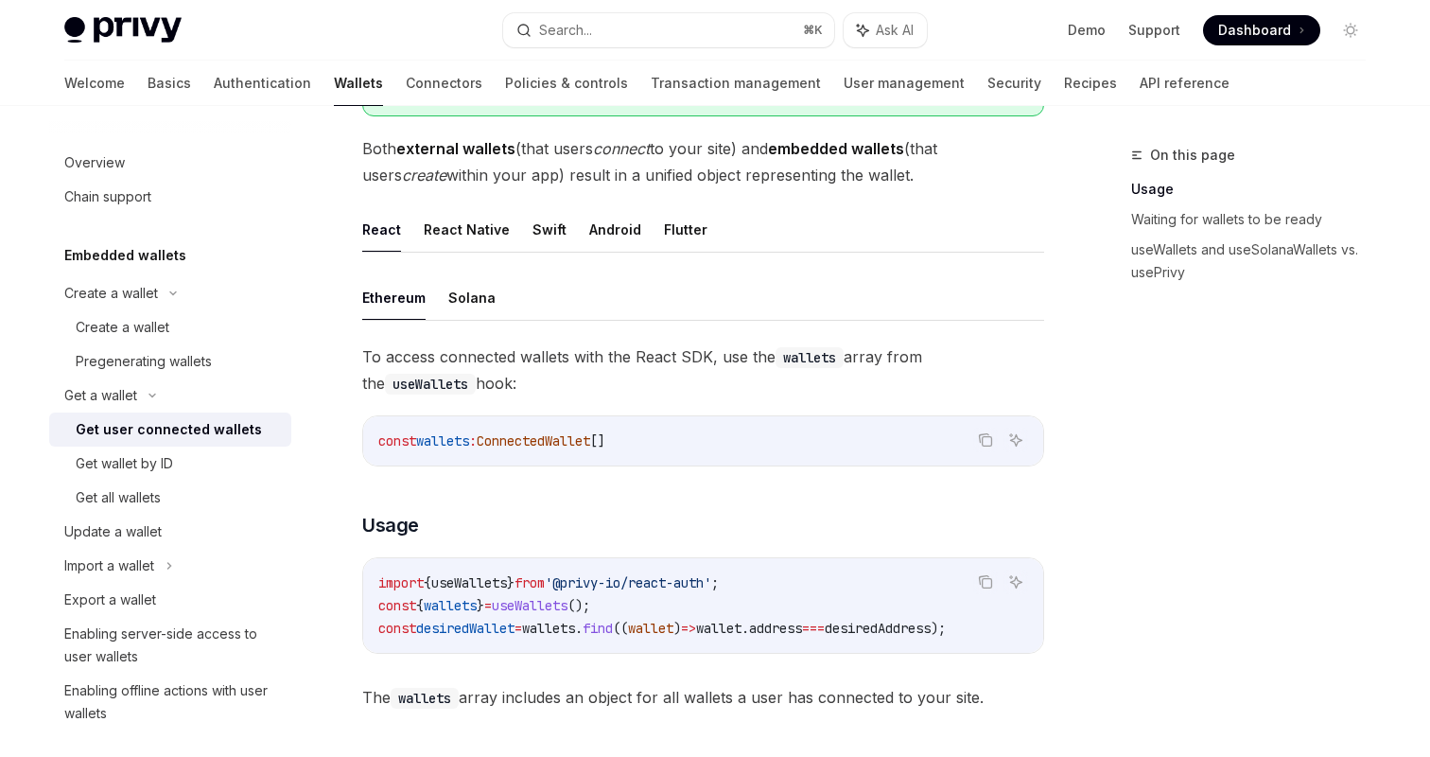
scroll to position [152, 0]
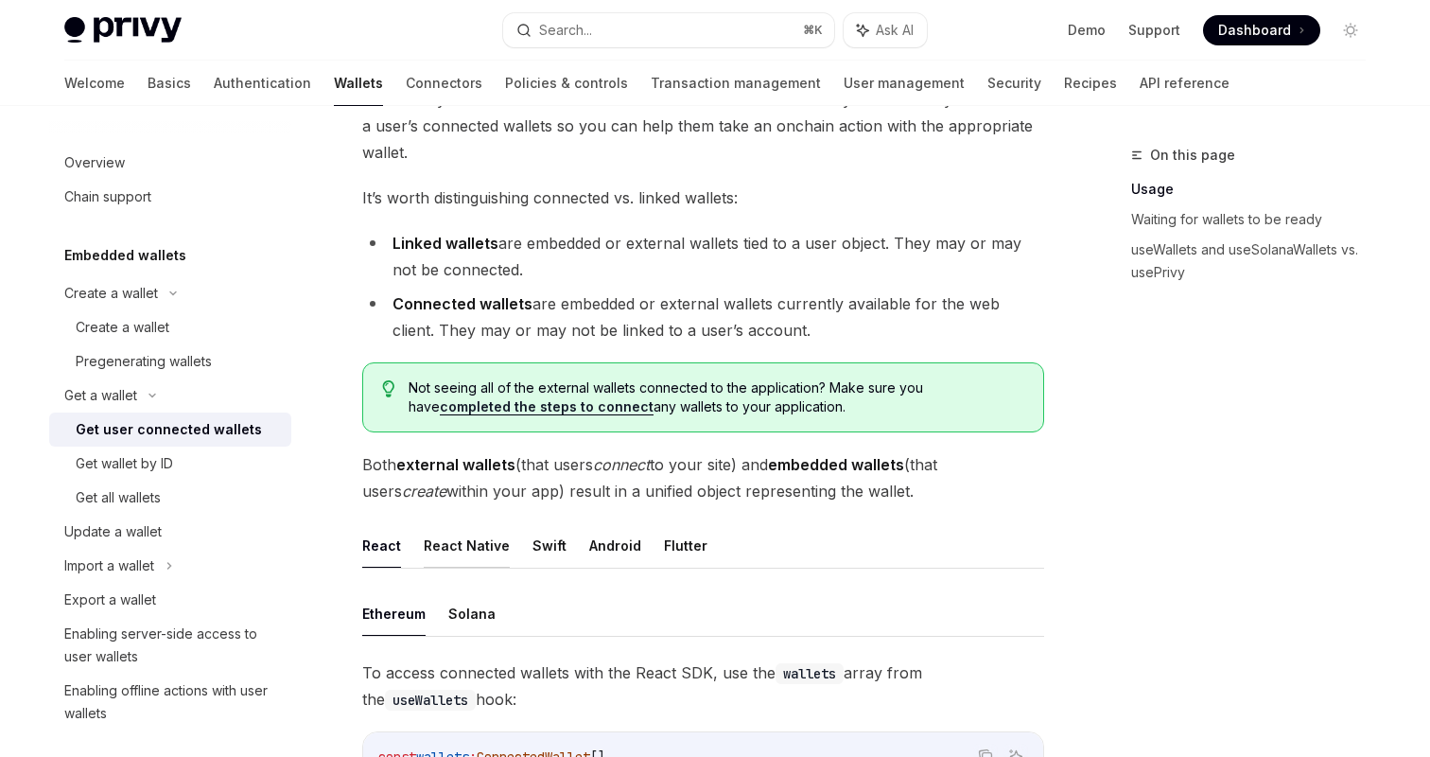
click at [463, 558] on button "React Native" at bounding box center [467, 545] width 86 height 44
type textarea "*"
